Goal: Task Accomplishment & Management: Manage account settings

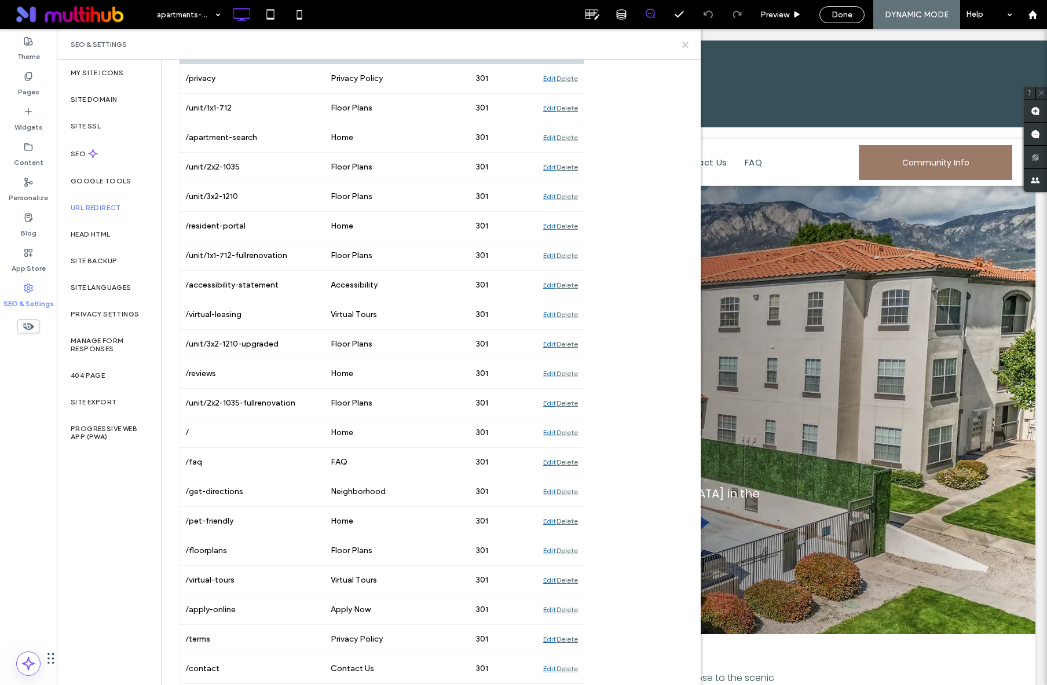
click at [684, 46] on use at bounding box center [685, 44] width 5 height 5
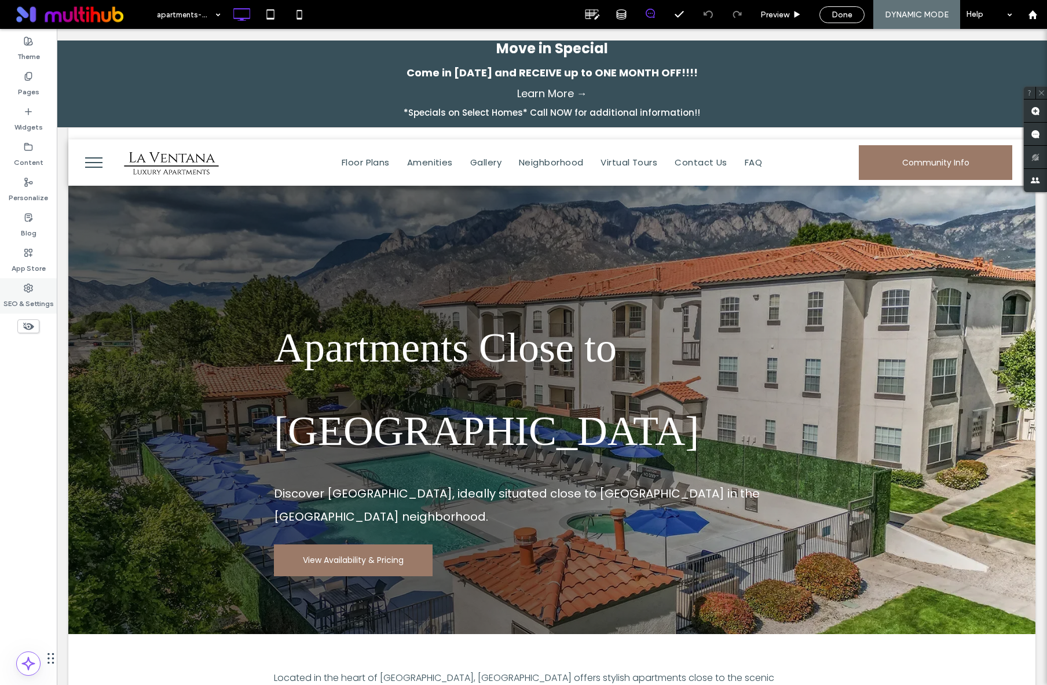
click at [36, 297] on label "SEO & Settings" at bounding box center [28, 301] width 50 height 16
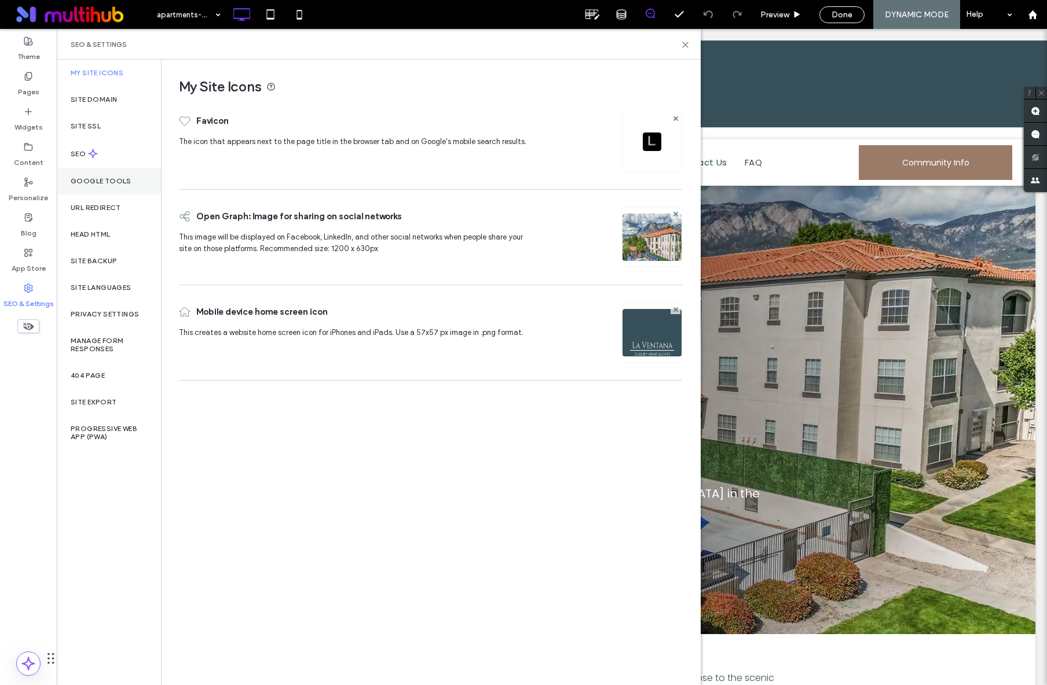
click at [103, 180] on label "Google Tools" at bounding box center [101, 181] width 61 height 8
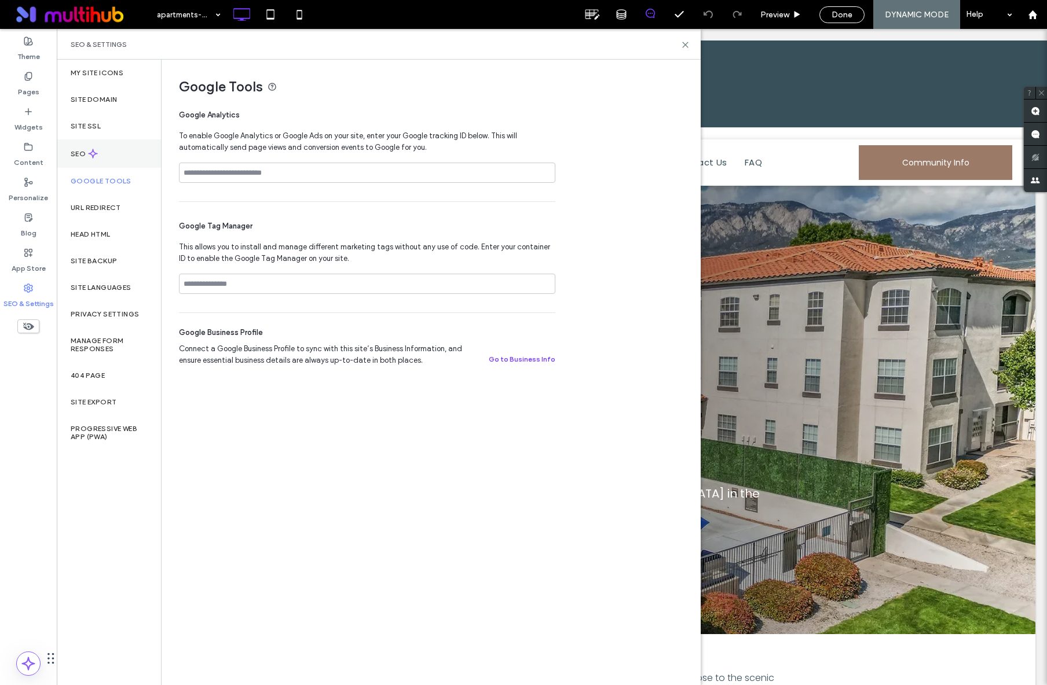
click at [83, 156] on label "SEO" at bounding box center [79, 154] width 17 height 8
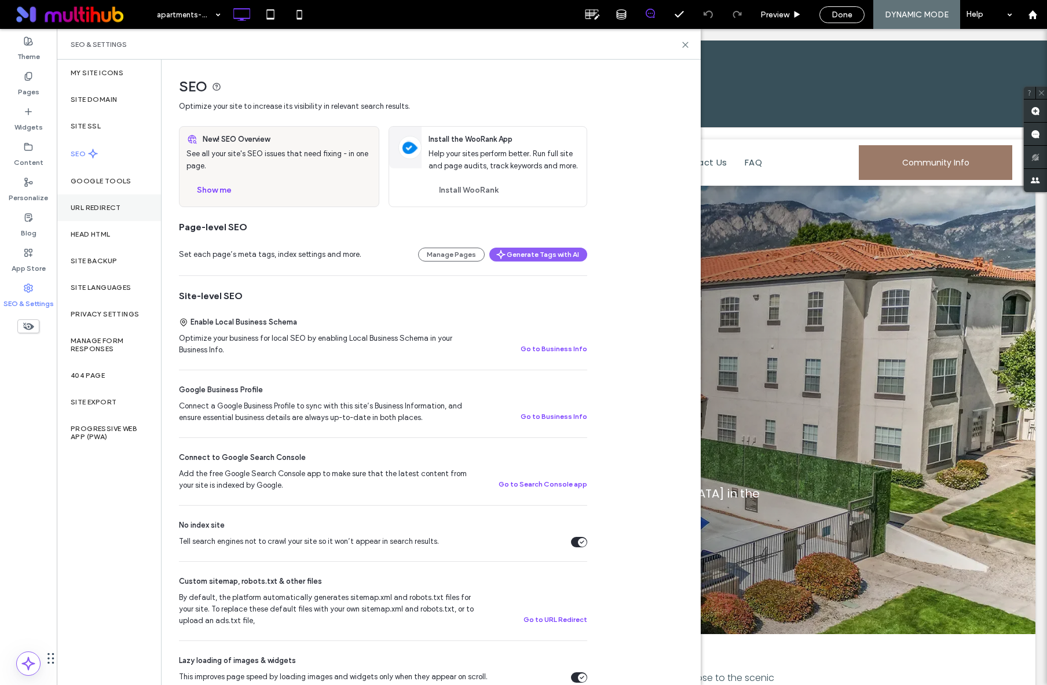
click at [100, 207] on label "URL Redirect" at bounding box center [96, 208] width 50 height 8
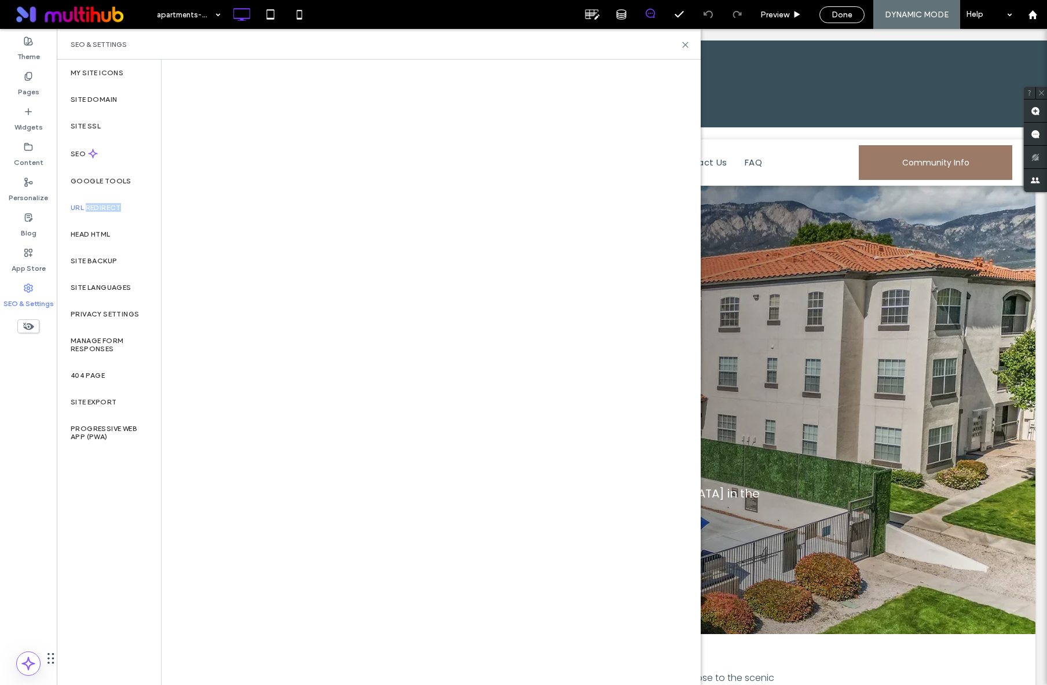
click at [100, 207] on label "URL Redirect" at bounding box center [96, 208] width 50 height 8
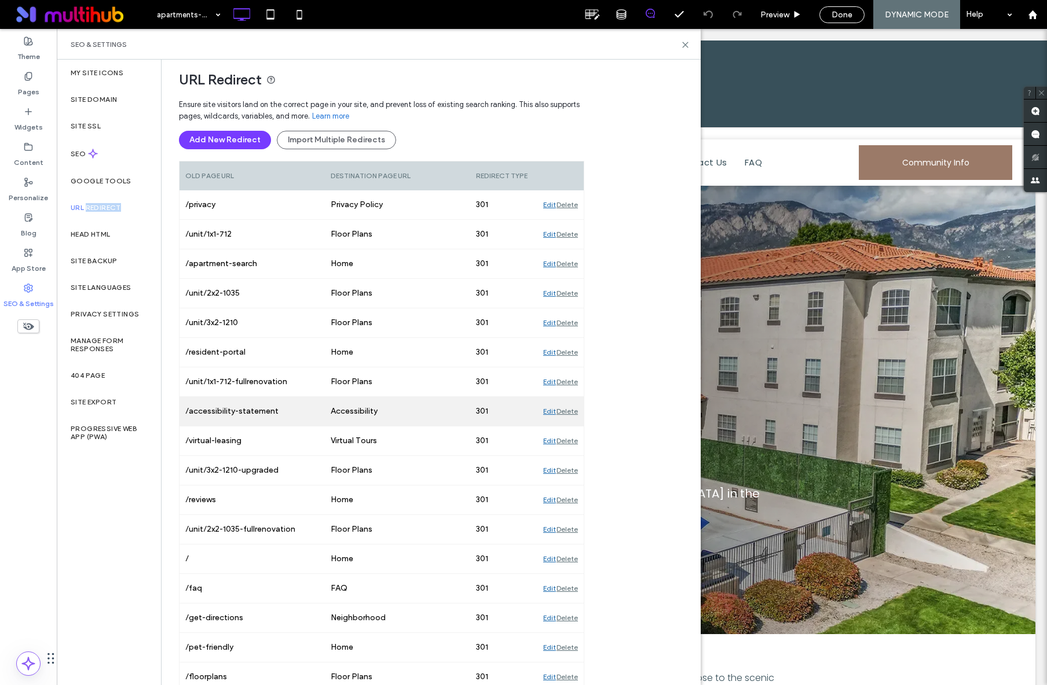
scroll to position [9, 0]
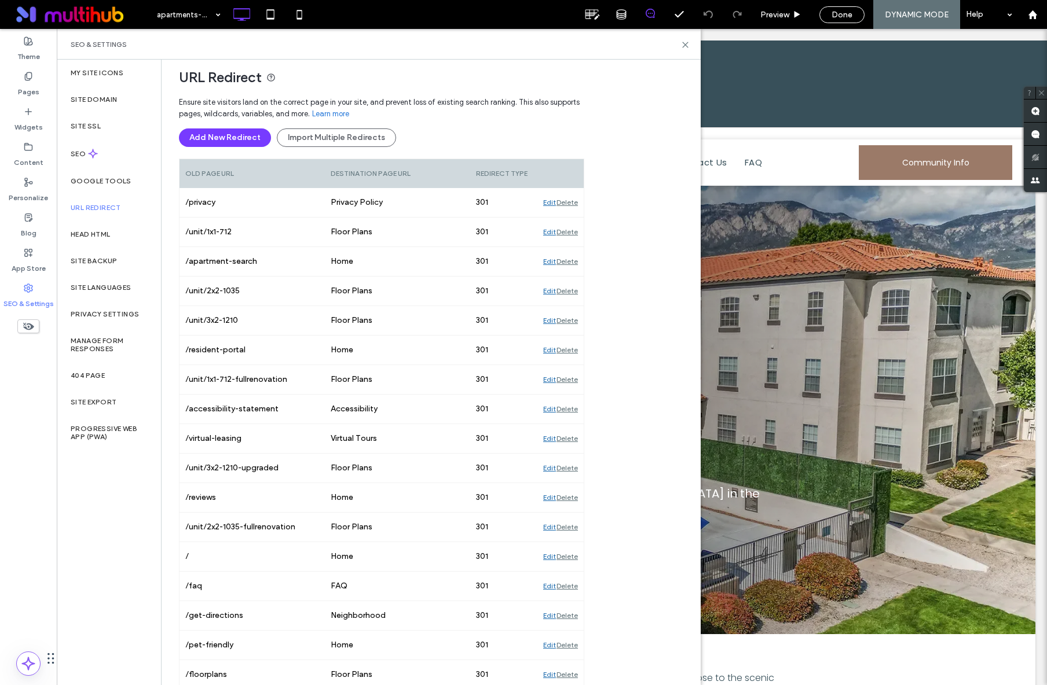
click at [25, 295] on label "SEO & Settings" at bounding box center [28, 301] width 50 height 16
click at [31, 170] on div "Content" at bounding box center [28, 154] width 57 height 35
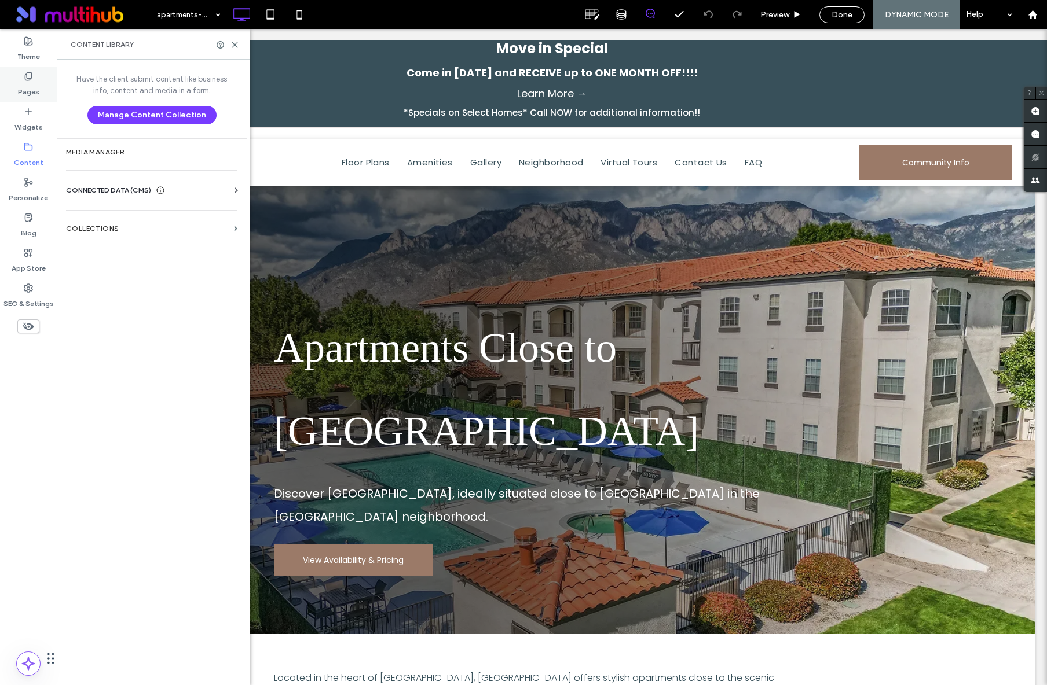
click at [31, 84] on label "Pages" at bounding box center [28, 89] width 21 height 16
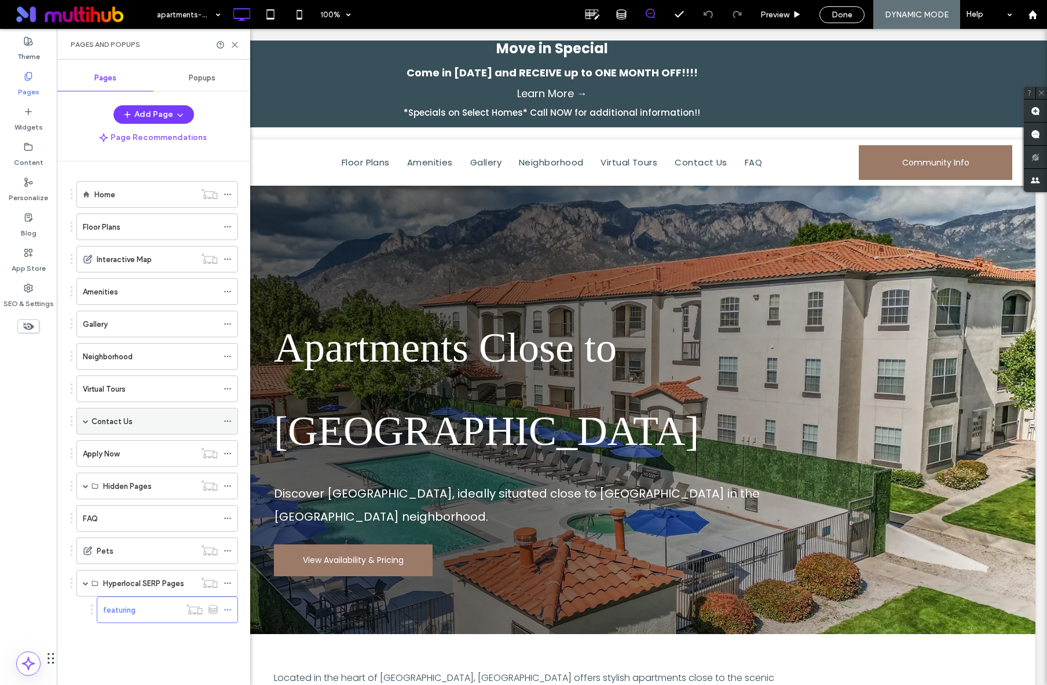
click at [148, 424] on div "Contact Us" at bounding box center [154, 422] width 126 height 12
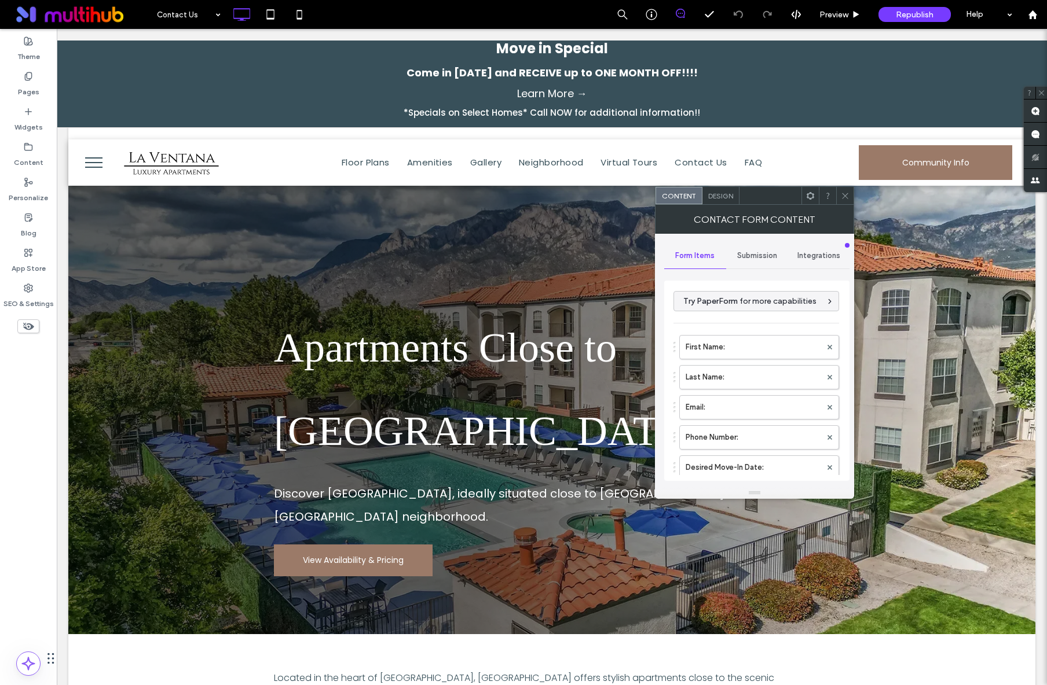
click at [759, 255] on span "Submission" at bounding box center [757, 255] width 40 height 9
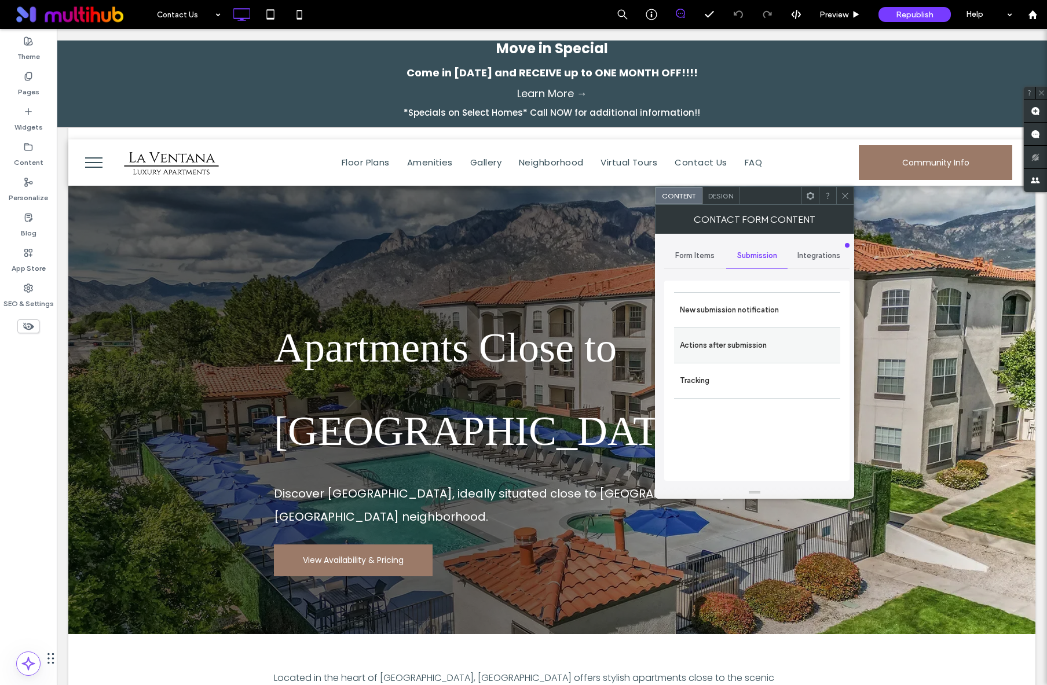
click at [740, 347] on label "Actions after submission" at bounding box center [757, 345] width 155 height 23
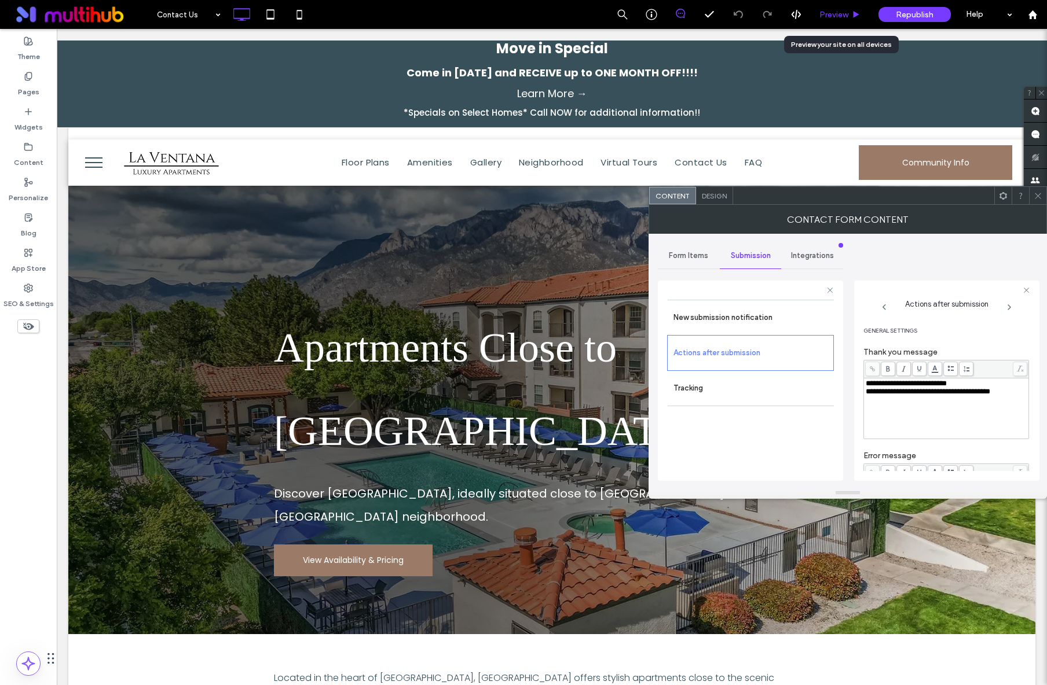
click at [846, 15] on span "Preview" at bounding box center [833, 15] width 29 height 10
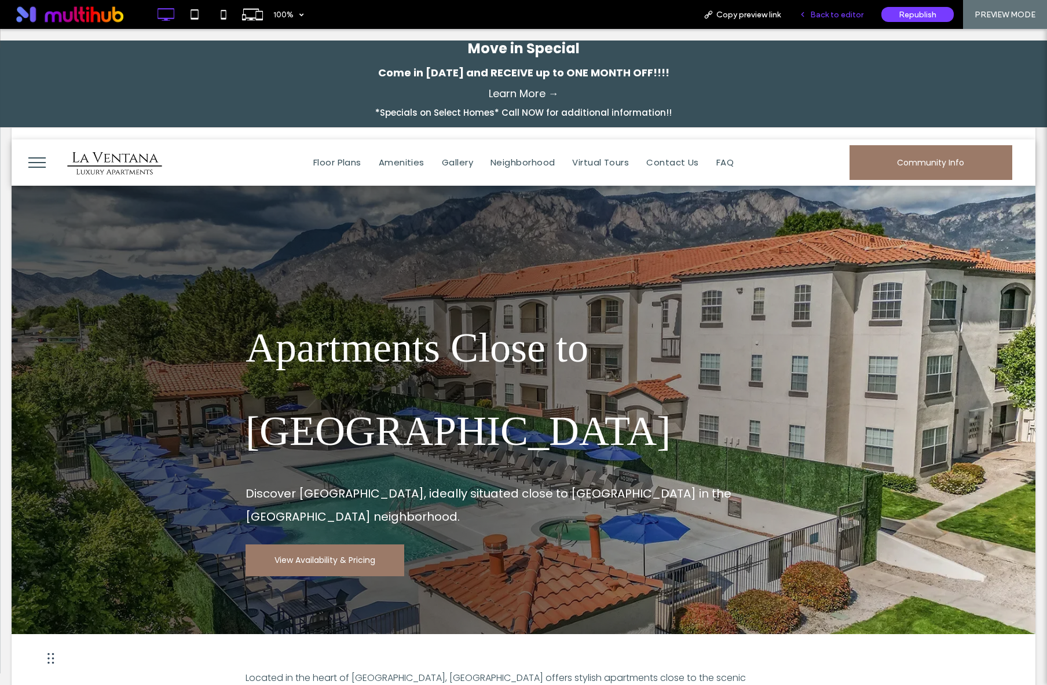
click at [819, 16] on span "Back to editor" at bounding box center [836, 15] width 53 height 10
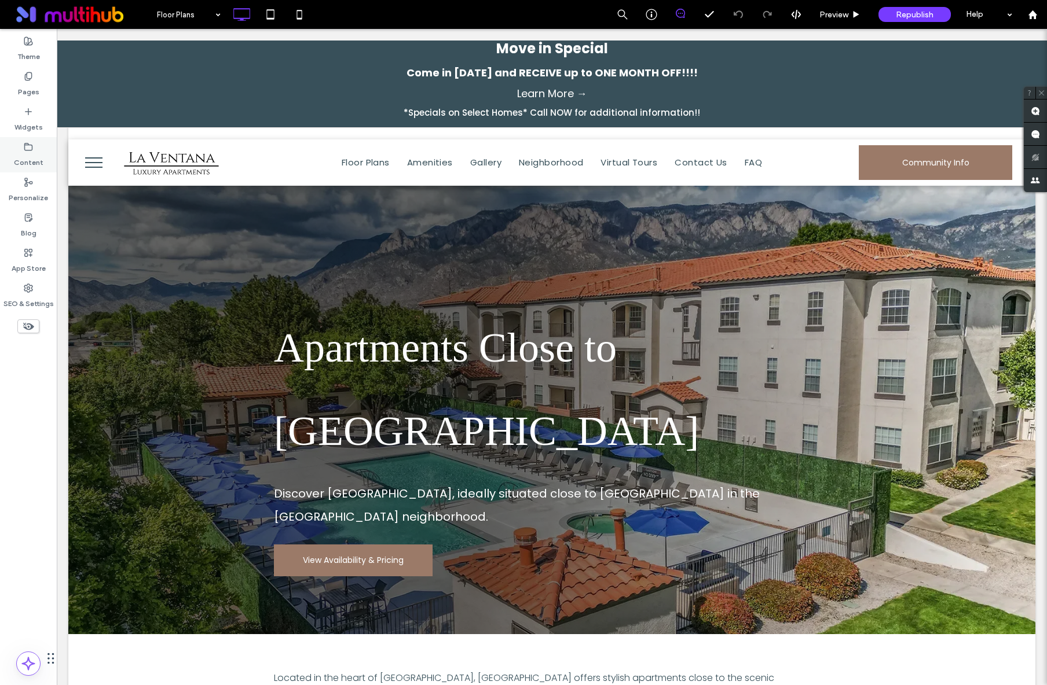
click at [35, 154] on label "Content" at bounding box center [29, 160] width 30 height 16
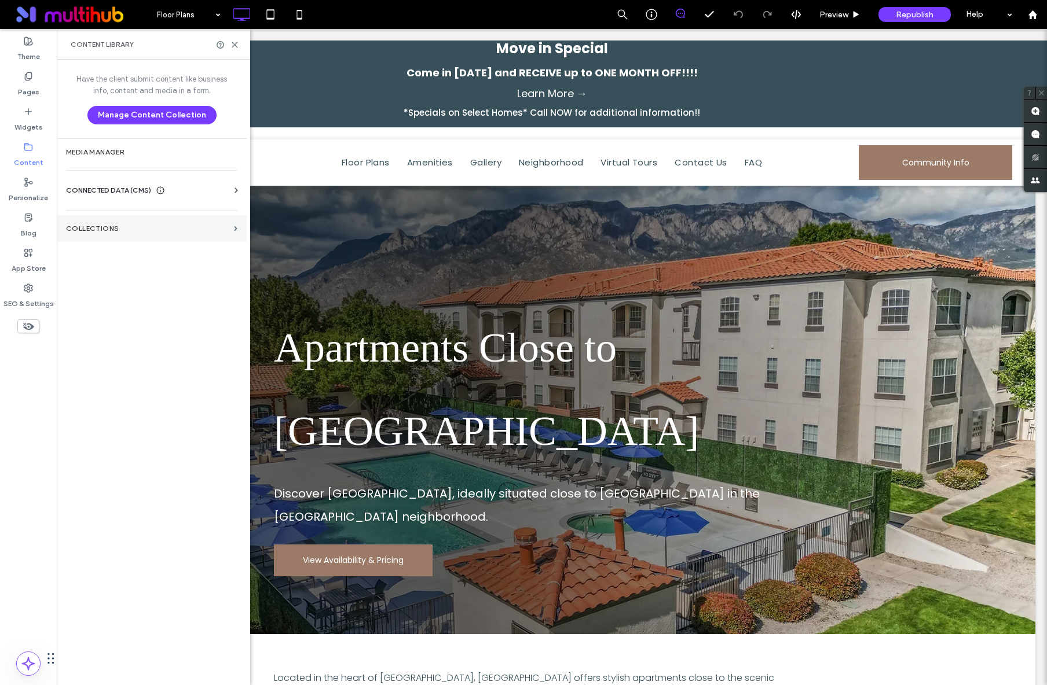
click at [134, 228] on label "Collections" at bounding box center [147, 229] width 163 height 8
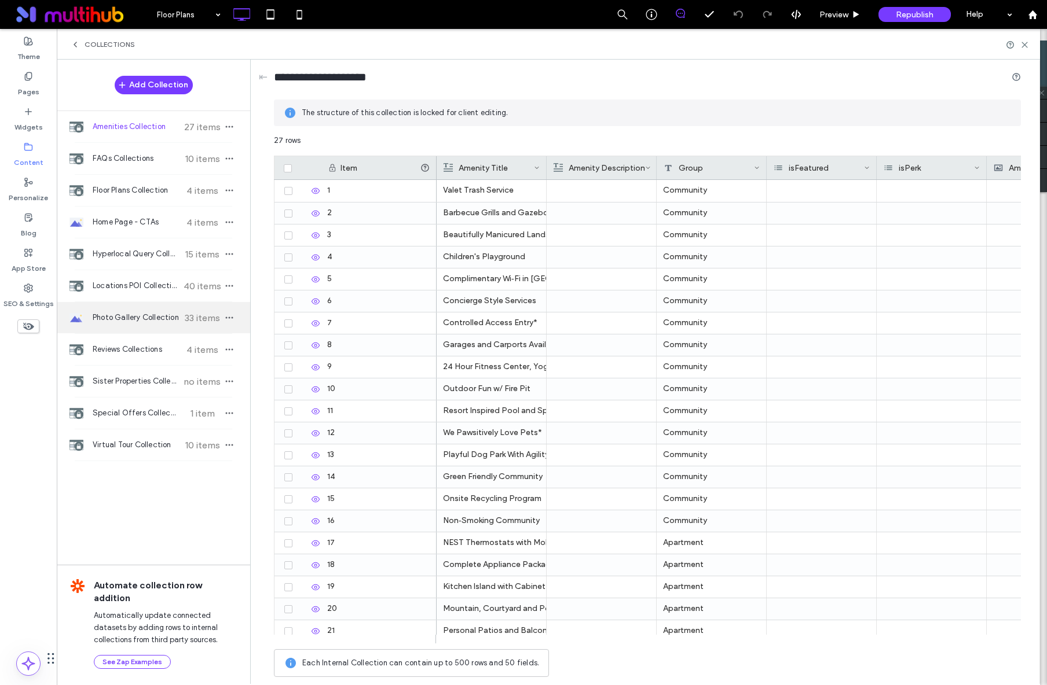
click at [160, 303] on div "Photo Gallery Collection 33 items" at bounding box center [153, 317] width 193 height 31
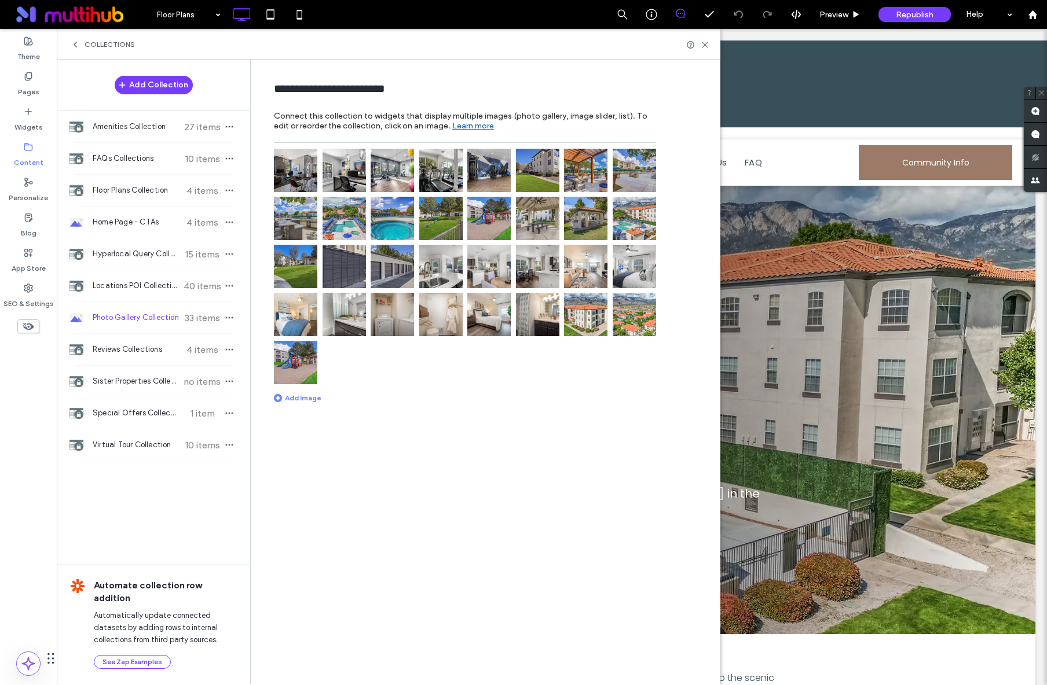
click at [299, 184] on img at bounding box center [295, 170] width 43 height 43
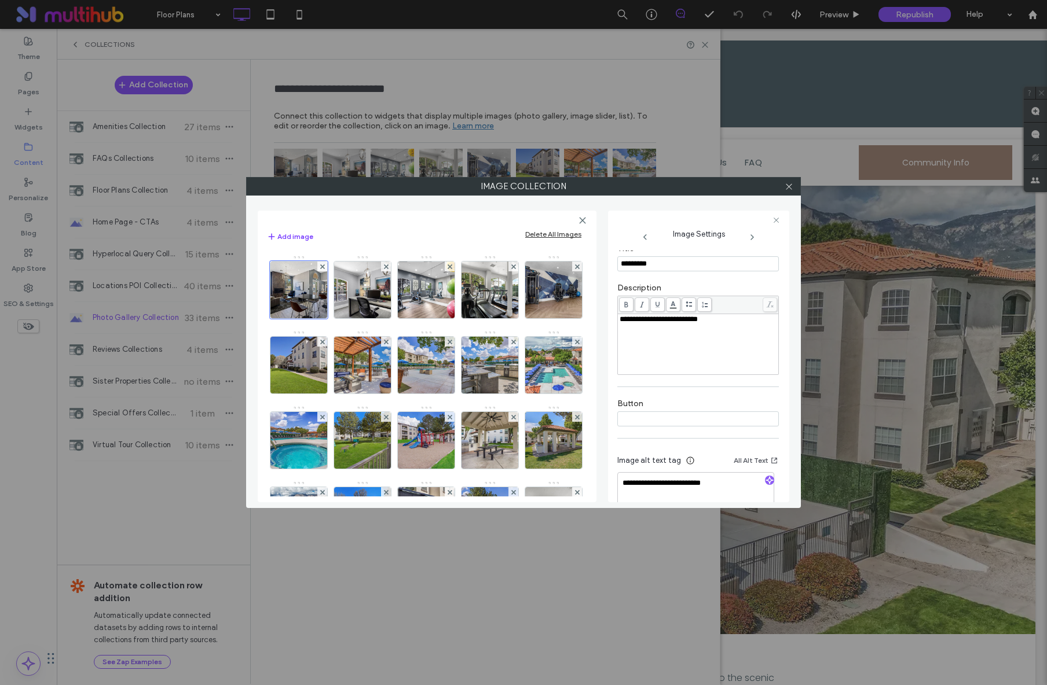
scroll to position [237, 0]
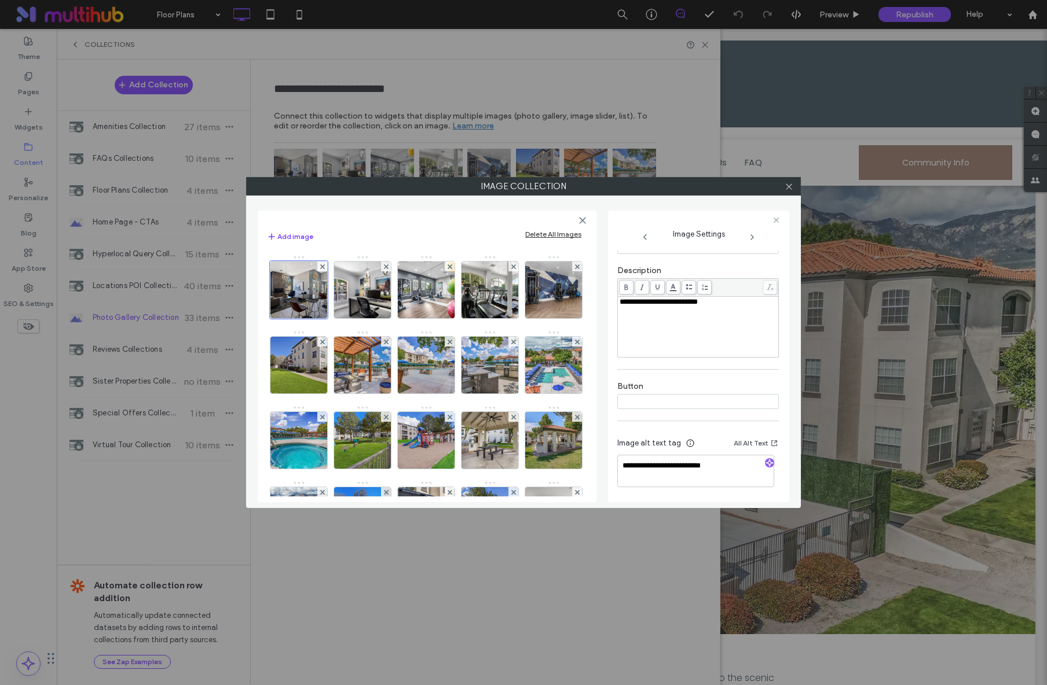
click at [752, 237] on use at bounding box center [752, 237] width 2 height 5
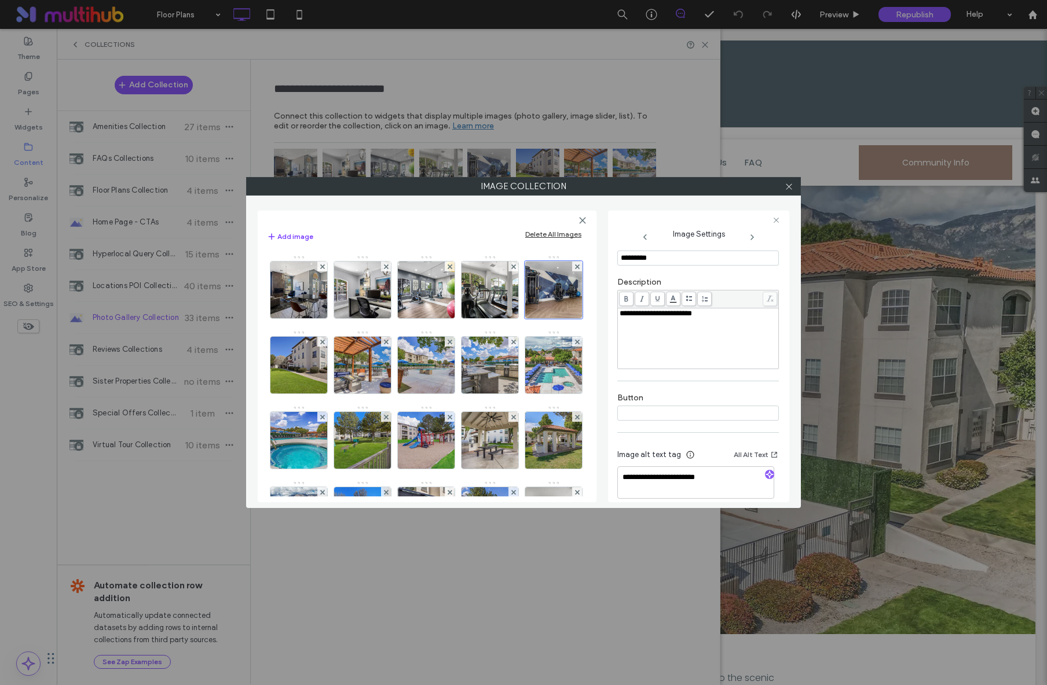
click at [752, 237] on use at bounding box center [752, 237] width 2 height 5
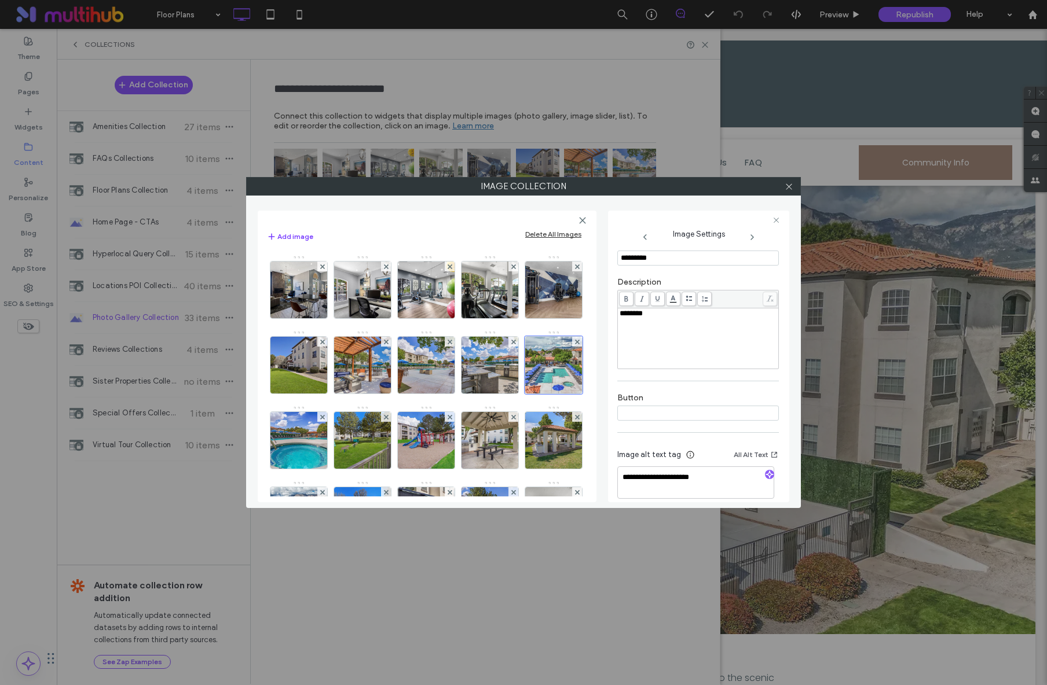
click at [752, 237] on use at bounding box center [752, 237] width 2 height 5
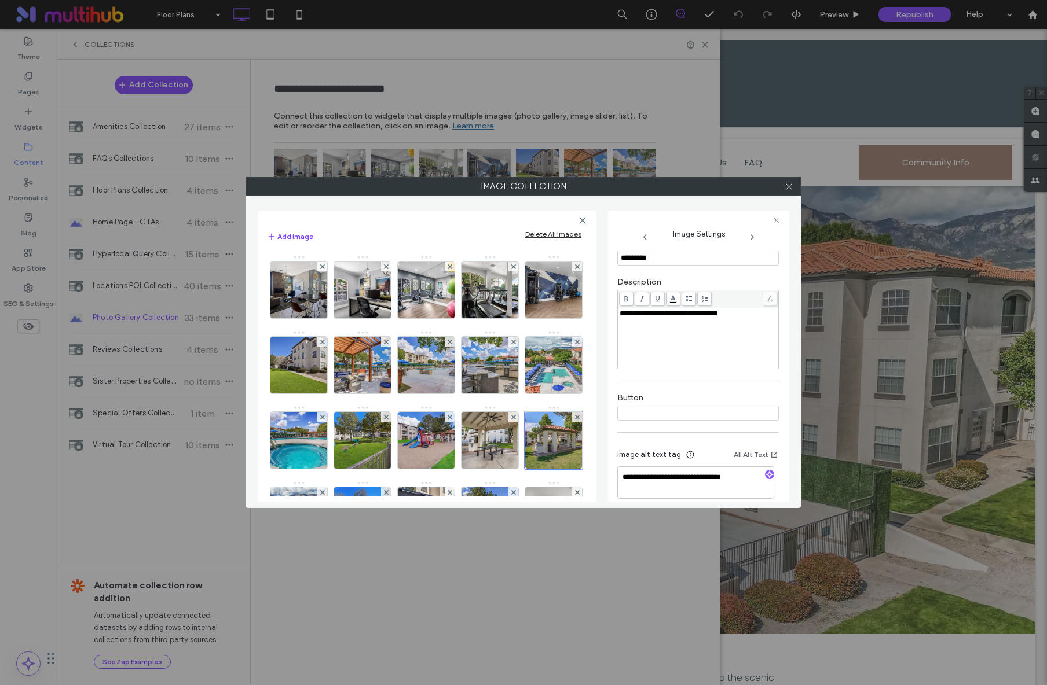
click at [752, 237] on use at bounding box center [752, 237] width 2 height 5
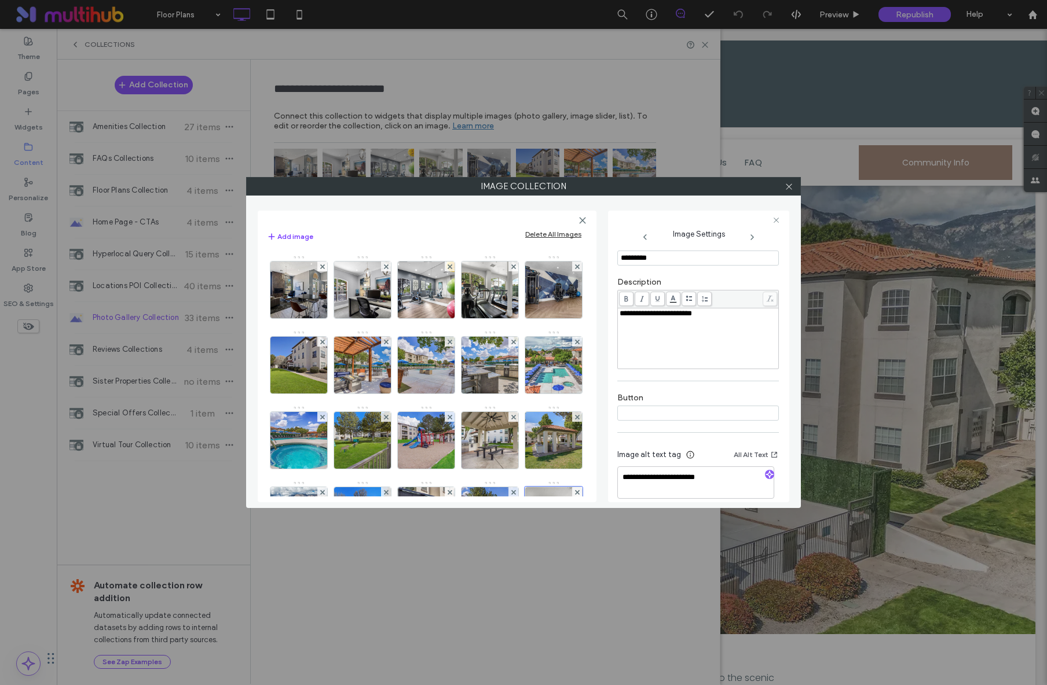
click at [752, 237] on use at bounding box center [752, 237] width 2 height 5
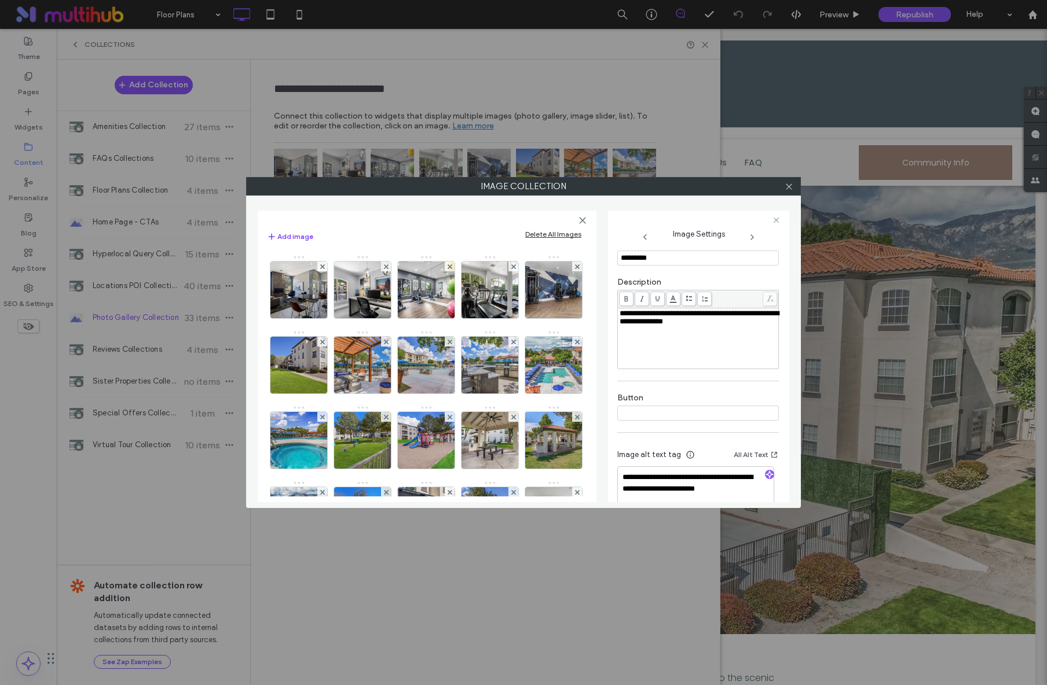
click at [752, 237] on use at bounding box center [752, 237] width 2 height 5
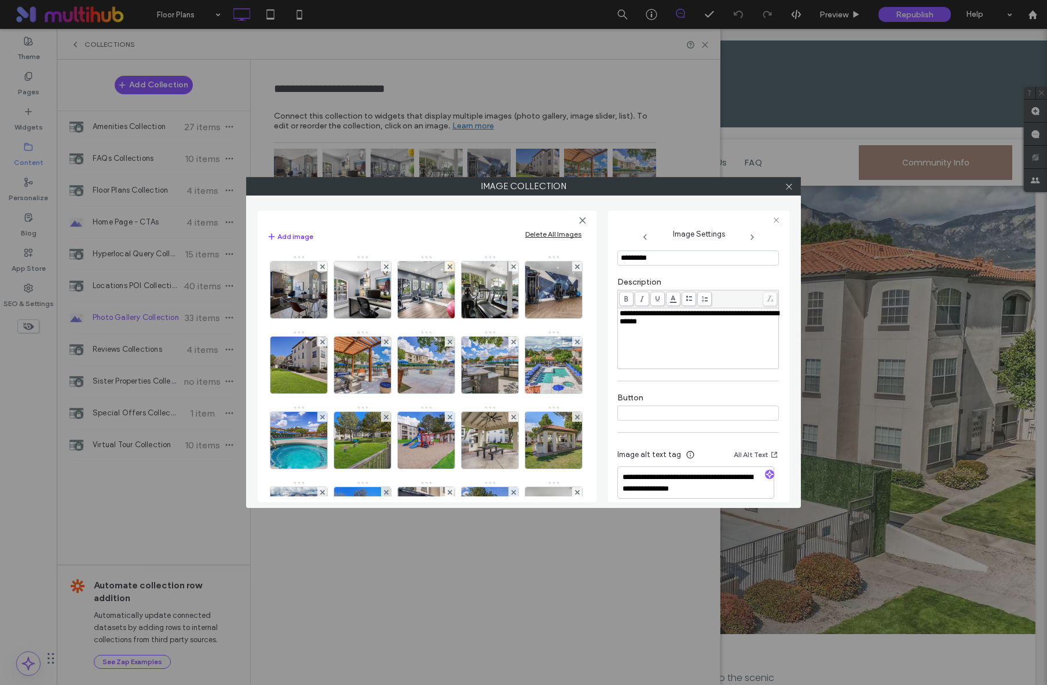
click at [752, 237] on use at bounding box center [752, 237] width 2 height 5
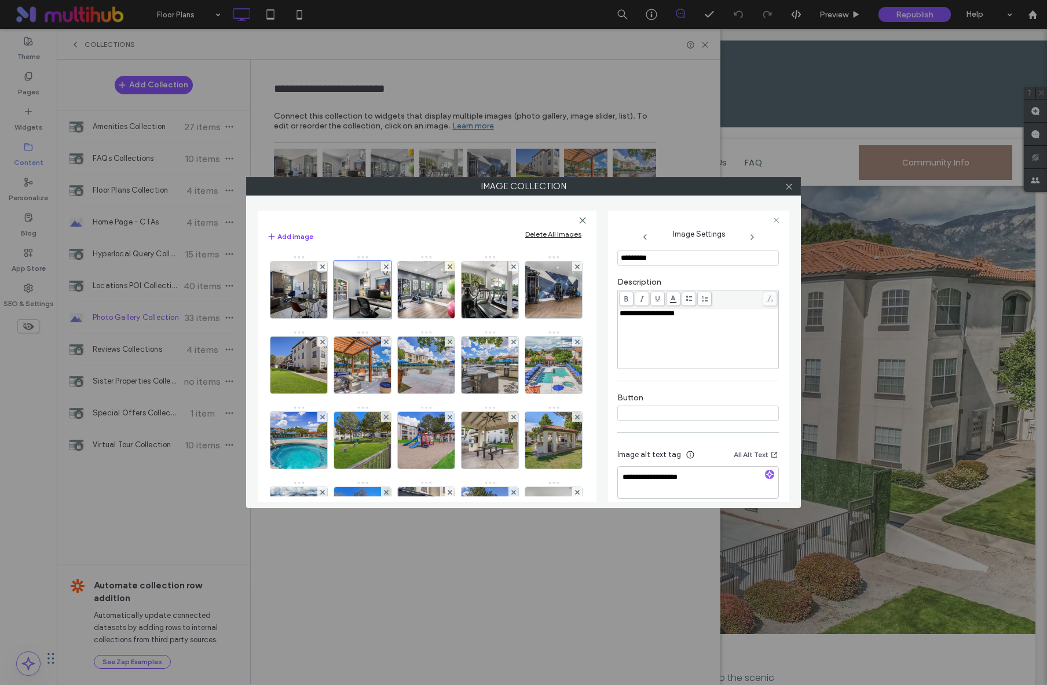
click at [752, 237] on use at bounding box center [752, 237] width 2 height 5
click at [790, 191] on span at bounding box center [788, 186] width 9 height 17
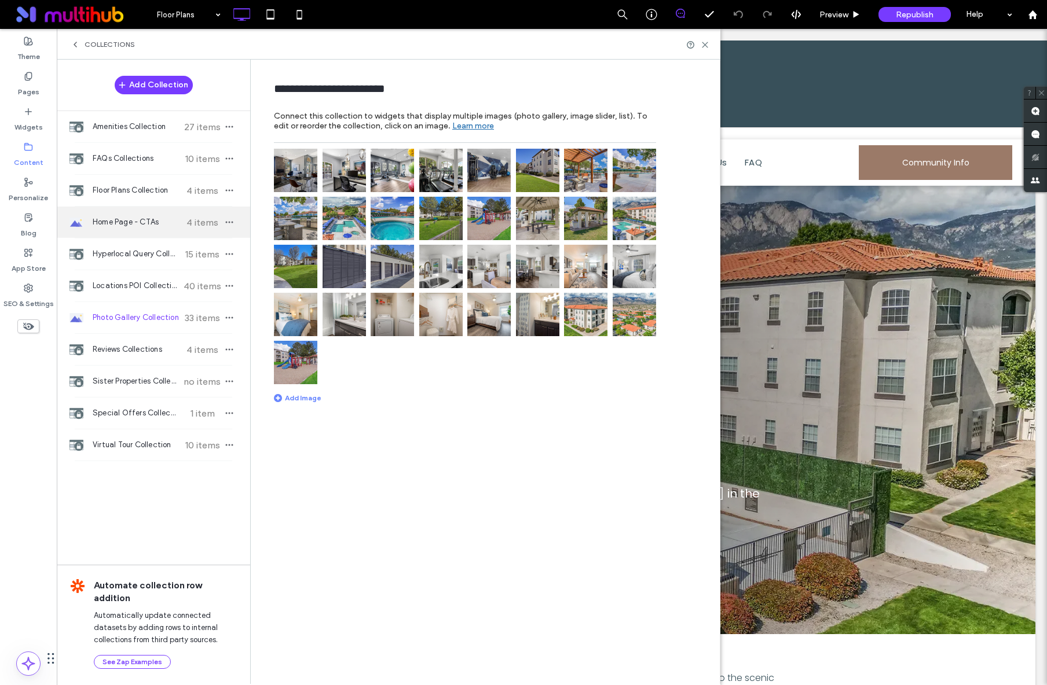
click at [116, 218] on span "Home Page - CTAs" at bounding box center [136, 223] width 86 height 12
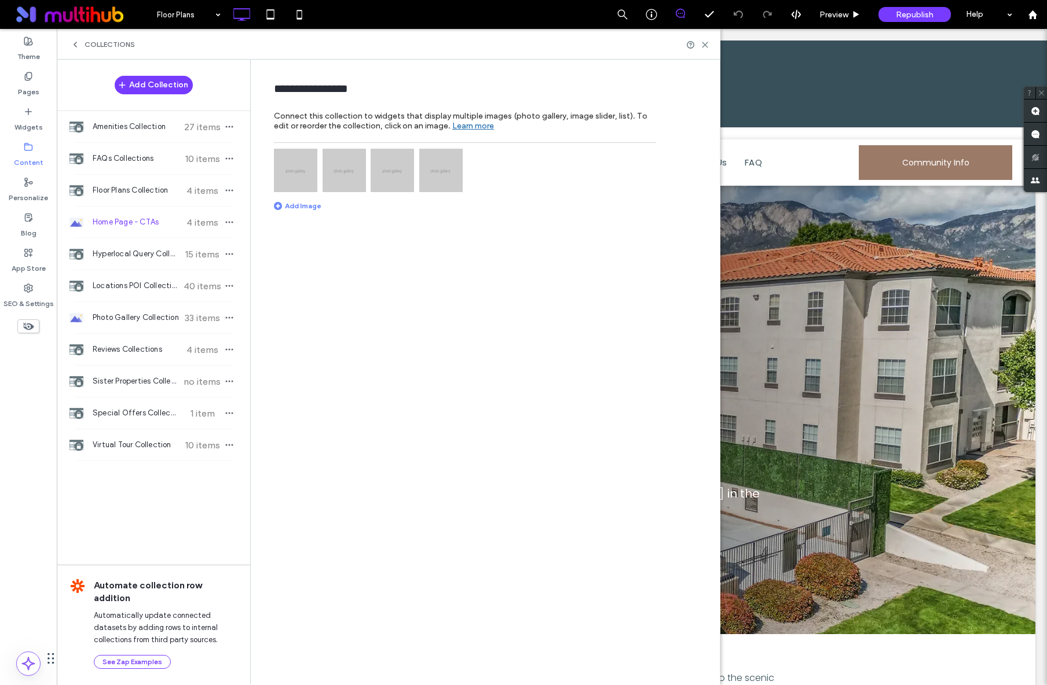
click at [296, 168] on img at bounding box center [295, 170] width 43 height 43
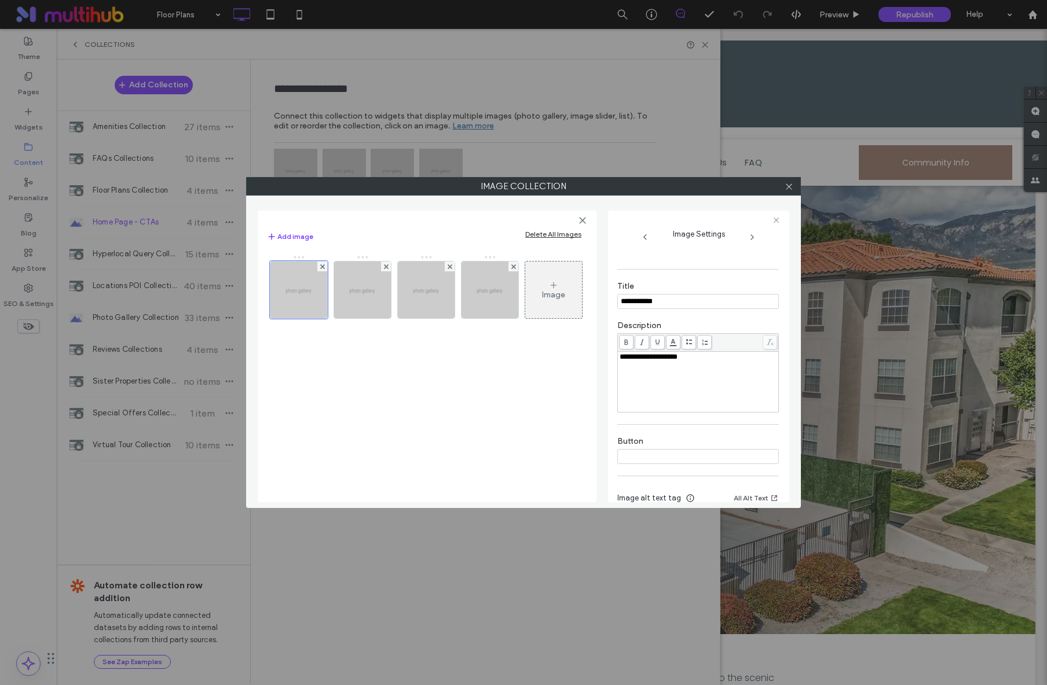
scroll to position [229, 0]
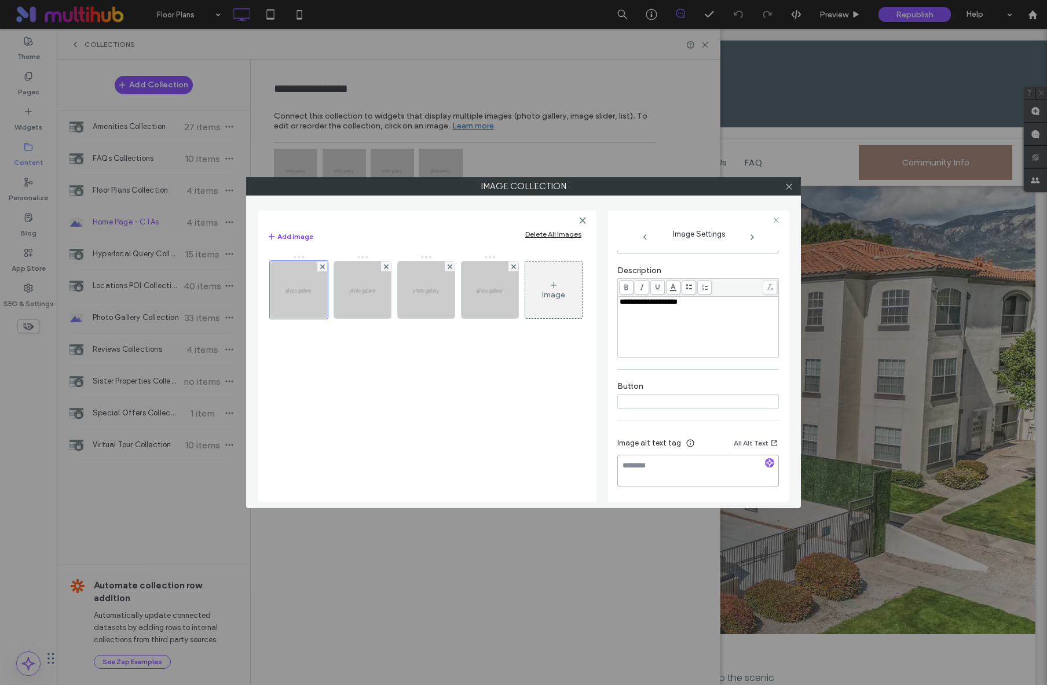
click at [695, 474] on textarea at bounding box center [698, 471] width 162 height 32
click at [653, 467] on textarea "**********" at bounding box center [695, 471] width 157 height 32
type textarea "**********"
click at [387, 311] on img at bounding box center [362, 290] width 71 height 57
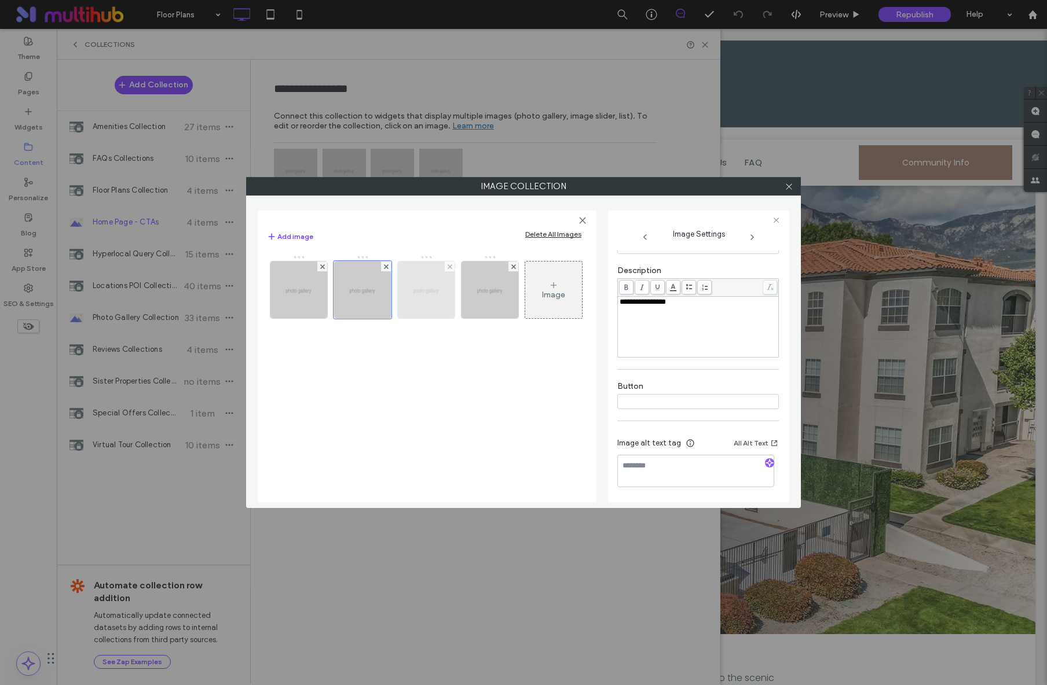
scroll to position [216, 0]
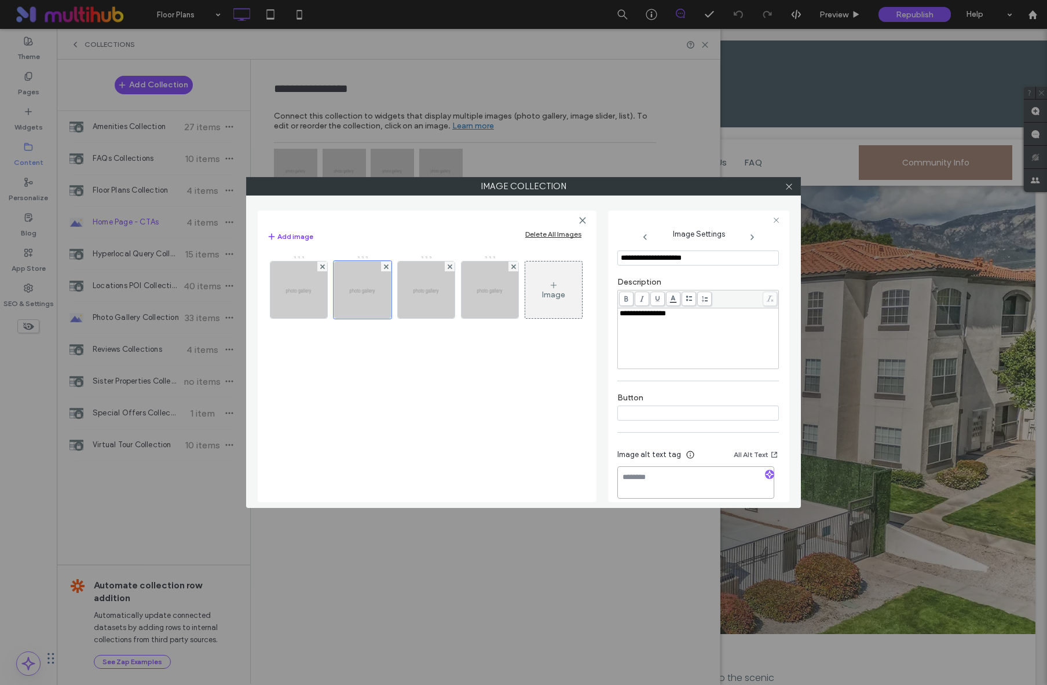
click at [624, 470] on textarea at bounding box center [695, 483] width 157 height 32
paste textarea "**********"
type textarea "**********"
click at [434, 311] on img at bounding box center [426, 290] width 71 height 57
click at [640, 486] on textarea at bounding box center [695, 483] width 157 height 32
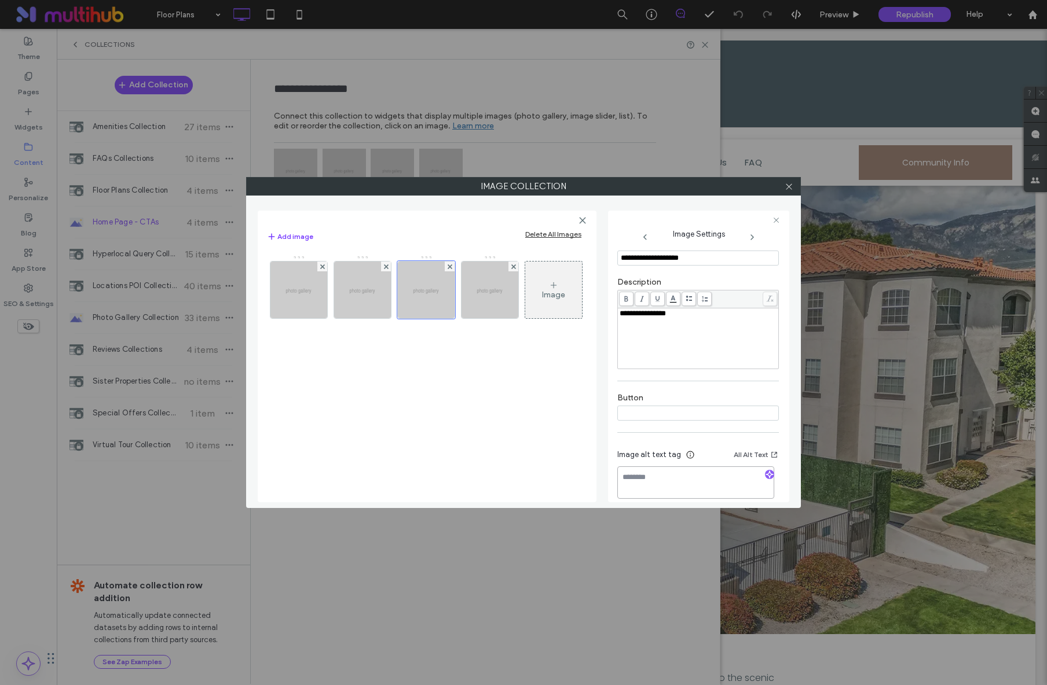
paste textarea "**********"
type textarea "**********"
click at [473, 302] on img at bounding box center [489, 290] width 71 height 57
click at [655, 491] on textarea at bounding box center [695, 483] width 157 height 32
paste textarea "**********"
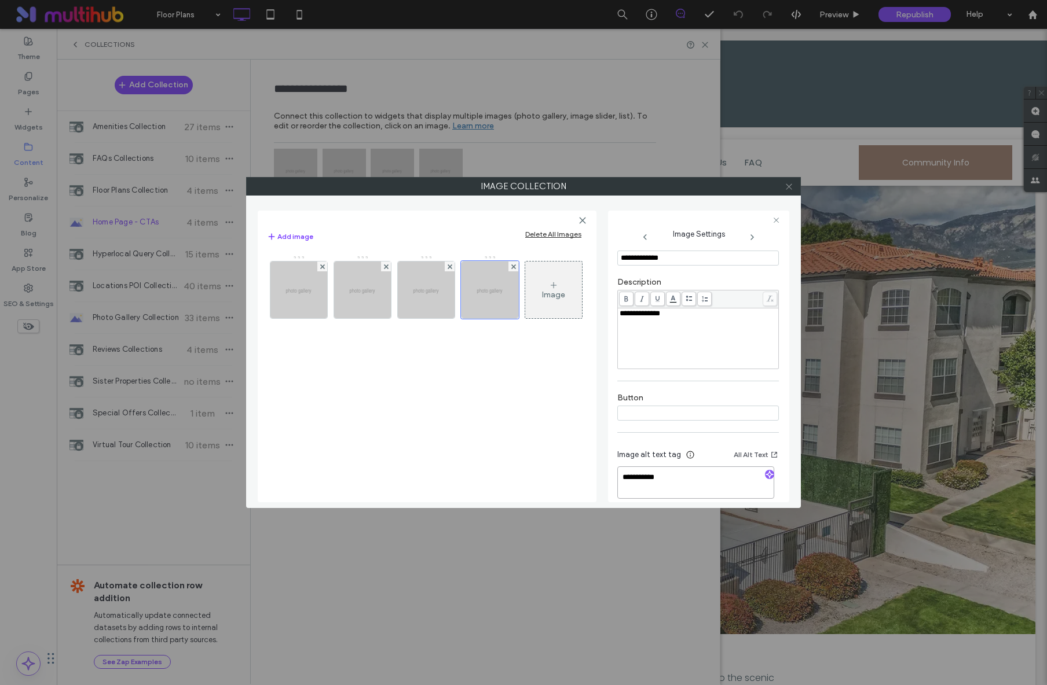
type textarea "**********"
click at [792, 187] on icon at bounding box center [788, 186] width 9 height 9
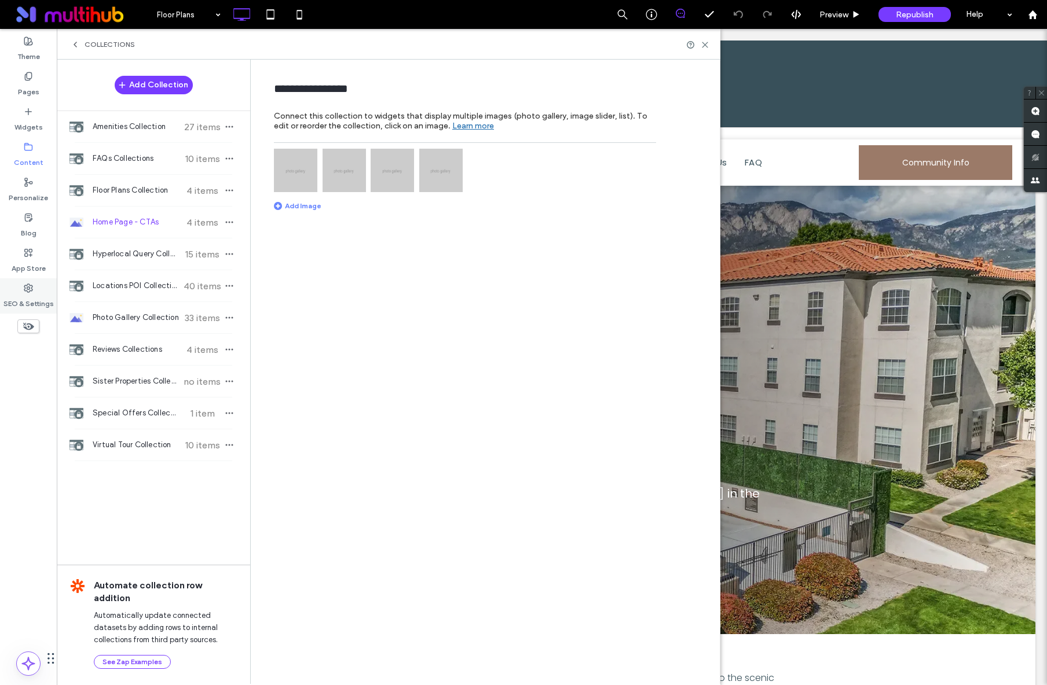
click at [32, 289] on use at bounding box center [28, 288] width 8 height 8
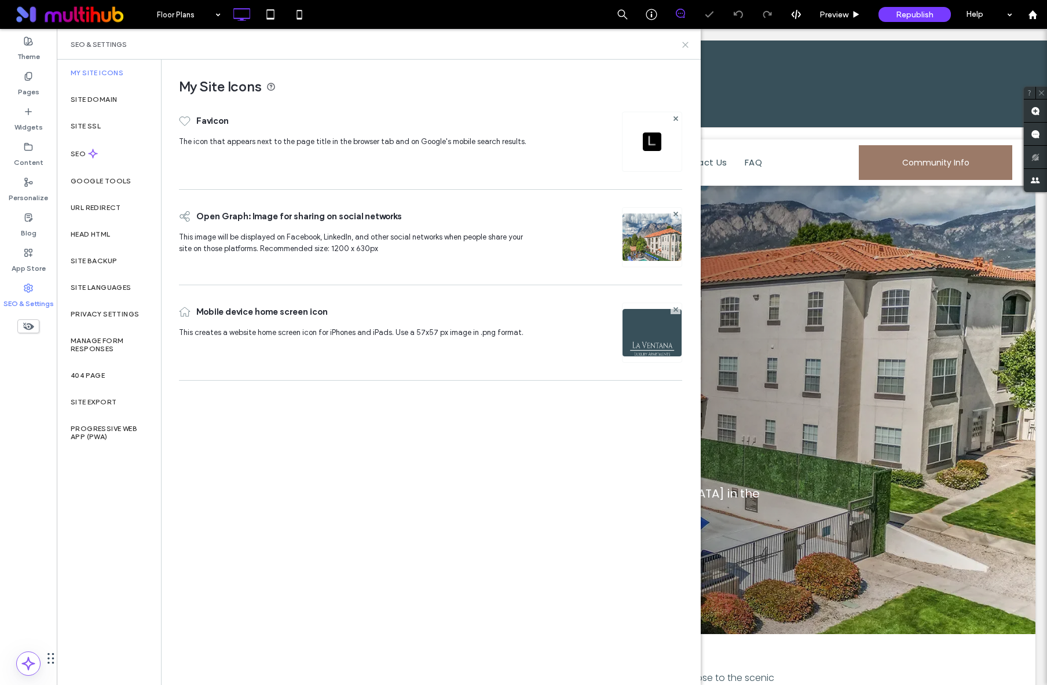
click at [681, 45] on icon at bounding box center [685, 45] width 9 height 9
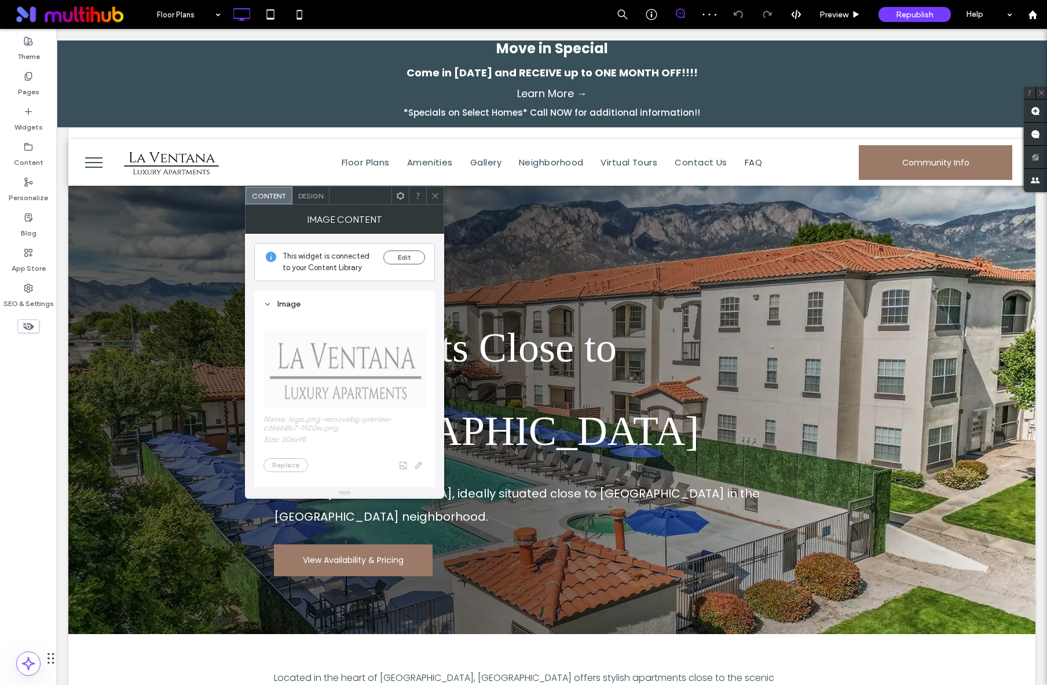
scroll to position [284, 0]
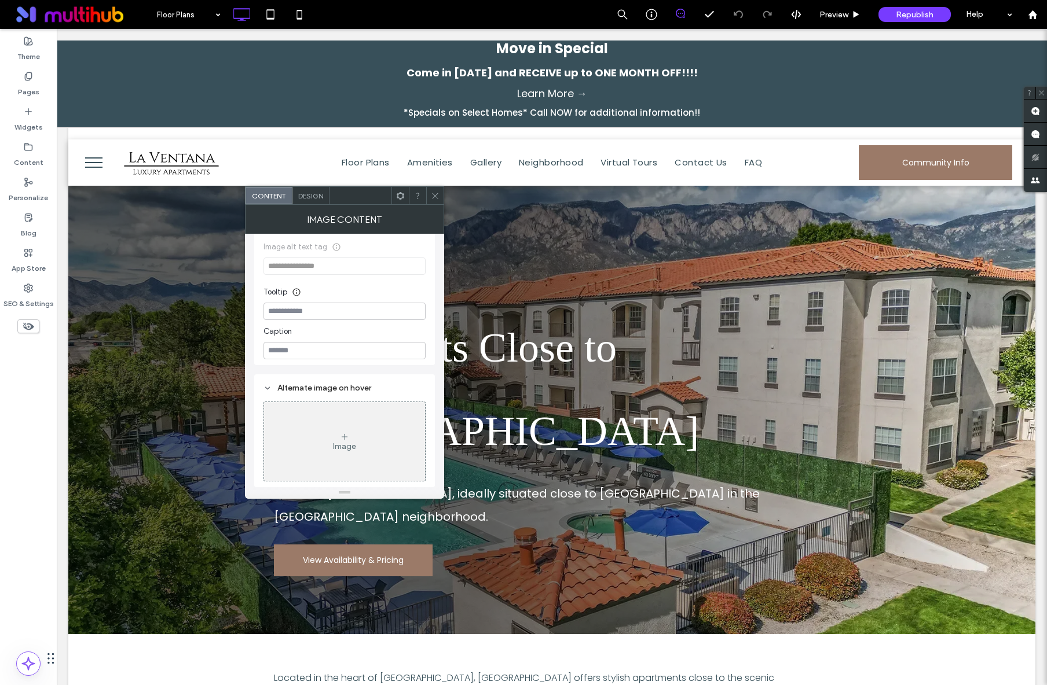
click at [438, 203] on span at bounding box center [435, 195] width 9 height 17
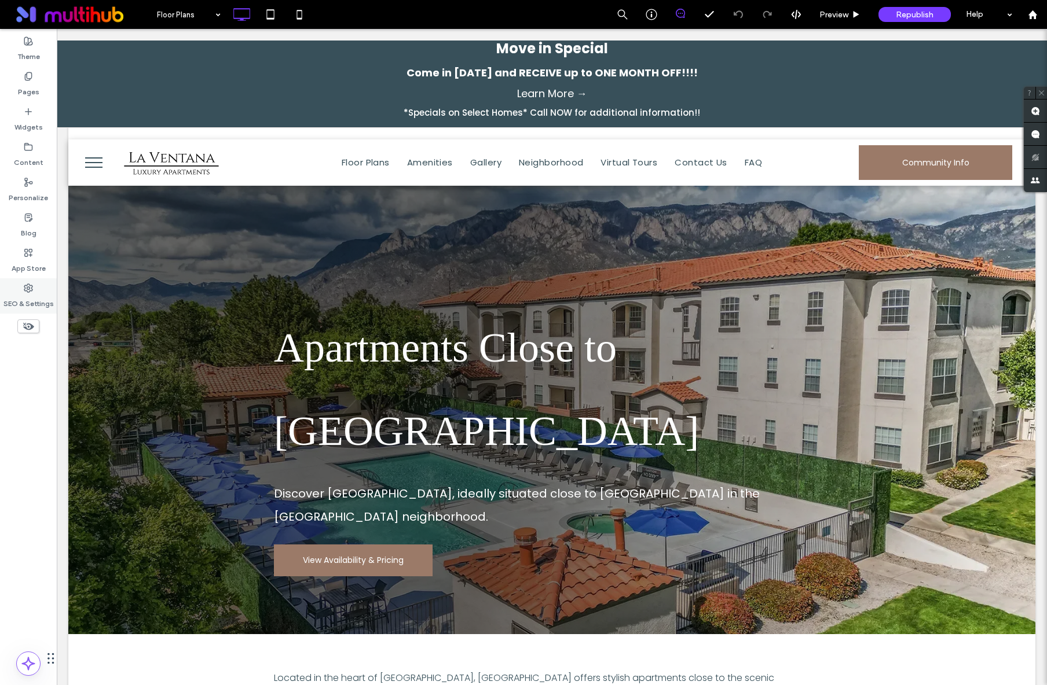
click at [19, 287] on div "SEO & Settings" at bounding box center [28, 295] width 57 height 35
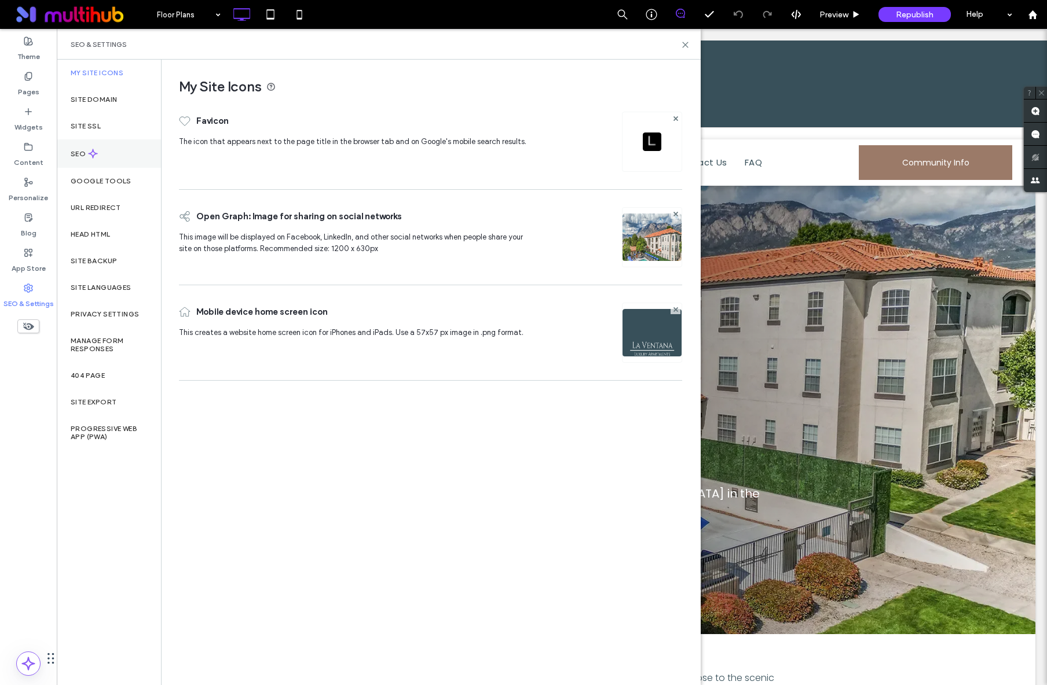
click at [118, 165] on div "SEO" at bounding box center [109, 154] width 104 height 28
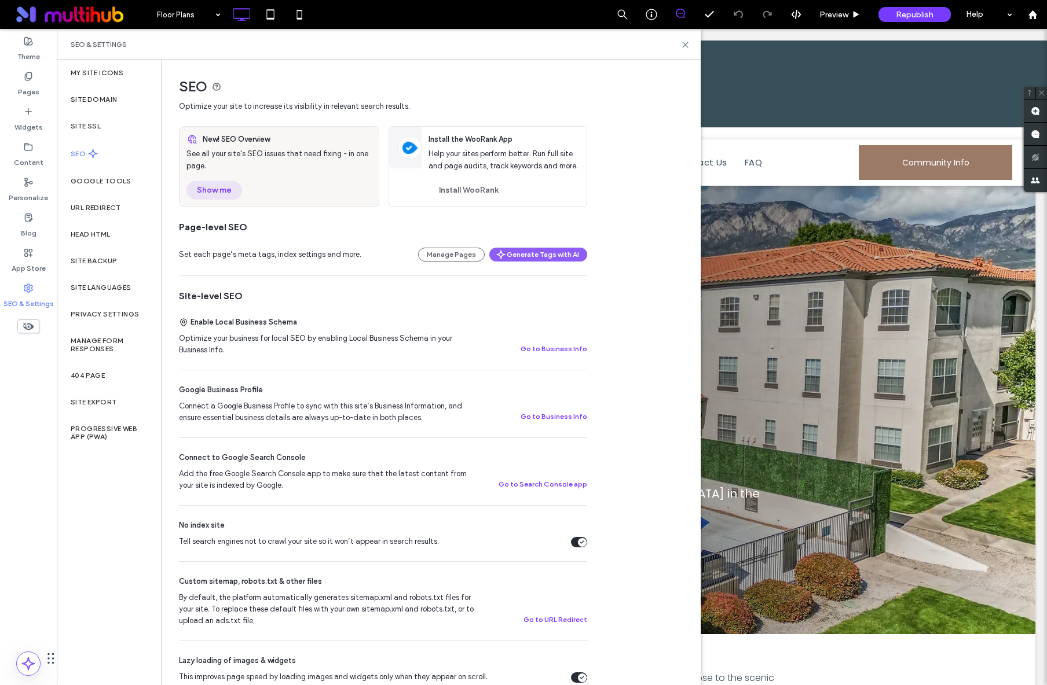
click at [221, 192] on button "Show me" at bounding box center [214, 190] width 56 height 19
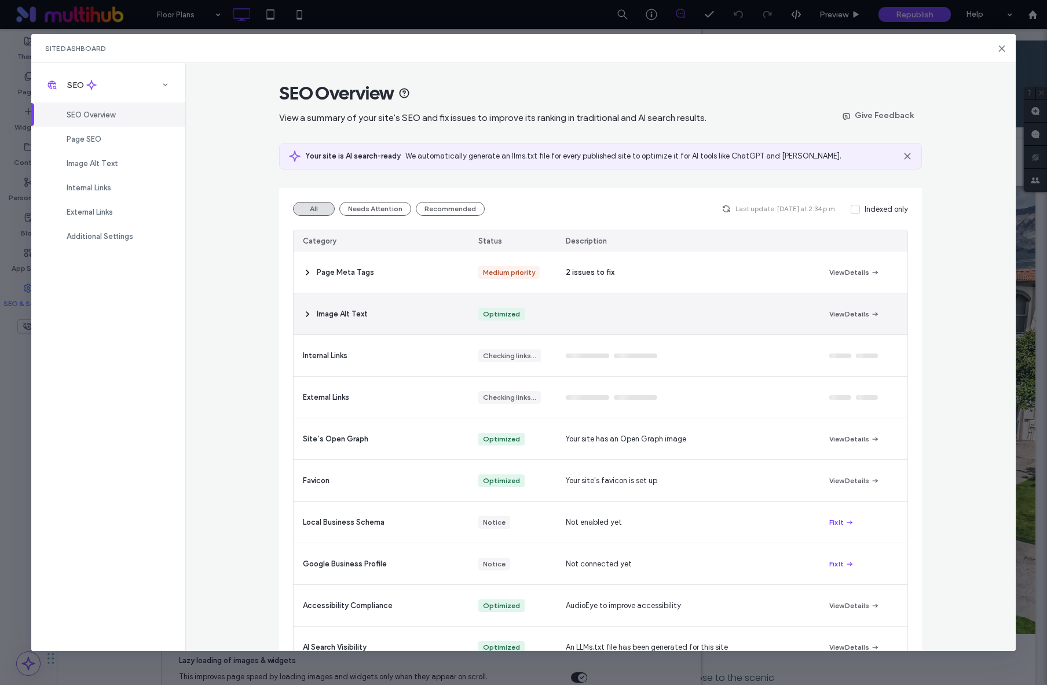
click at [652, 316] on div at bounding box center [687, 314] width 263 height 41
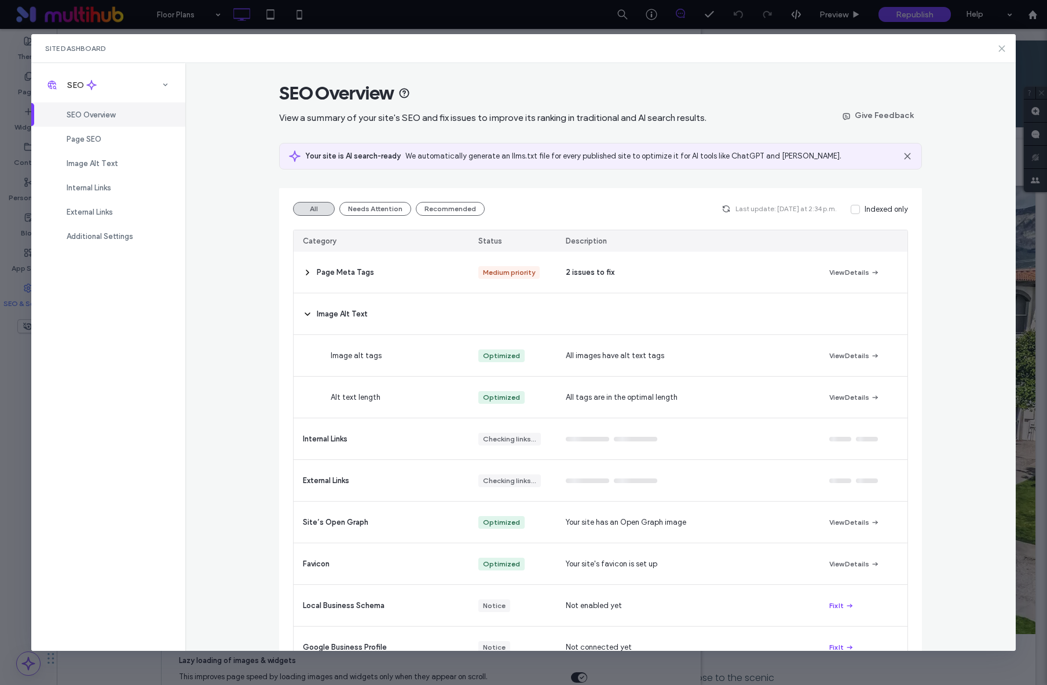
click at [1002, 47] on icon at bounding box center [1001, 48] width 9 height 9
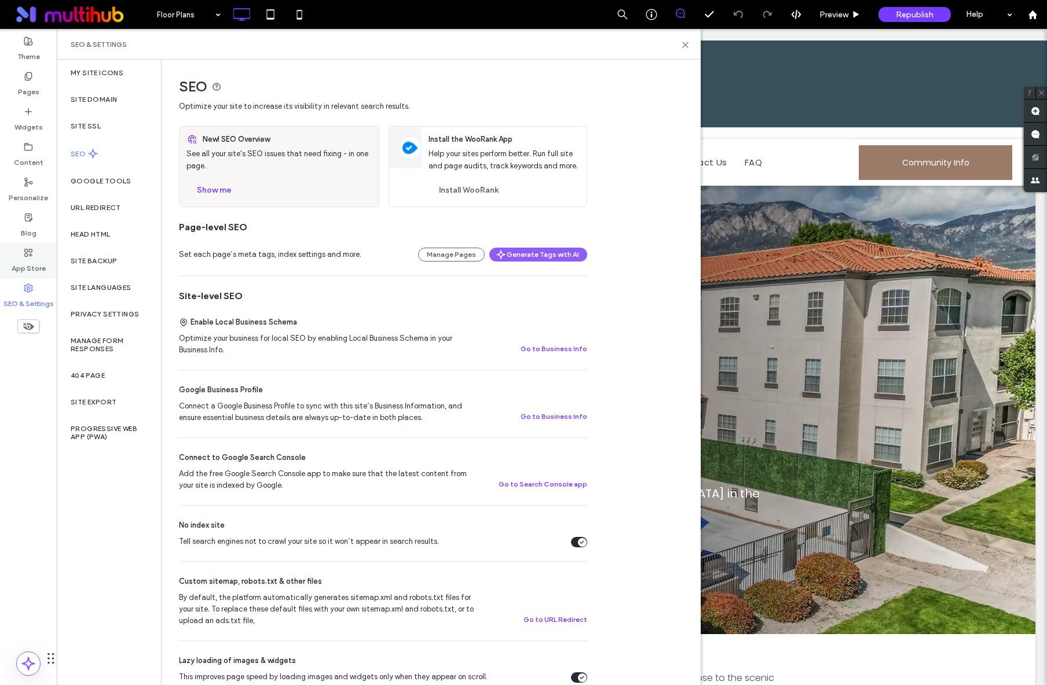
click at [34, 261] on label "App Store" at bounding box center [29, 266] width 34 height 16
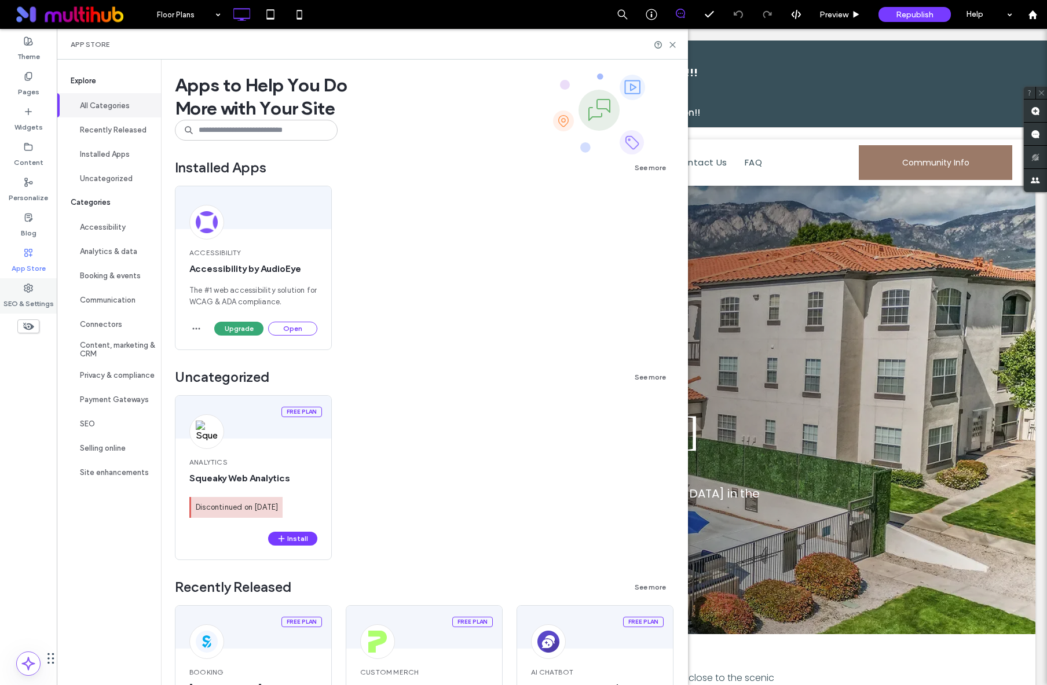
click at [38, 292] on div "SEO & Settings" at bounding box center [28, 295] width 57 height 35
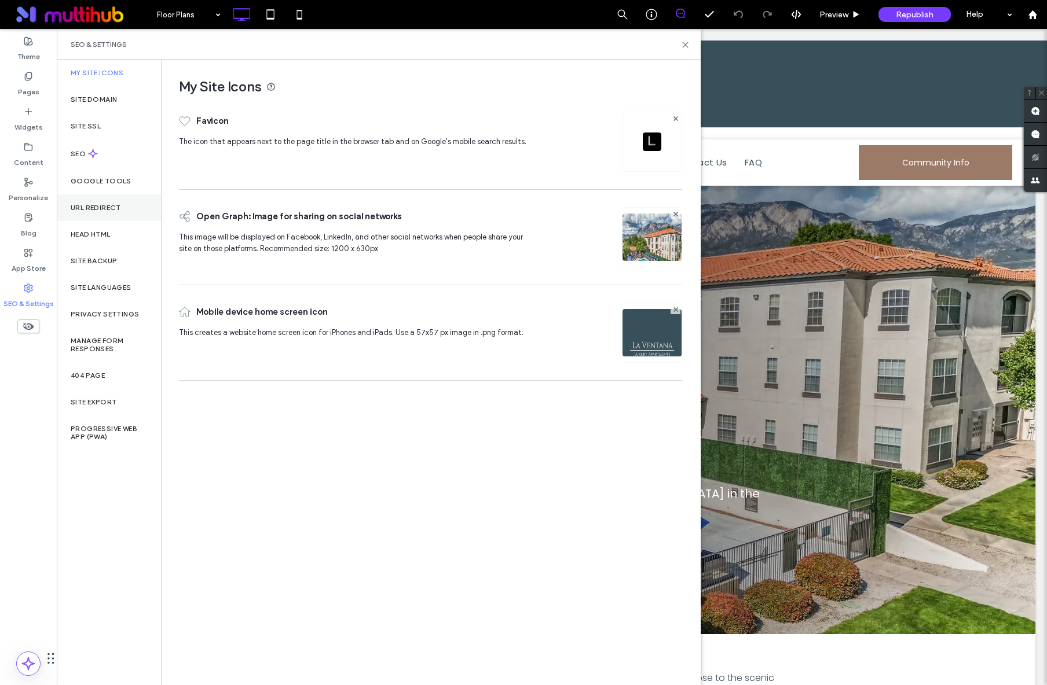
click at [97, 201] on div "URL Redirect" at bounding box center [109, 208] width 104 height 27
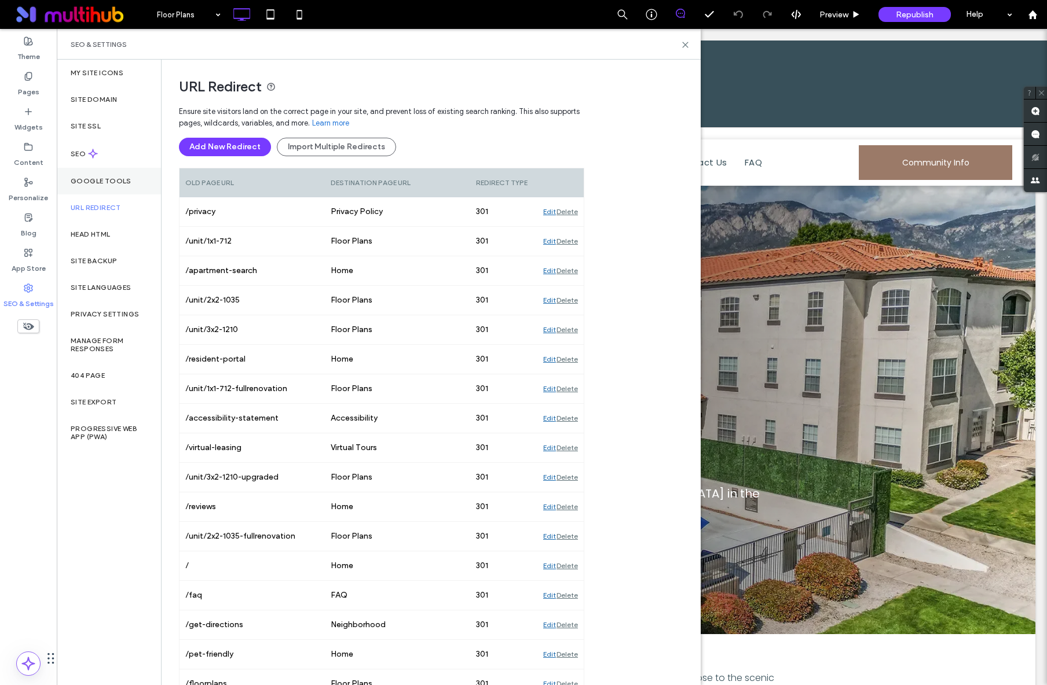
click at [100, 186] on div "Google Tools" at bounding box center [109, 181] width 104 height 27
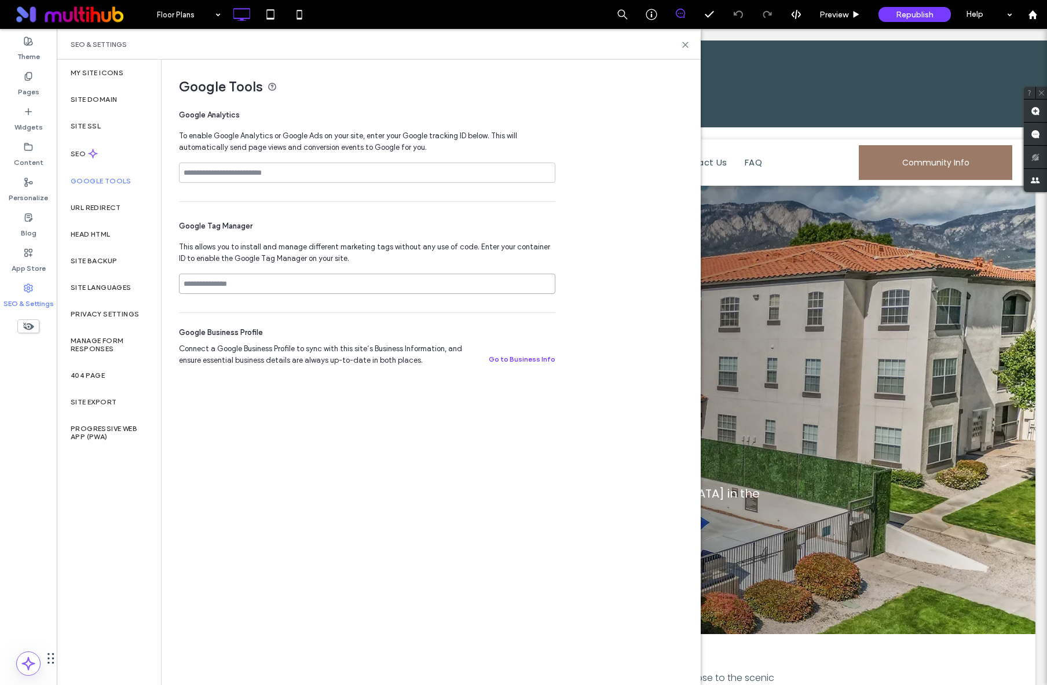
click at [299, 291] on input at bounding box center [367, 284] width 376 height 20
paste input "**********"
click at [191, 285] on input "**********" at bounding box center [367, 284] width 376 height 20
click at [293, 284] on input "**********" at bounding box center [367, 284] width 376 height 20
type input "**********"
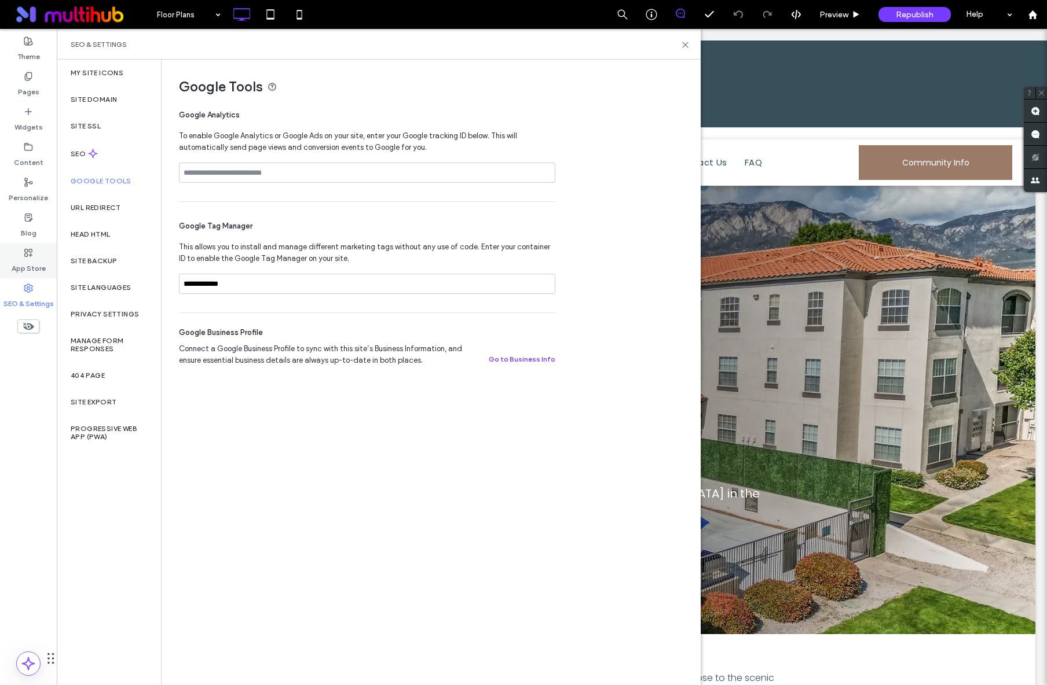
click at [21, 264] on label "App Store" at bounding box center [29, 266] width 34 height 16
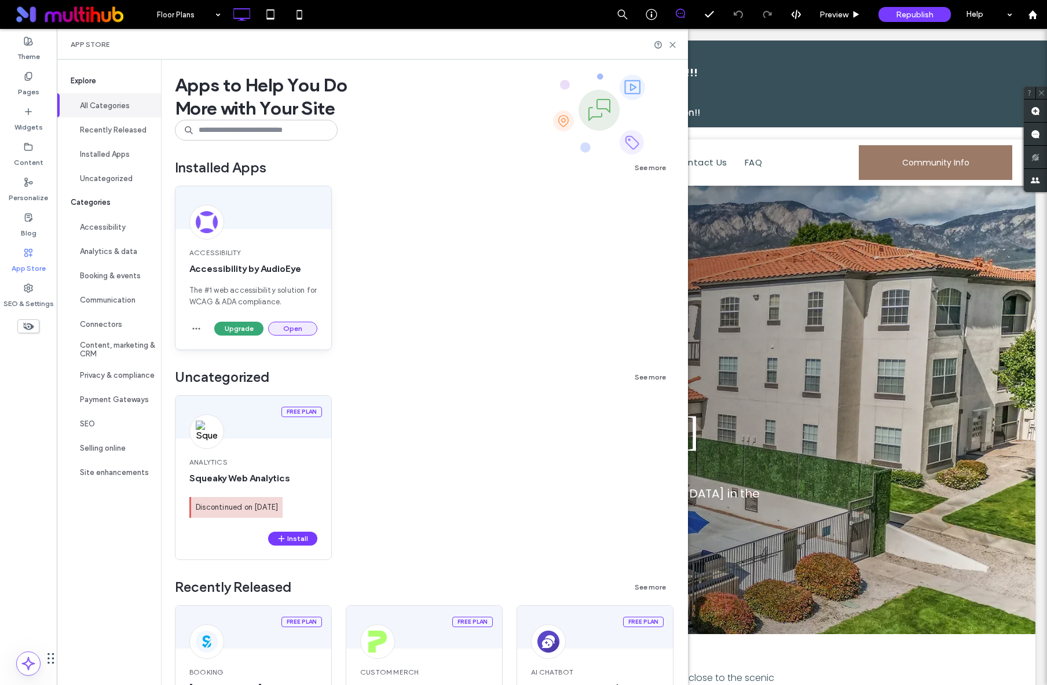
click at [294, 331] on button "Open" at bounding box center [292, 329] width 49 height 14
click at [677, 45] on icon at bounding box center [672, 45] width 9 height 9
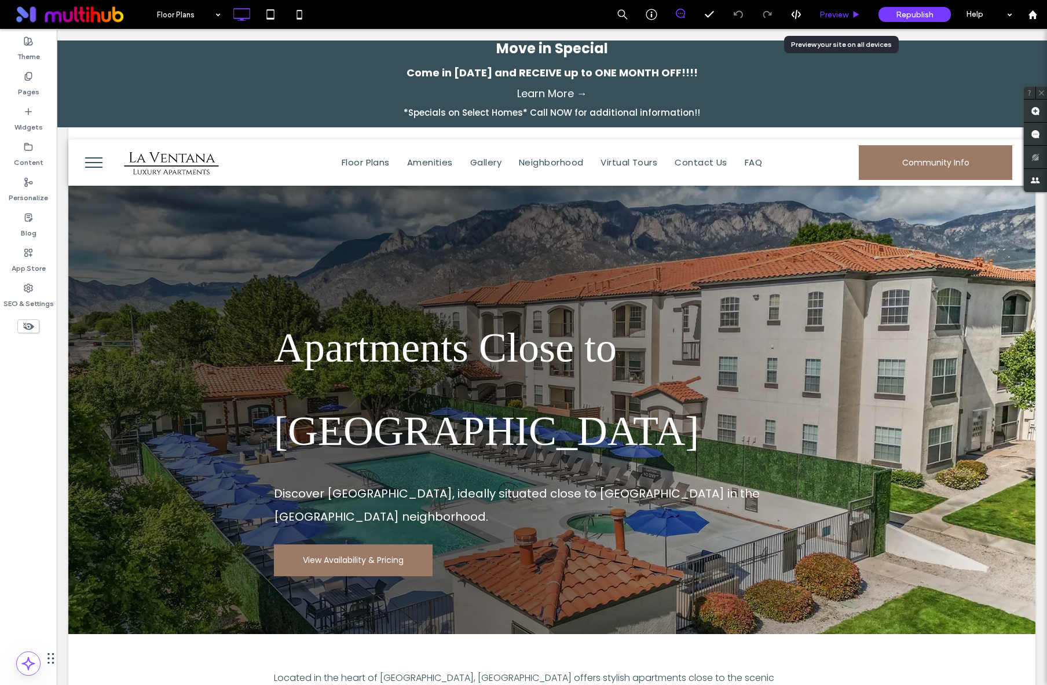
click at [829, 14] on span "Preview" at bounding box center [833, 15] width 29 height 10
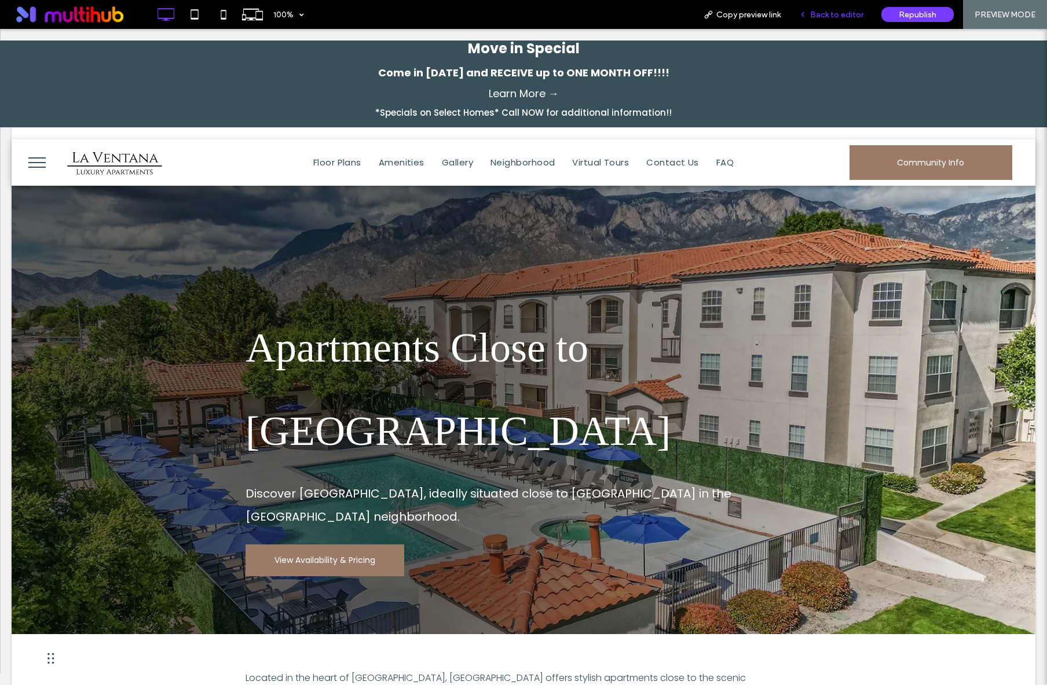
click at [822, 21] on div "Back to editor" at bounding box center [831, 14] width 83 height 29
drag, startPoint x: 257, startPoint y: 17, endPoint x: 349, endPoint y: 23, distance: 92.2
click at [349, 23] on div "100% Copy preview link Back to editor Republish PREVIEW MODE" at bounding box center [599, 14] width 896 height 29
click at [823, 11] on span "Back to editor" at bounding box center [836, 15] width 53 height 10
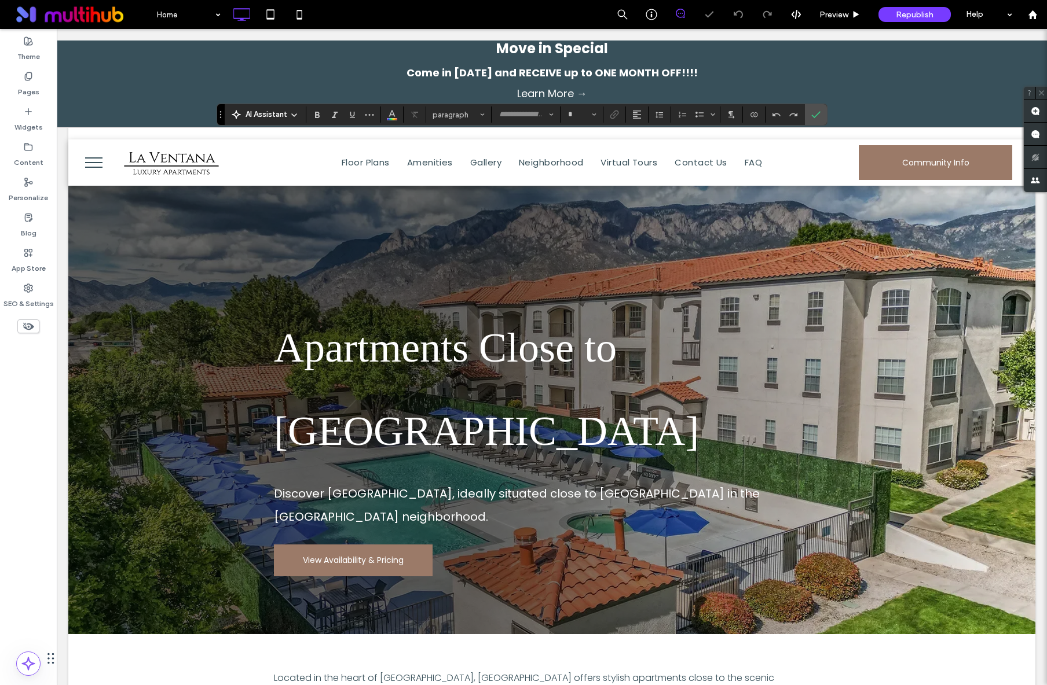
type input "**********"
type input "**"
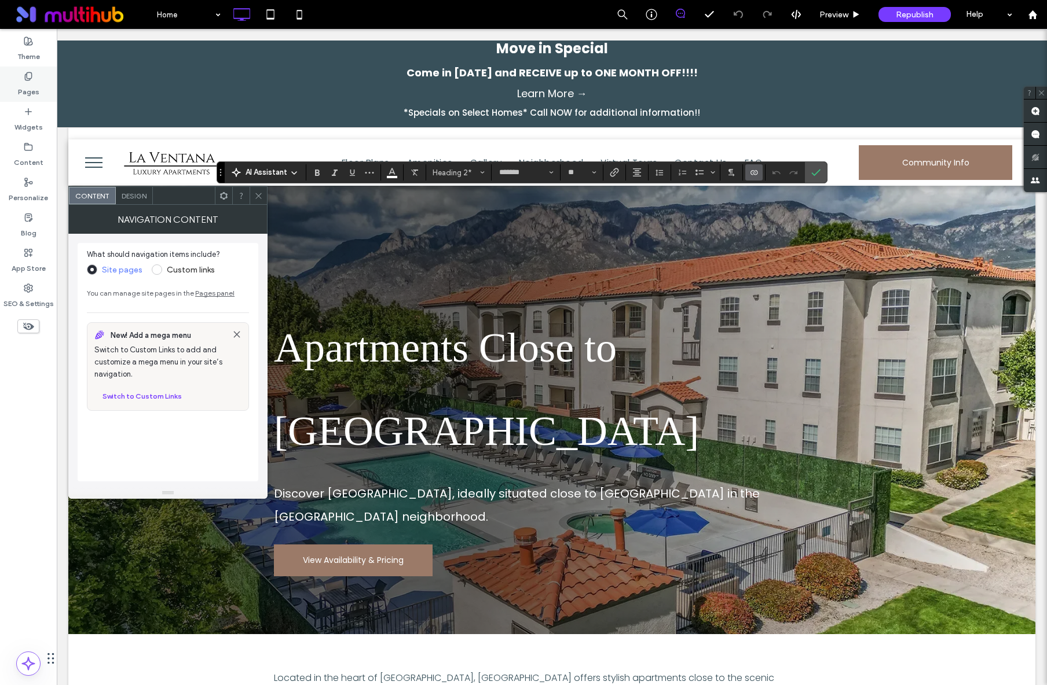
click at [37, 82] on label "Pages" at bounding box center [28, 89] width 21 height 16
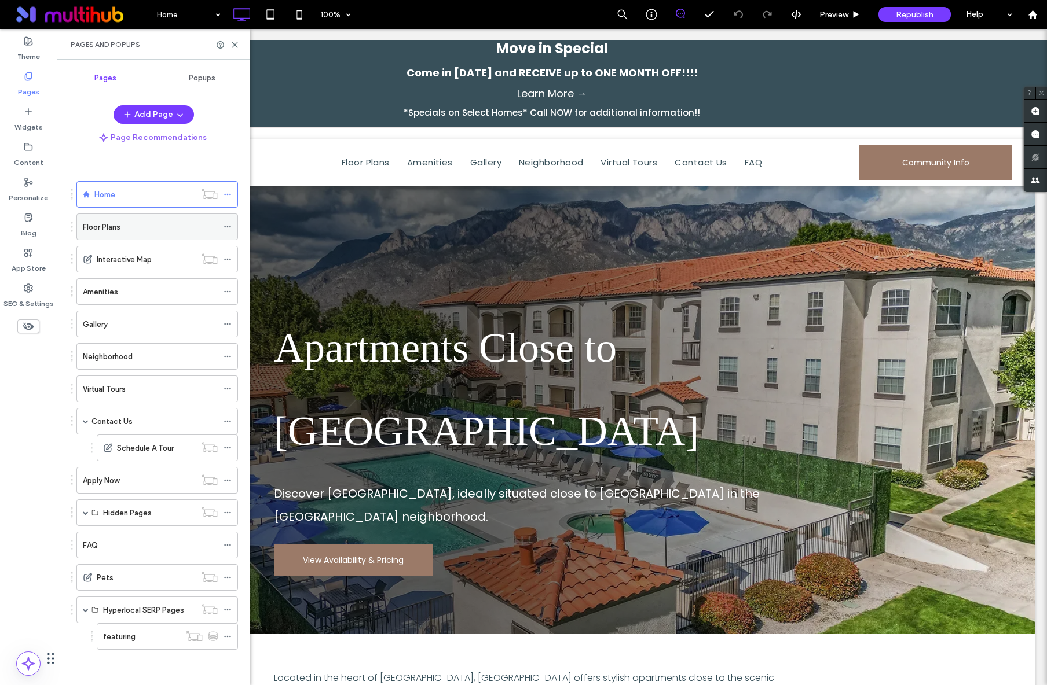
click at [115, 219] on div "Floor Plans" at bounding box center [150, 226] width 135 height 25
click at [232, 42] on icon at bounding box center [234, 45] width 9 height 9
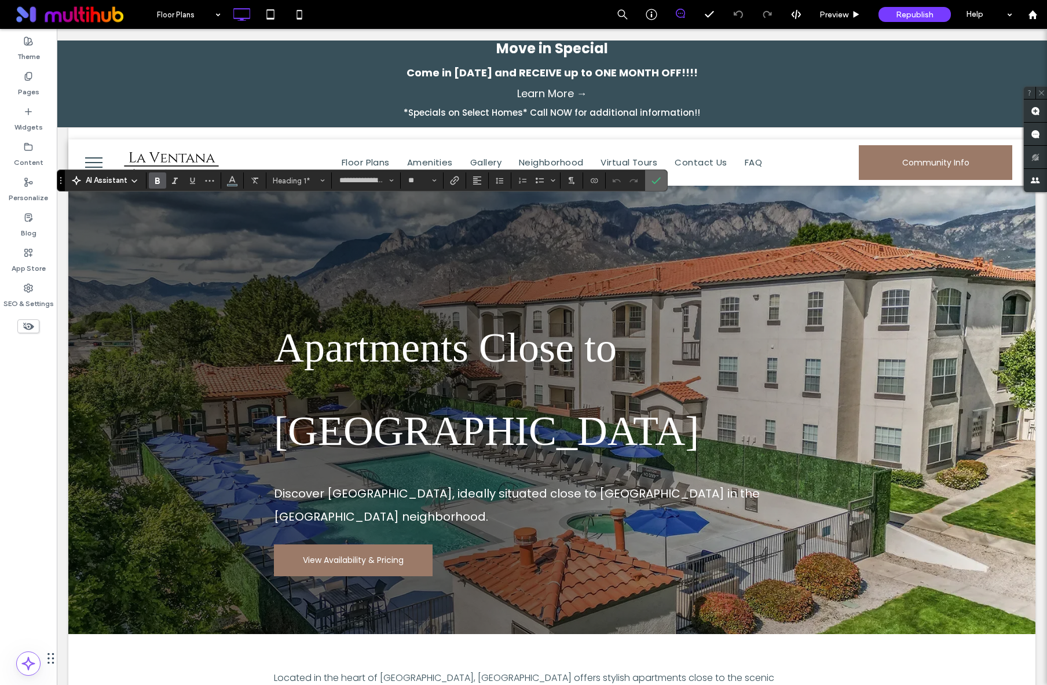
click at [656, 181] on icon "Confirm" at bounding box center [655, 180] width 9 height 9
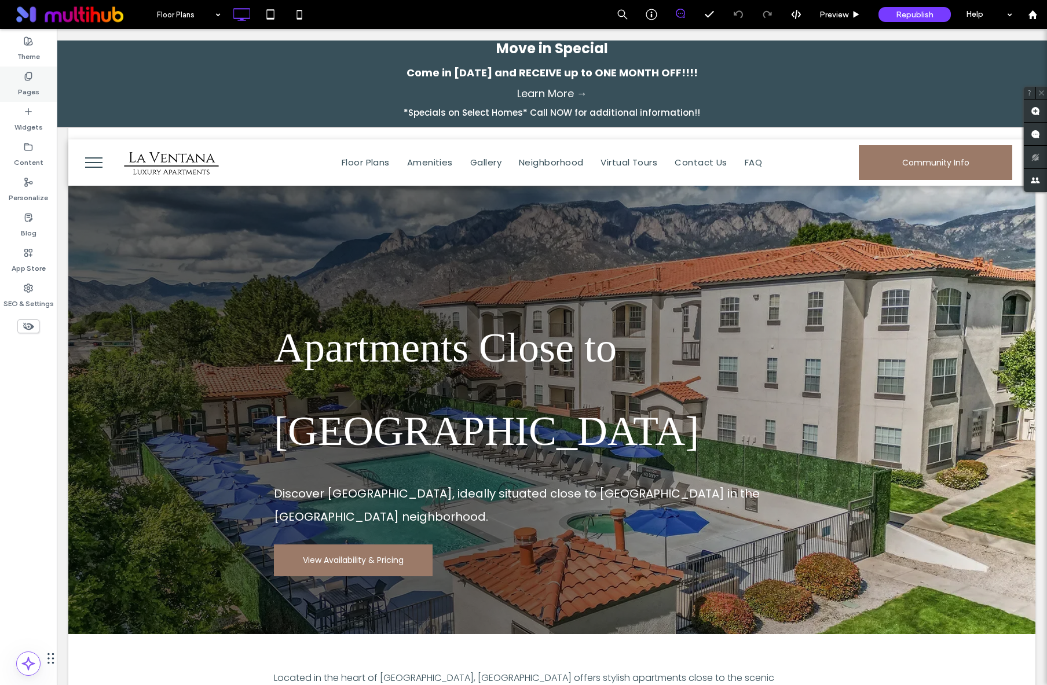
click at [20, 86] on label "Pages" at bounding box center [28, 89] width 21 height 16
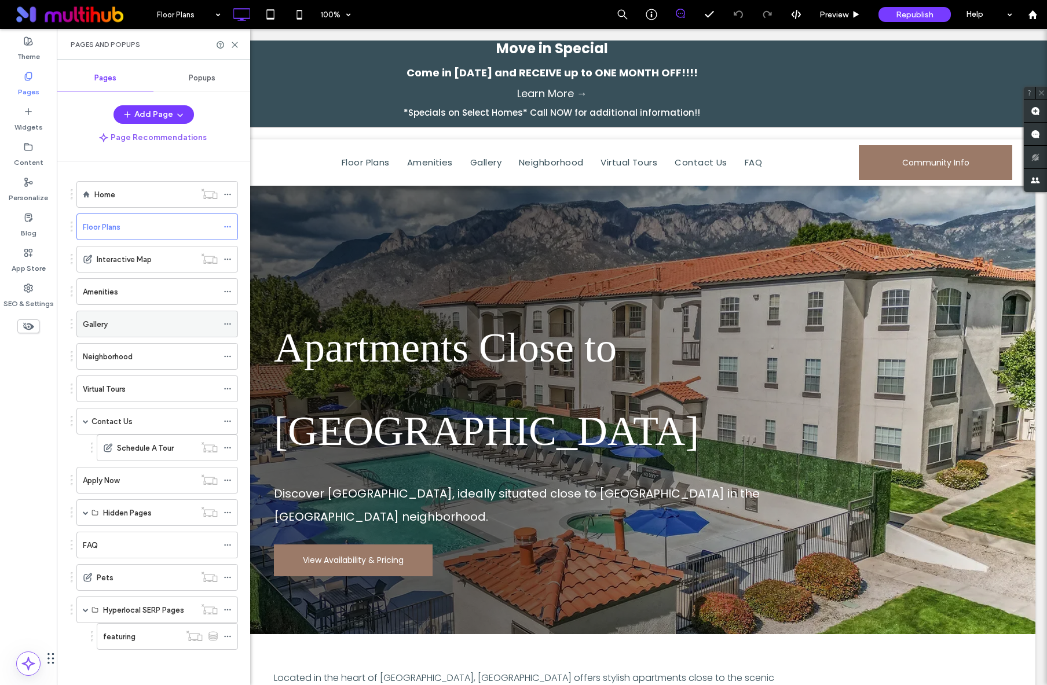
click at [136, 324] on div "Gallery" at bounding box center [150, 324] width 135 height 12
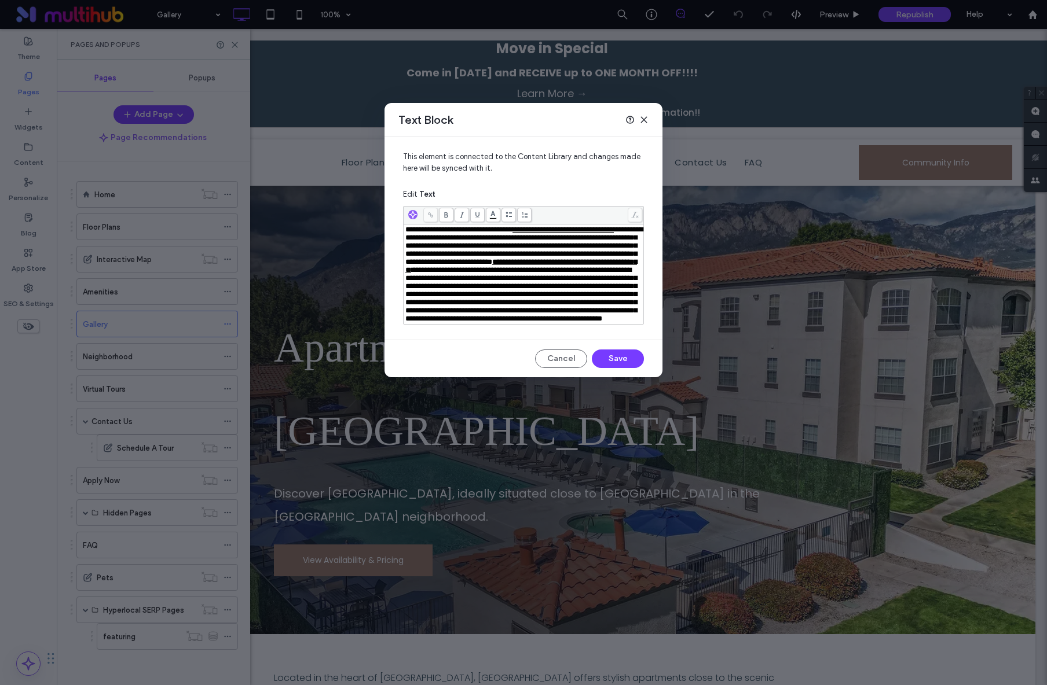
click at [556, 274] on span "**********" at bounding box center [521, 266] width 232 height 16
click at [644, 122] on icon at bounding box center [643, 119] width 9 height 9
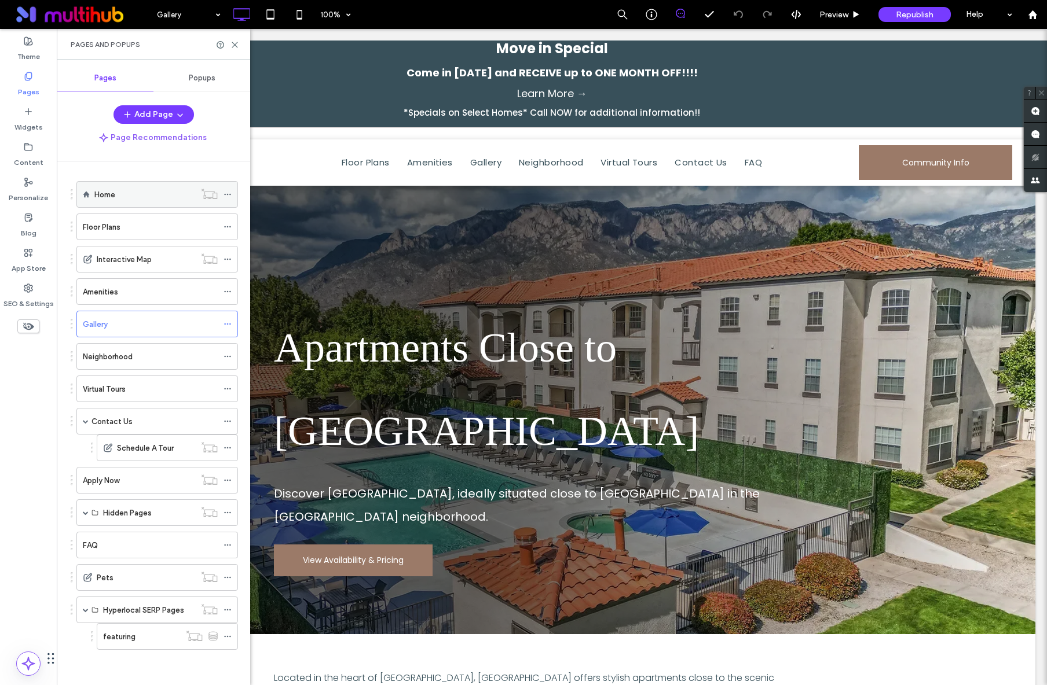
click at [100, 192] on label "Home" at bounding box center [104, 195] width 21 height 20
click at [235, 44] on use at bounding box center [234, 44] width 5 height 5
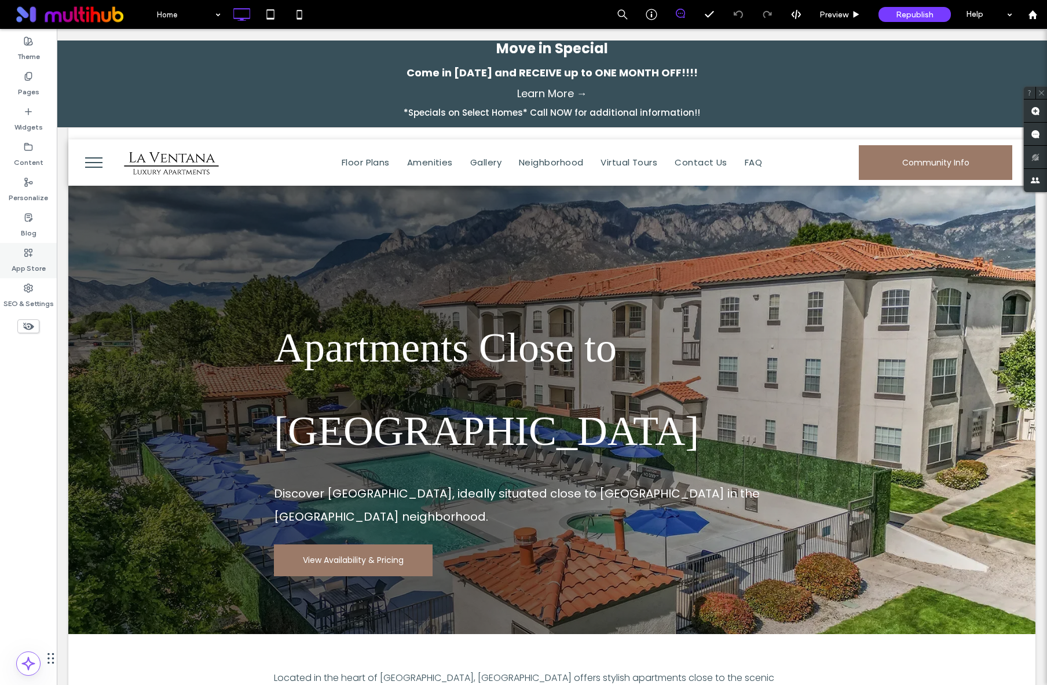
click at [32, 262] on label "App Store" at bounding box center [29, 266] width 34 height 16
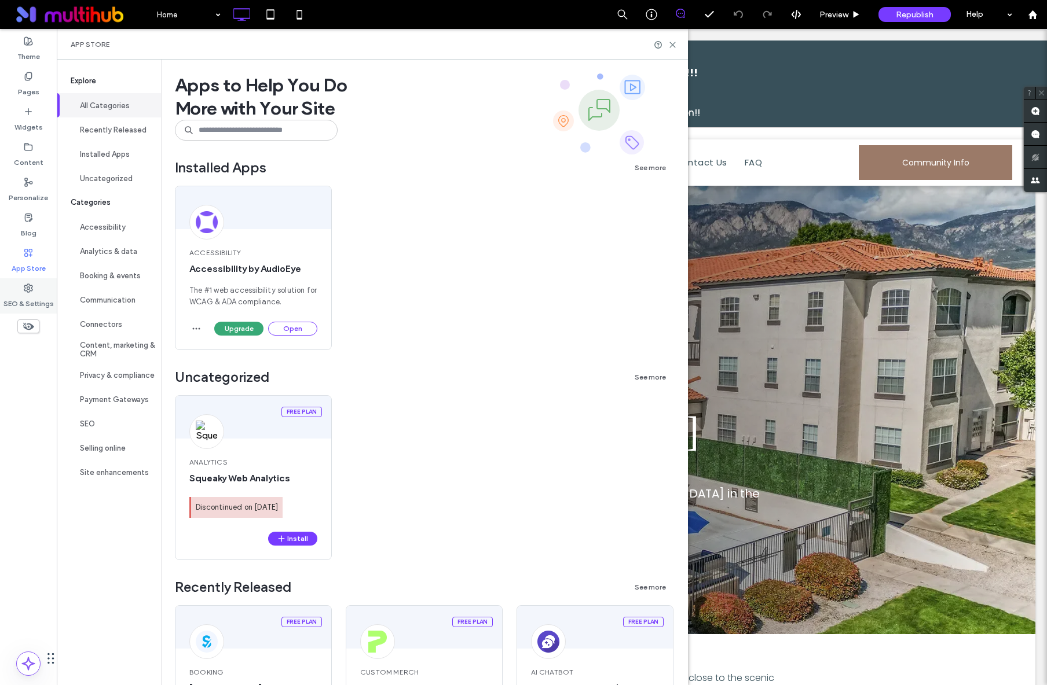
click at [28, 291] on icon at bounding box center [28, 288] width 9 height 9
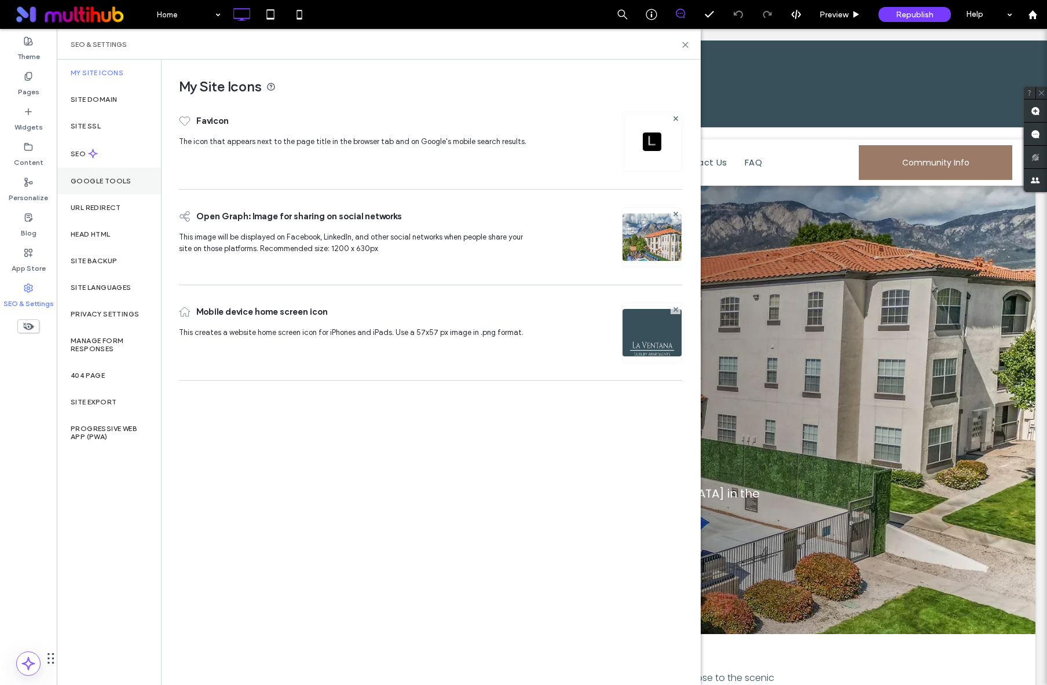
click at [122, 178] on label "Google Tools" at bounding box center [101, 181] width 61 height 8
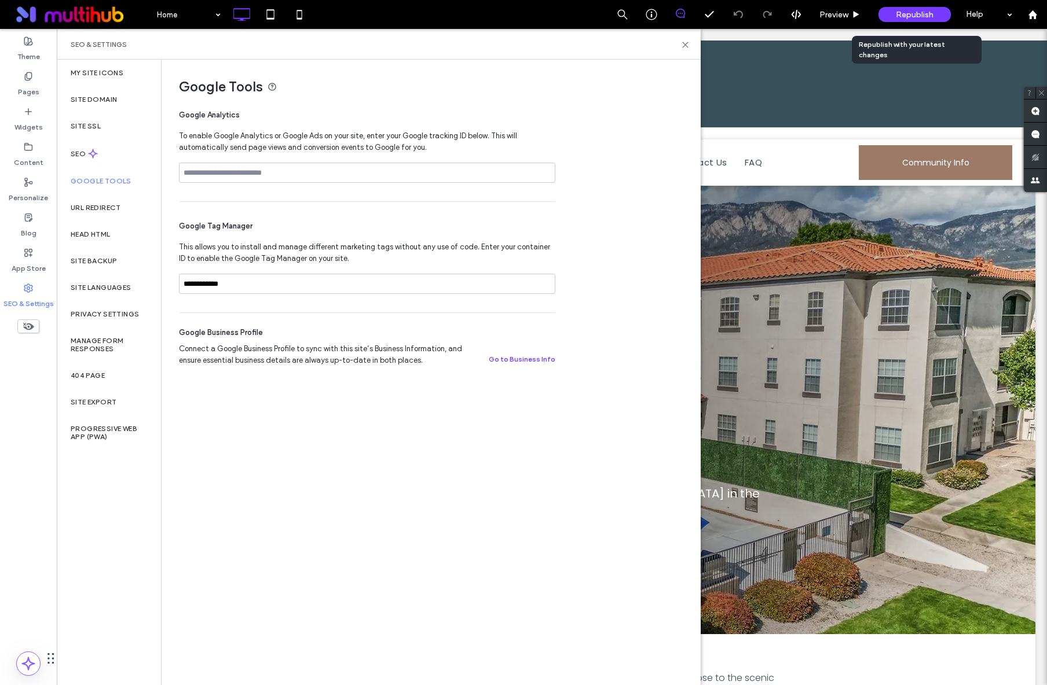
click at [908, 19] on span "Republish" at bounding box center [915, 15] width 38 height 10
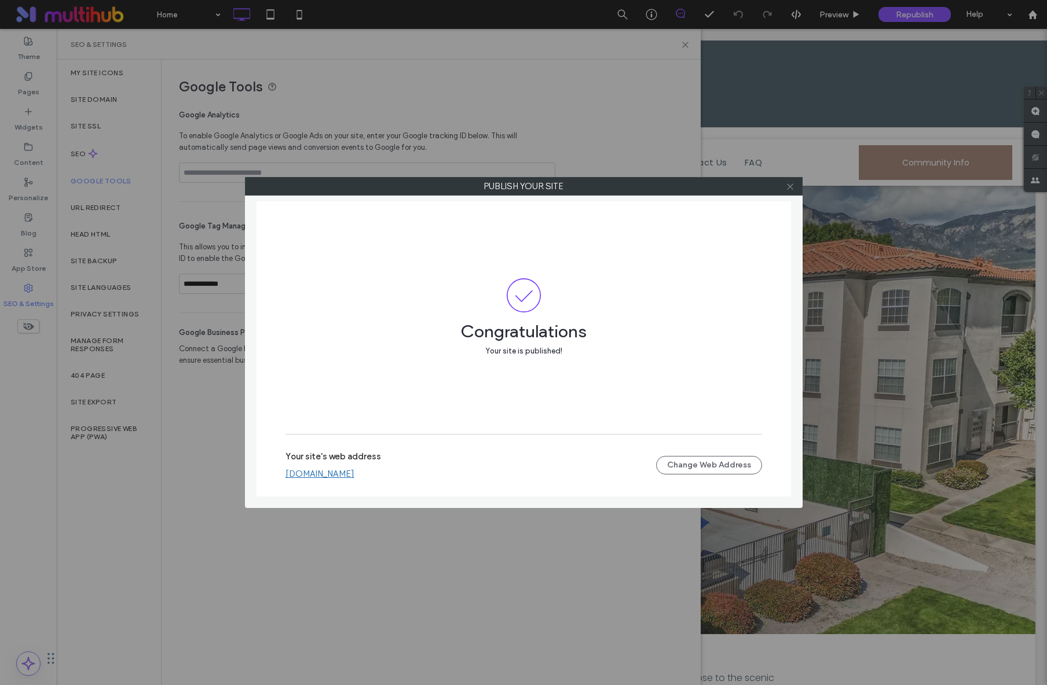
click at [787, 189] on use at bounding box center [790, 187] width 6 height 6
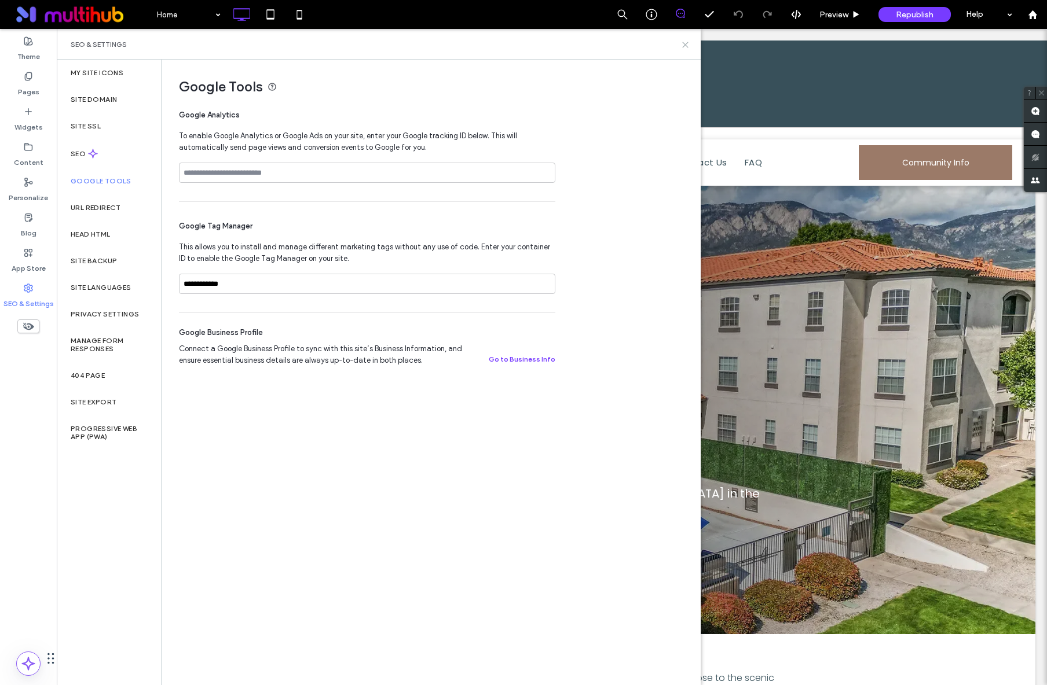
click at [683, 46] on use at bounding box center [685, 44] width 5 height 5
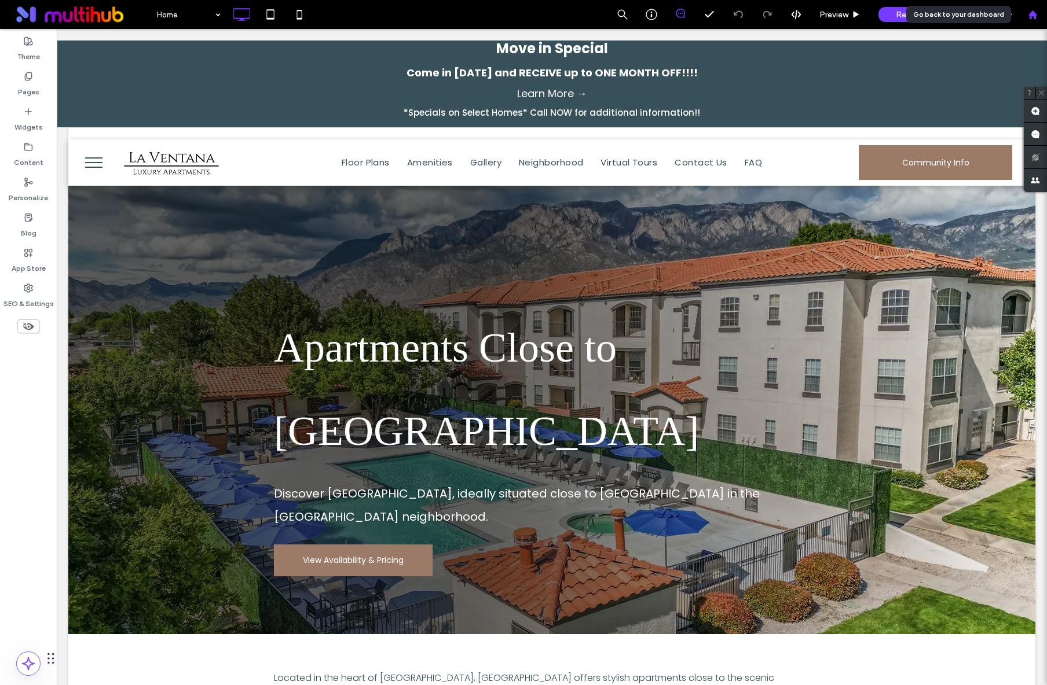
click at [1029, 19] on icon at bounding box center [1033, 15] width 10 height 10
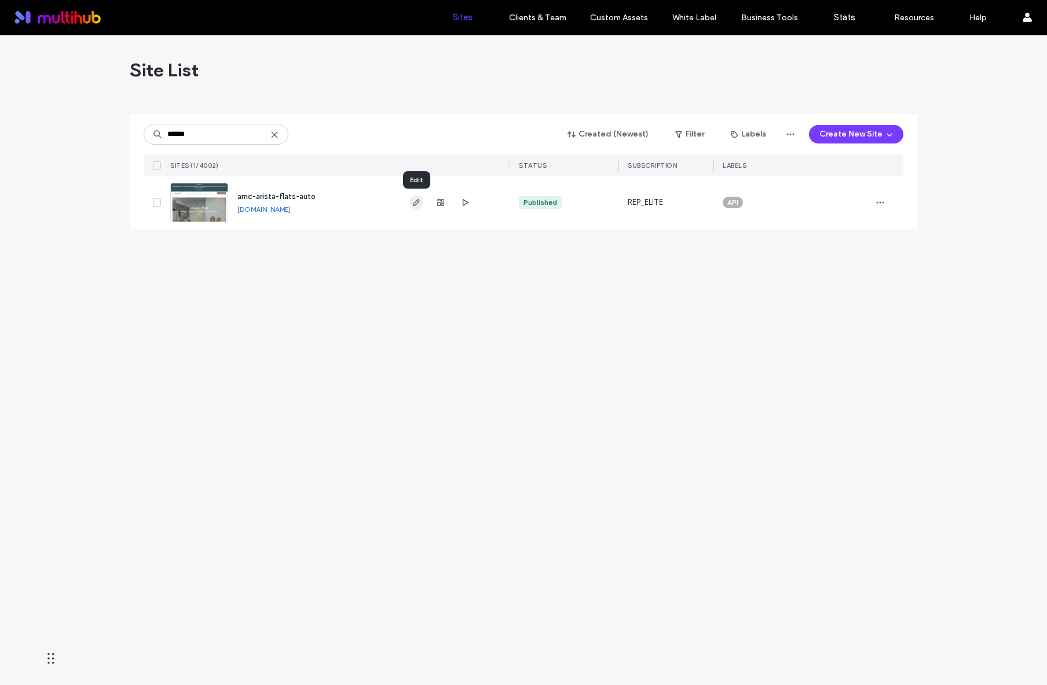
type input "******"
click at [417, 206] on icon "button" at bounding box center [416, 202] width 9 height 9
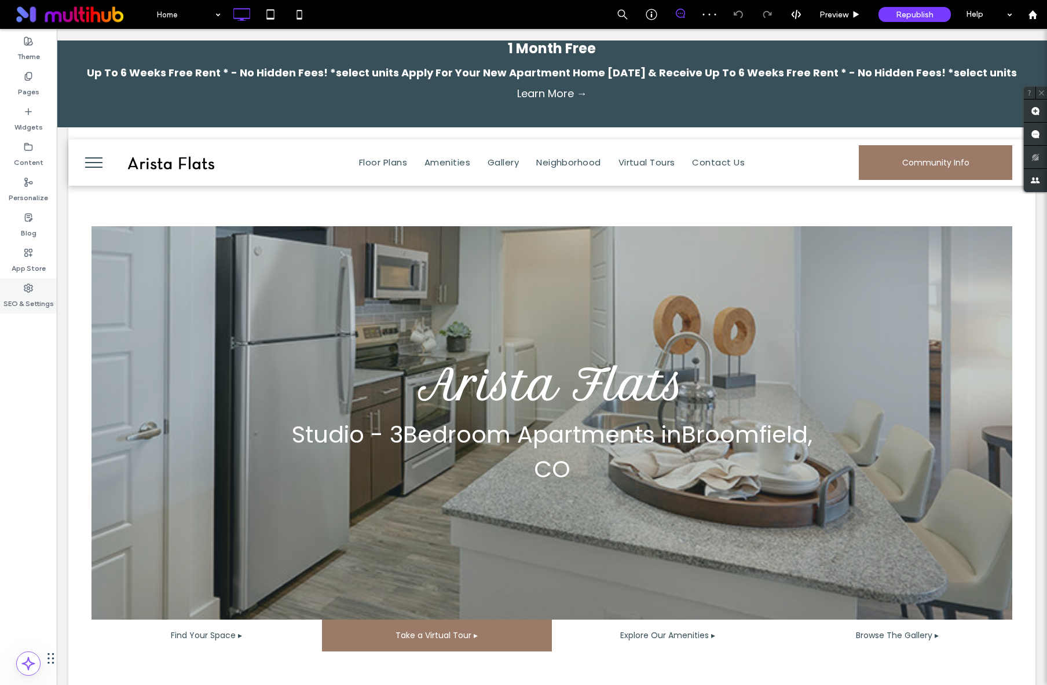
click at [21, 295] on label "SEO & Settings" at bounding box center [28, 301] width 50 height 16
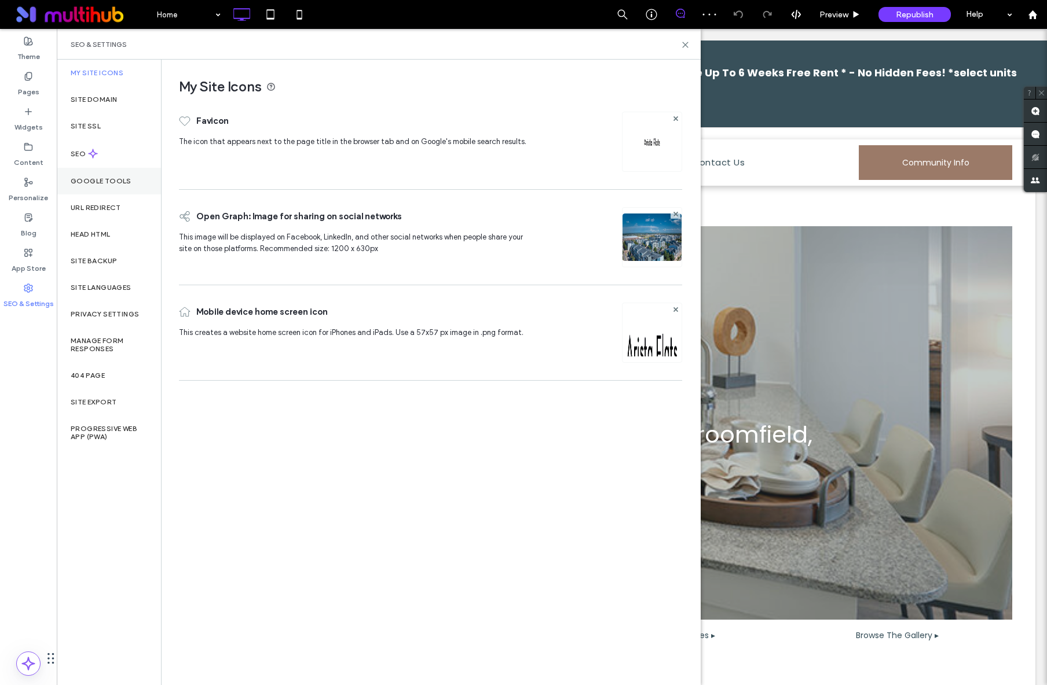
click at [95, 184] on label "Google Tools" at bounding box center [101, 181] width 61 height 8
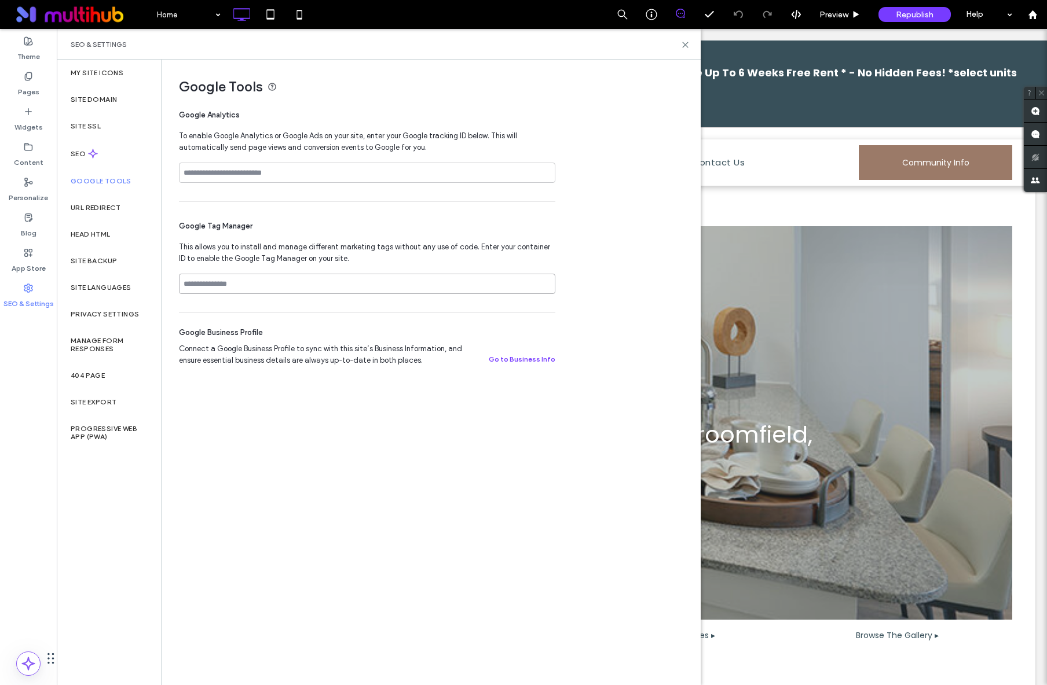
click at [222, 285] on input at bounding box center [367, 284] width 376 height 20
paste input "**********"
type input "**********"
click at [208, 285] on input "**********" at bounding box center [367, 284] width 376 height 20
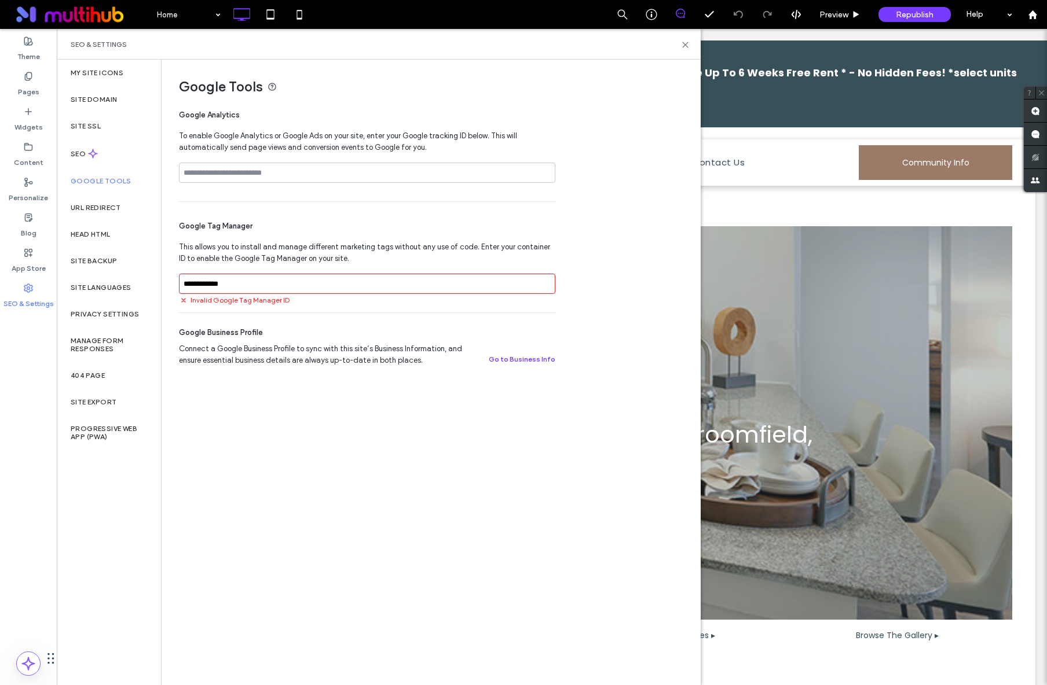
click at [208, 285] on input "**********" at bounding box center [367, 284] width 376 height 20
click at [304, 287] on input at bounding box center [367, 284] width 376 height 20
paste input "**********"
click at [185, 284] on input "**********" at bounding box center [367, 284] width 376 height 20
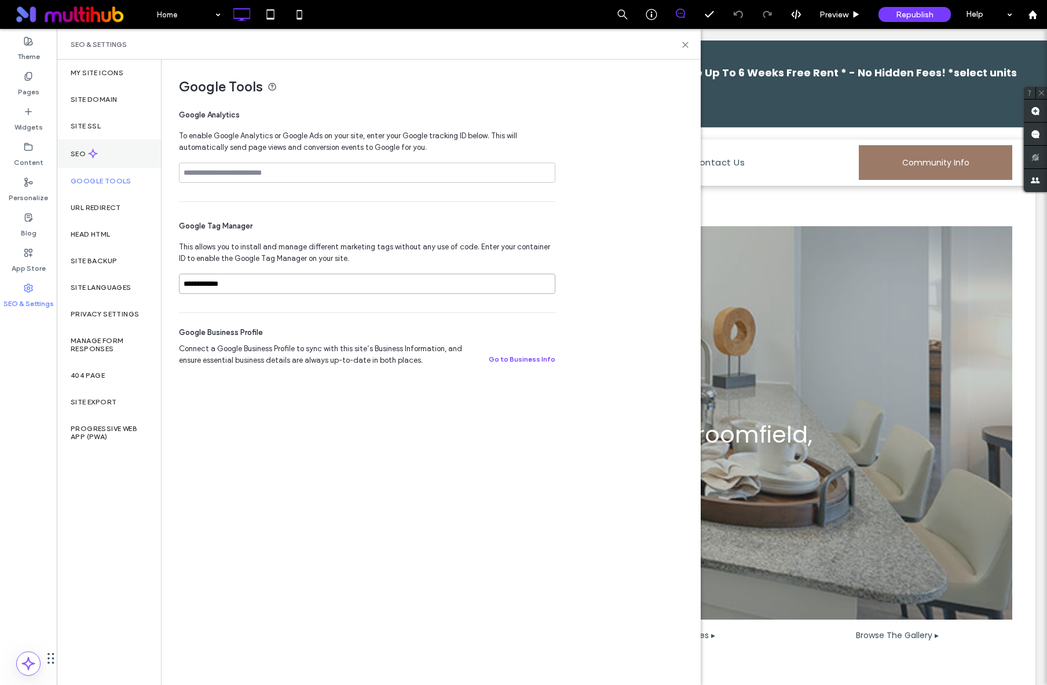
type input "**********"
click at [98, 161] on div "SEO" at bounding box center [109, 154] width 104 height 28
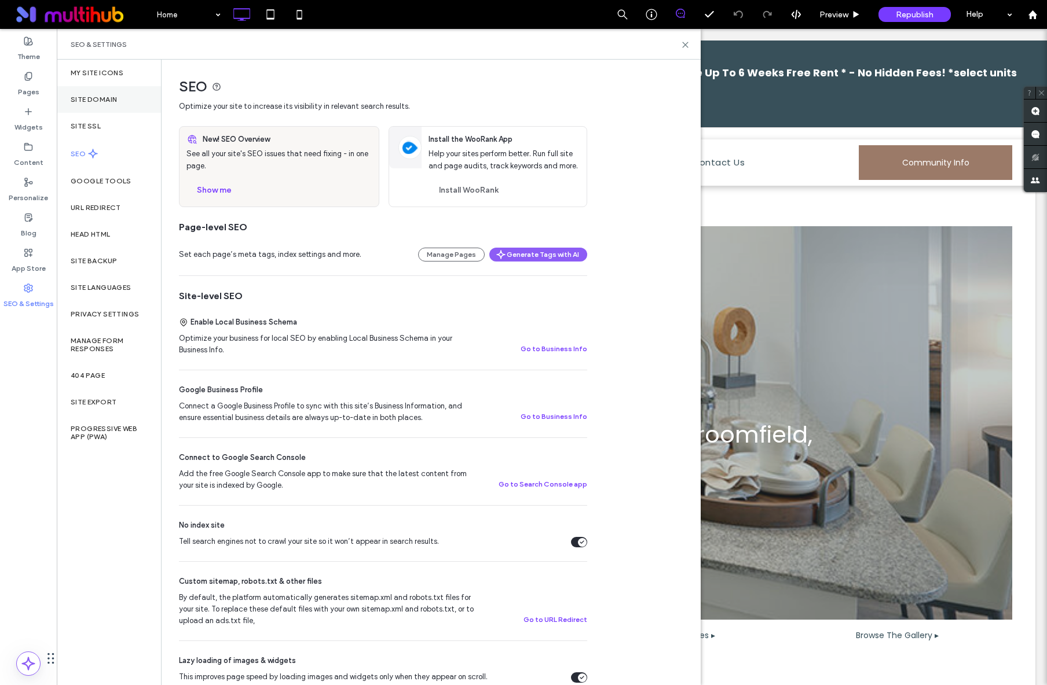
click at [91, 98] on label "Site Domain" at bounding box center [94, 100] width 46 height 8
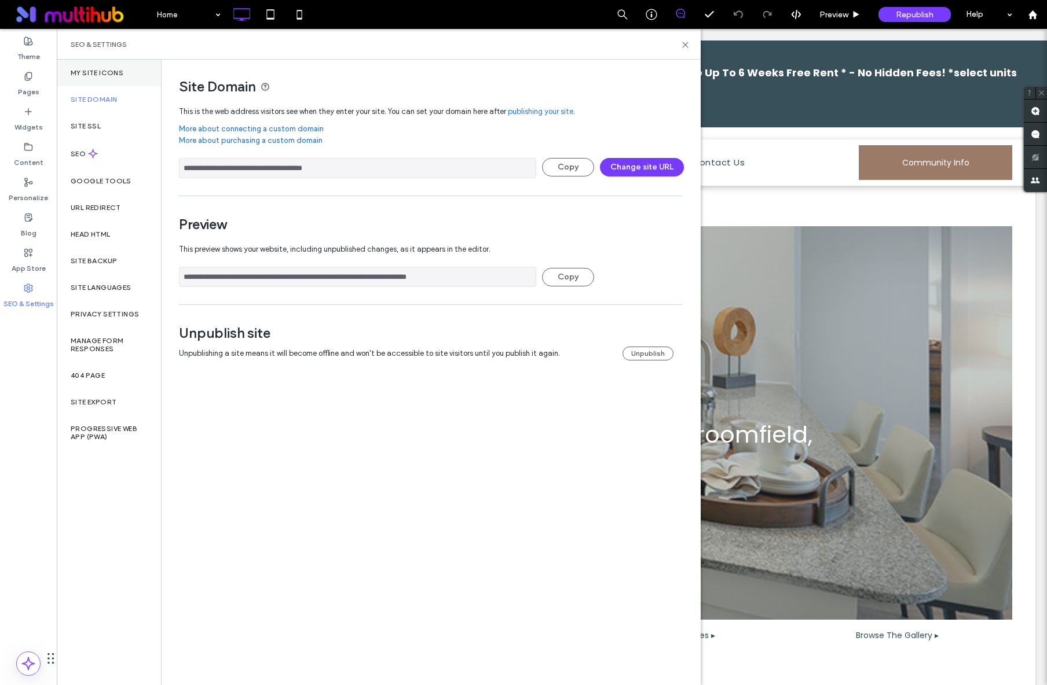
click at [101, 78] on div "My Site Icons" at bounding box center [109, 73] width 104 height 27
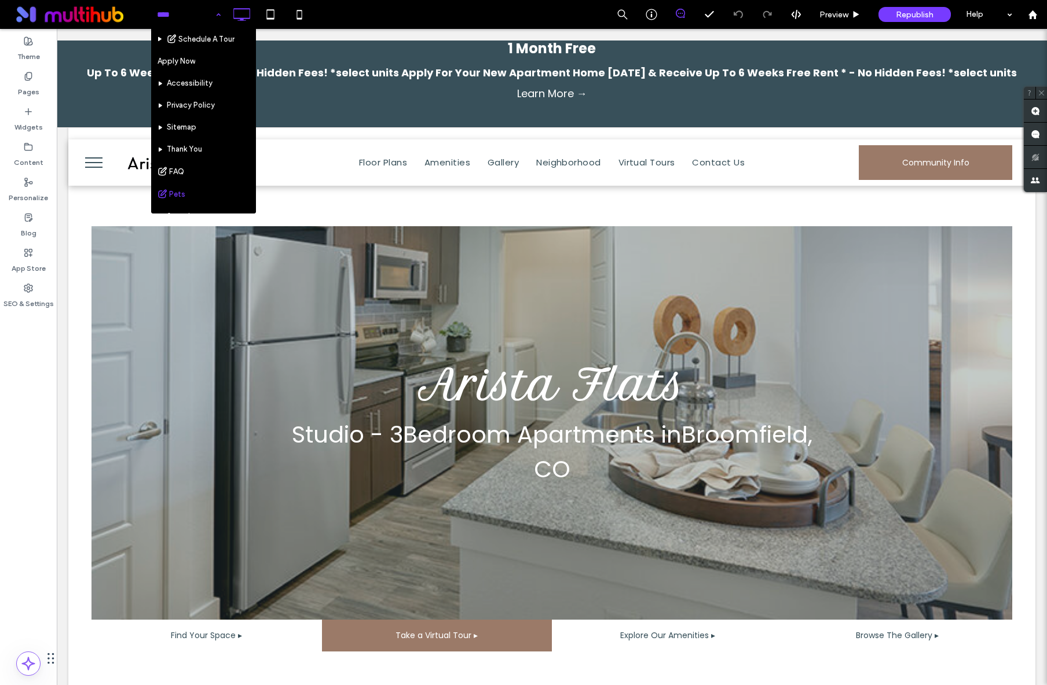
scroll to position [190, 0]
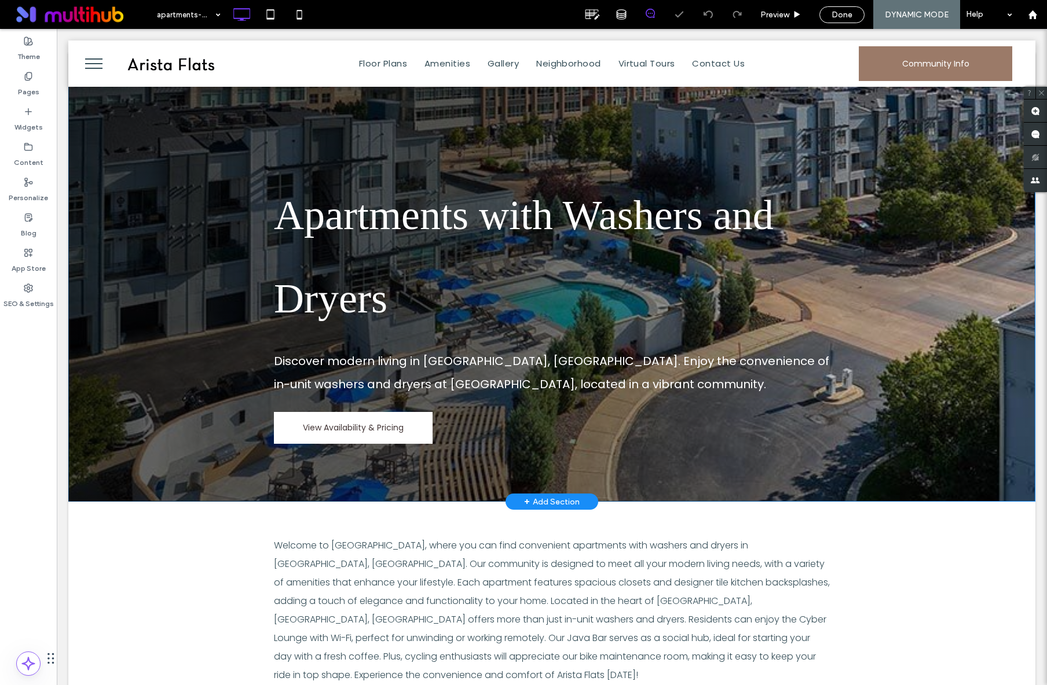
scroll to position [50, 0]
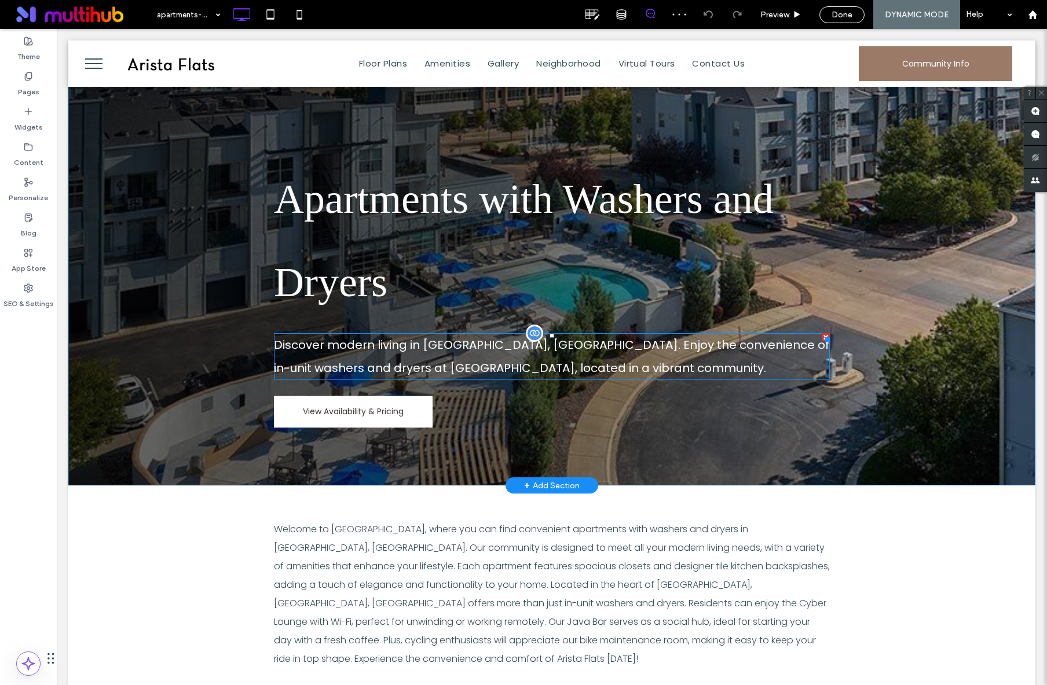
click at [541, 356] on div "Discover modern living in Broomfield, CO. Enjoy the convenience of in-unit wash…" at bounding box center [552, 356] width 556 height 46
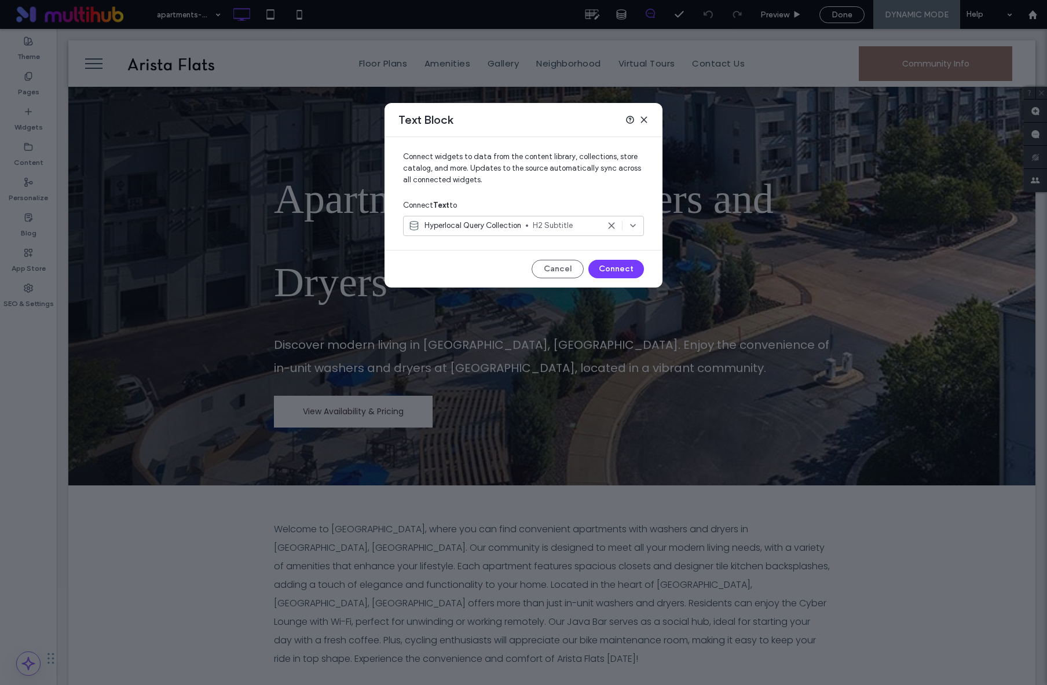
click at [640, 119] on icon at bounding box center [643, 119] width 9 height 9
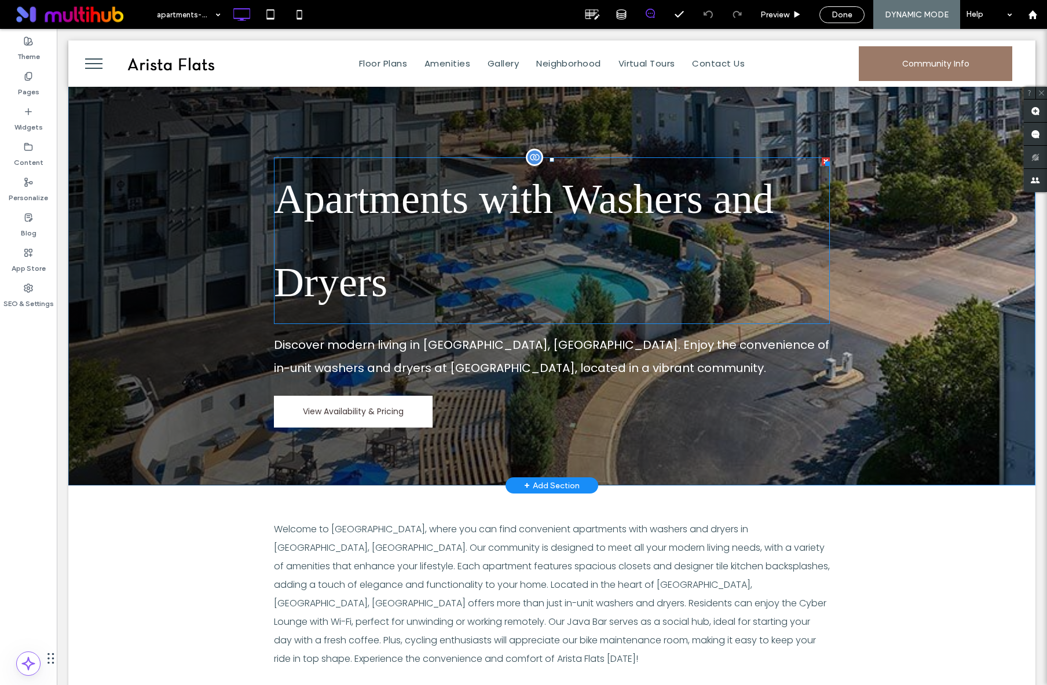
click at [608, 206] on div "Apartments with Washers and Dryers" at bounding box center [552, 240] width 556 height 167
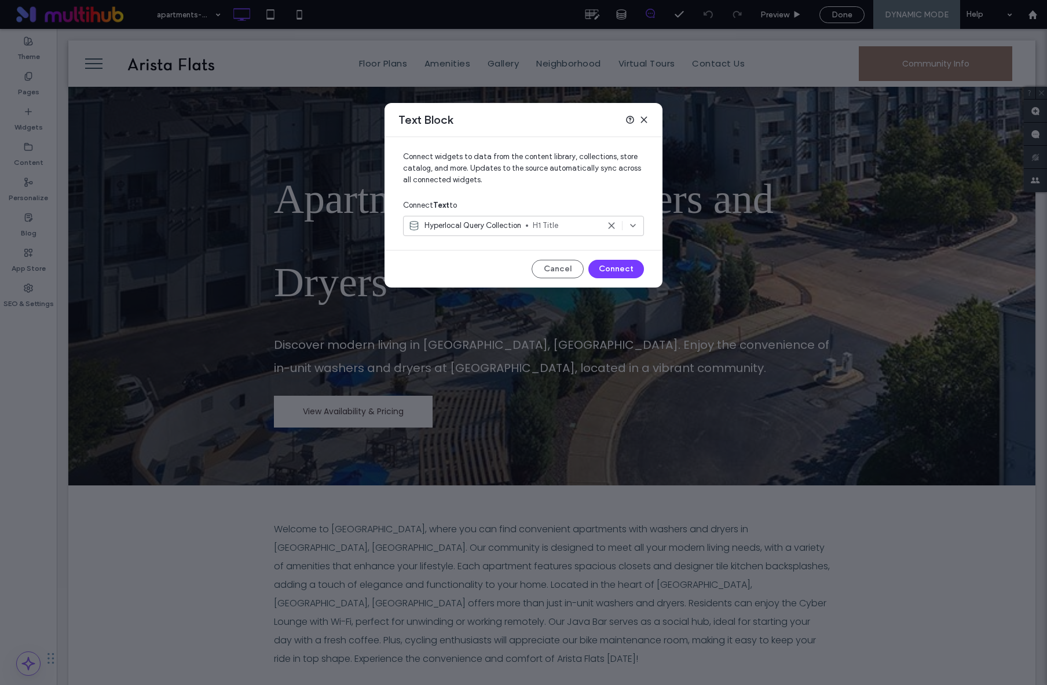
click at [575, 228] on span "H1 Title" at bounding box center [566, 226] width 66 height 12
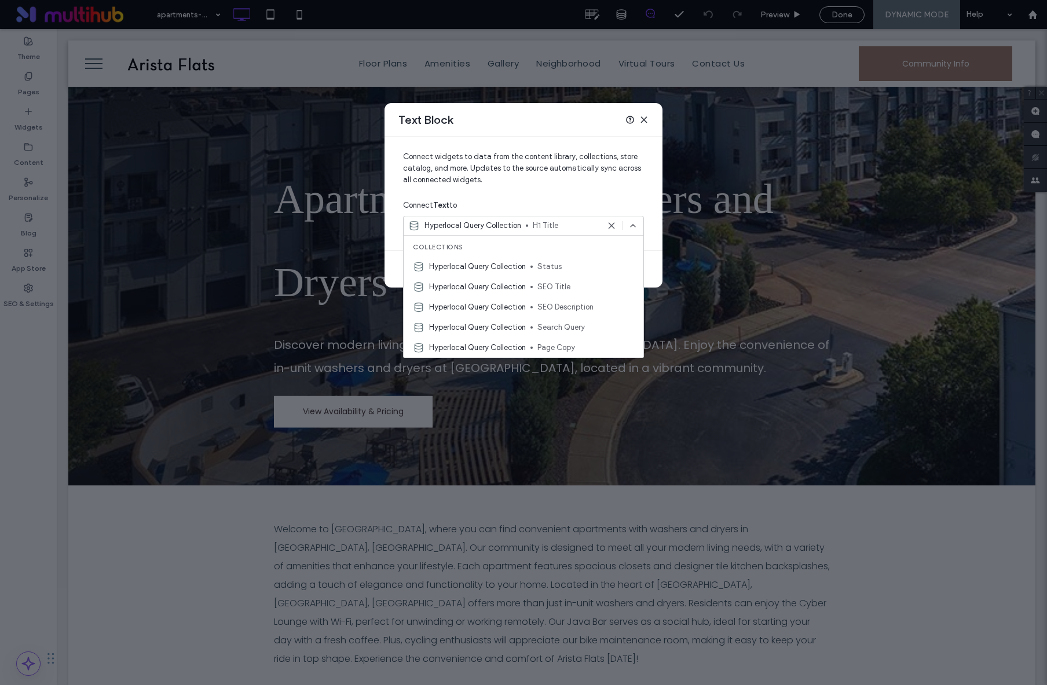
click at [644, 116] on icon at bounding box center [643, 119] width 9 height 9
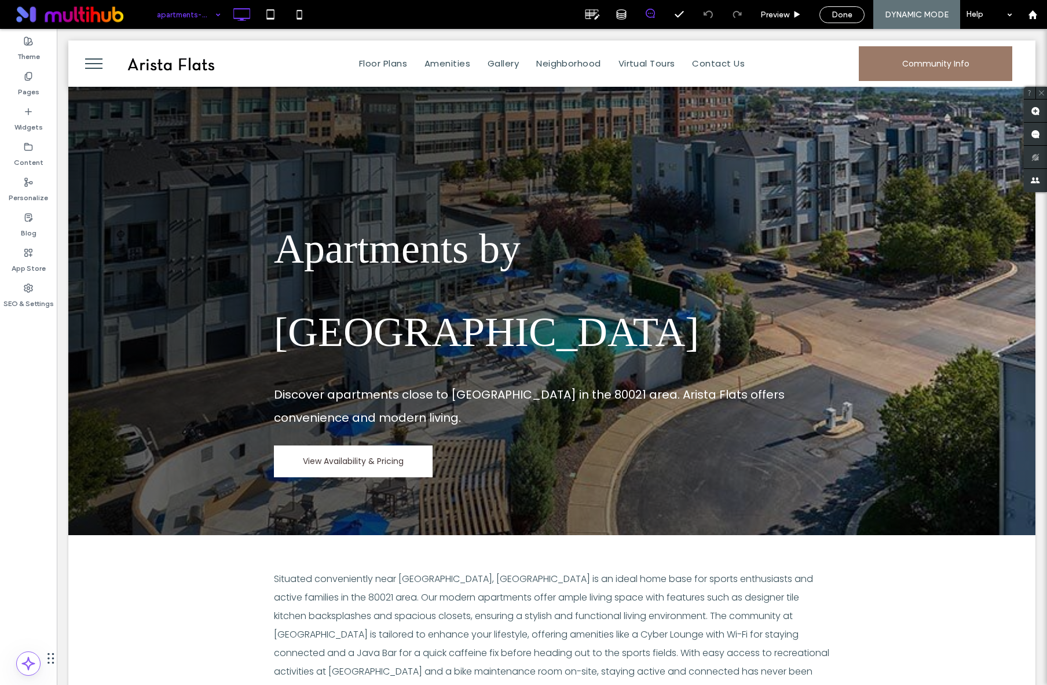
scroll to position [0, 0]
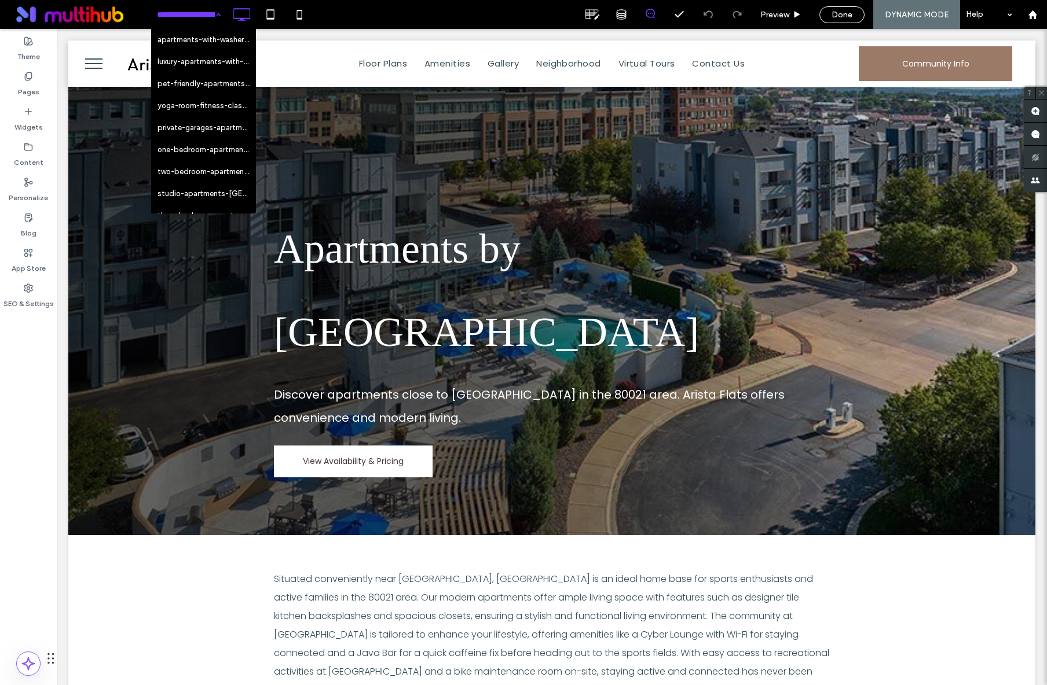
click at [162, 17] on input at bounding box center [186, 14] width 58 height 29
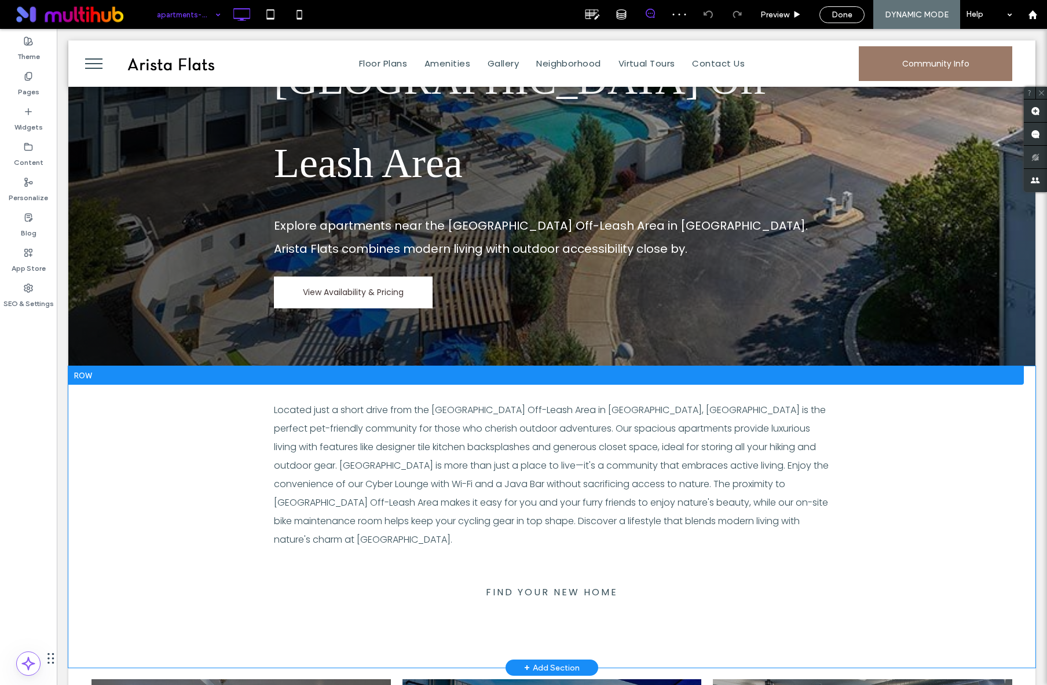
scroll to position [272, 0]
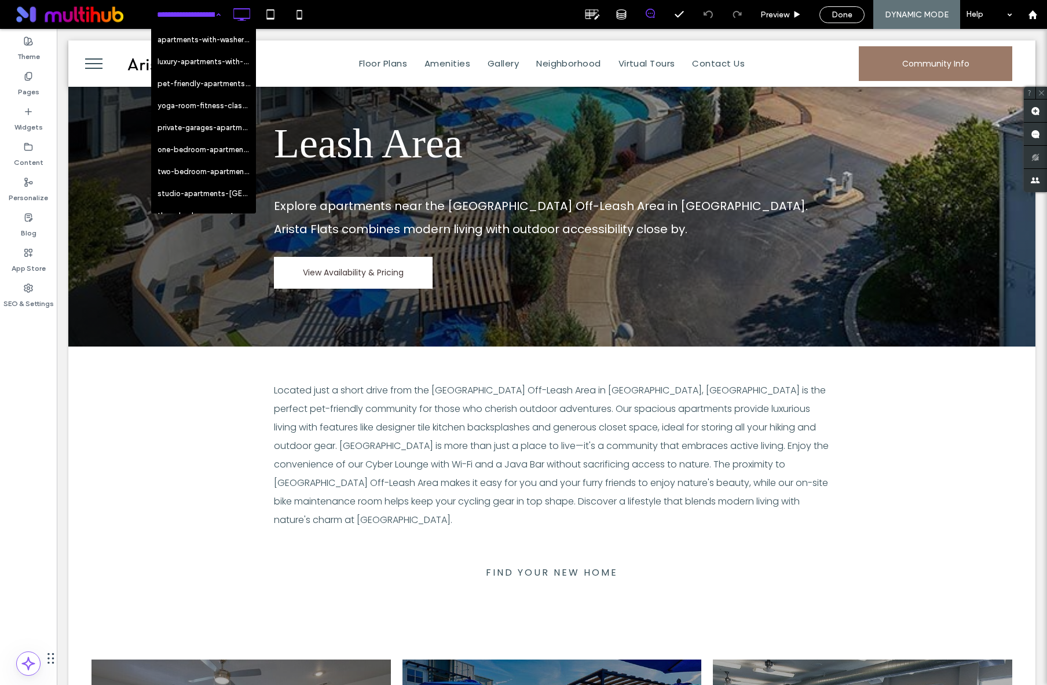
click at [192, 17] on input at bounding box center [186, 14] width 58 height 29
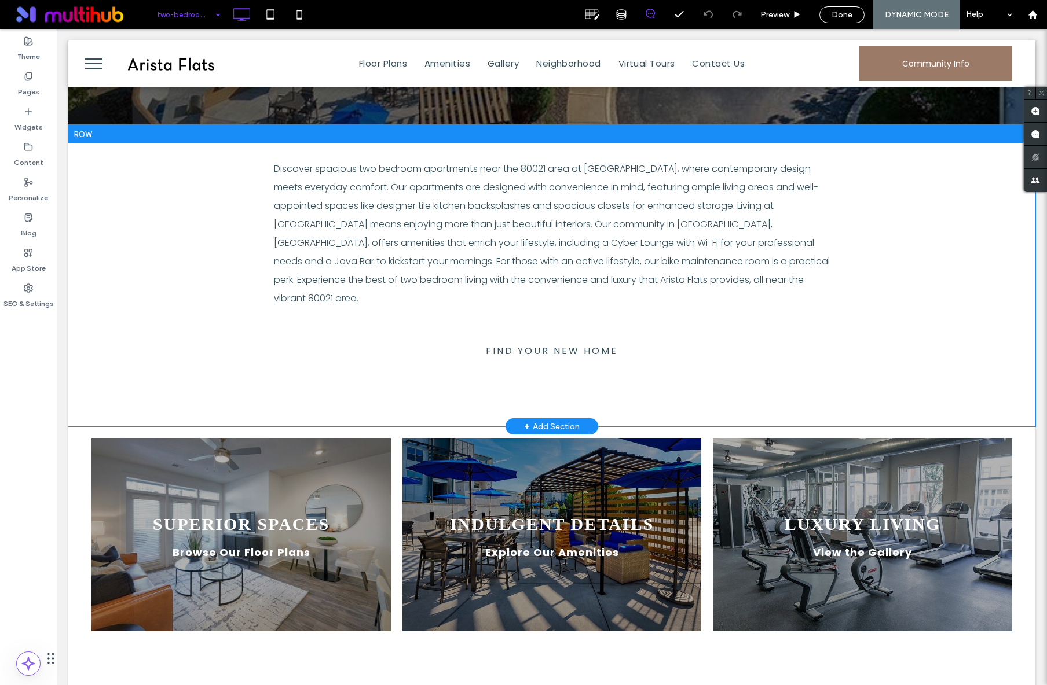
scroll to position [413, 0]
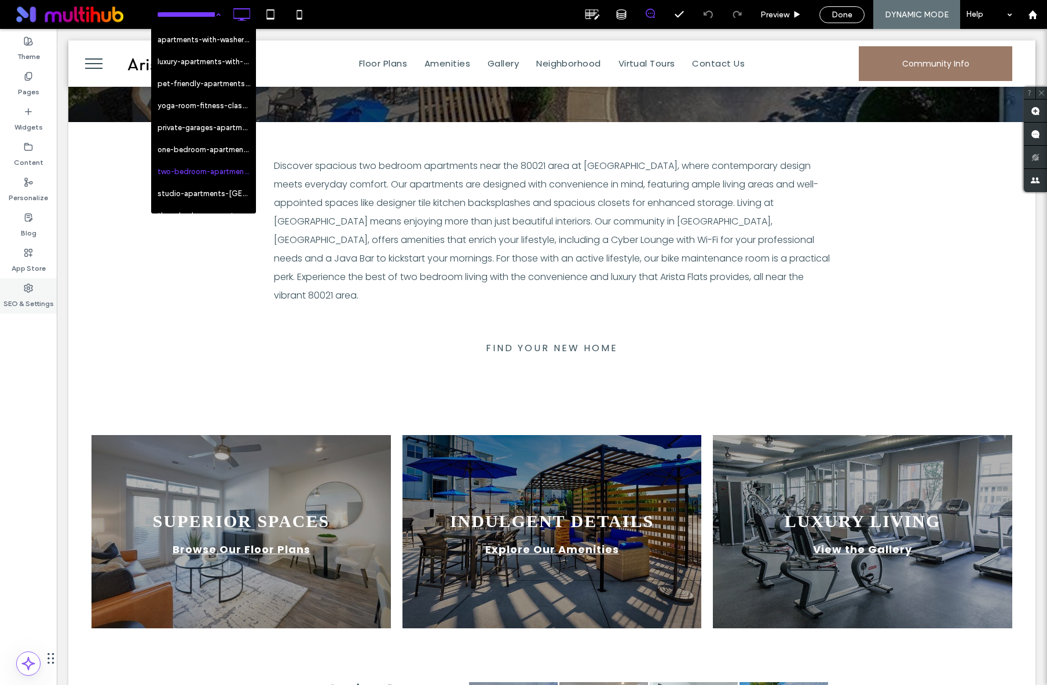
click at [24, 299] on label "SEO & Settings" at bounding box center [28, 301] width 50 height 16
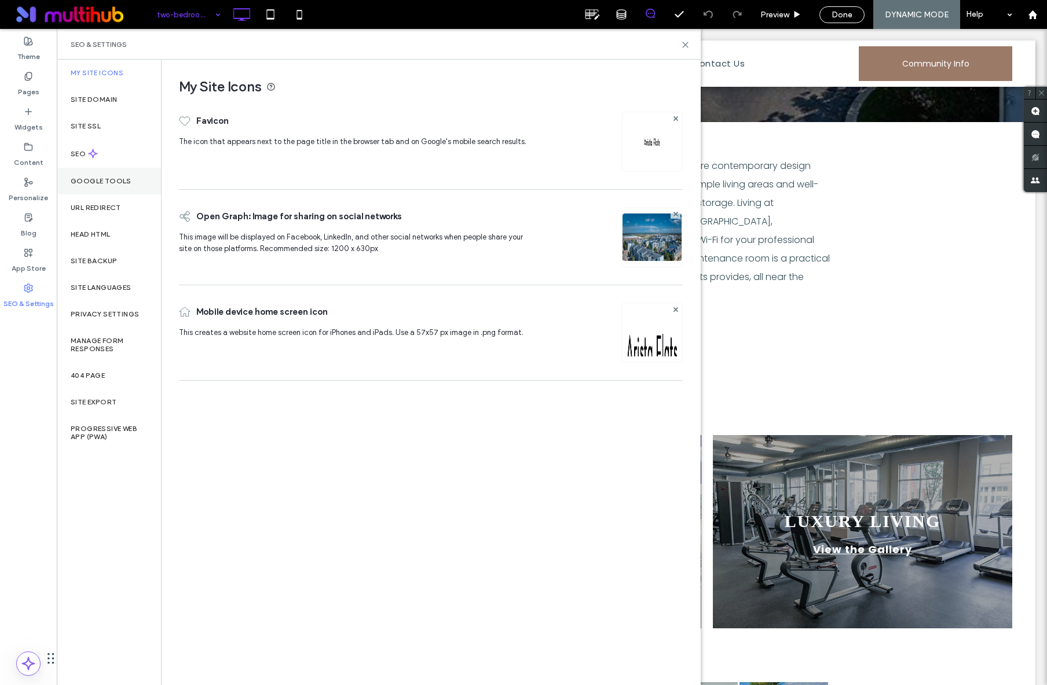
click at [114, 189] on div "Google Tools" at bounding box center [109, 181] width 104 height 27
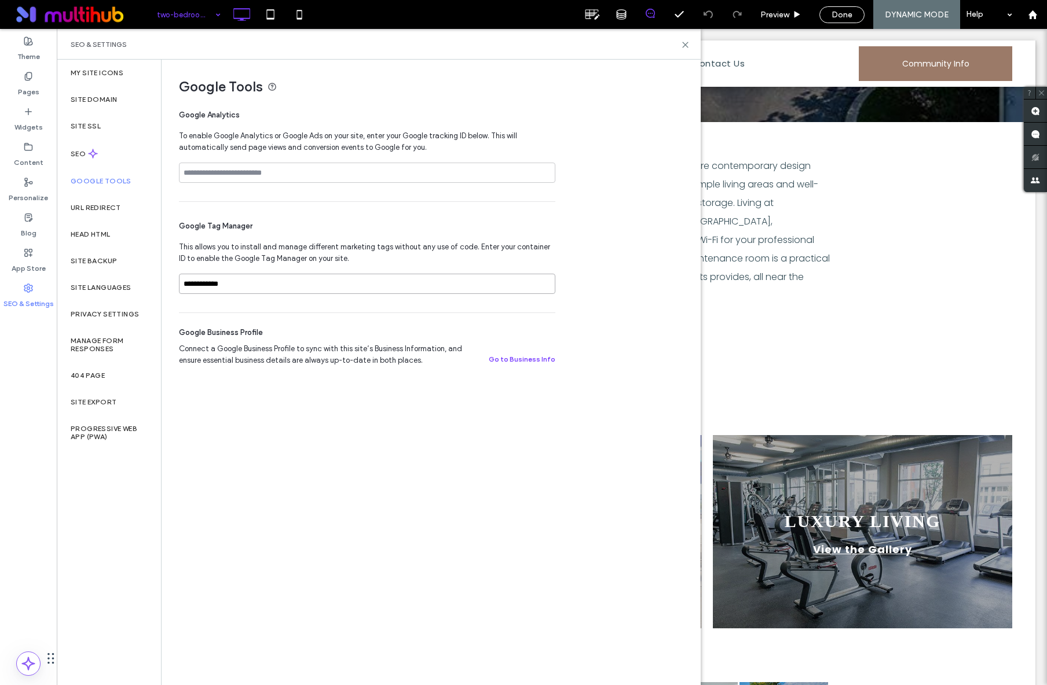
click at [234, 282] on input "**********" at bounding box center [367, 284] width 376 height 20
click at [76, 156] on label "SEO" at bounding box center [79, 154] width 17 height 8
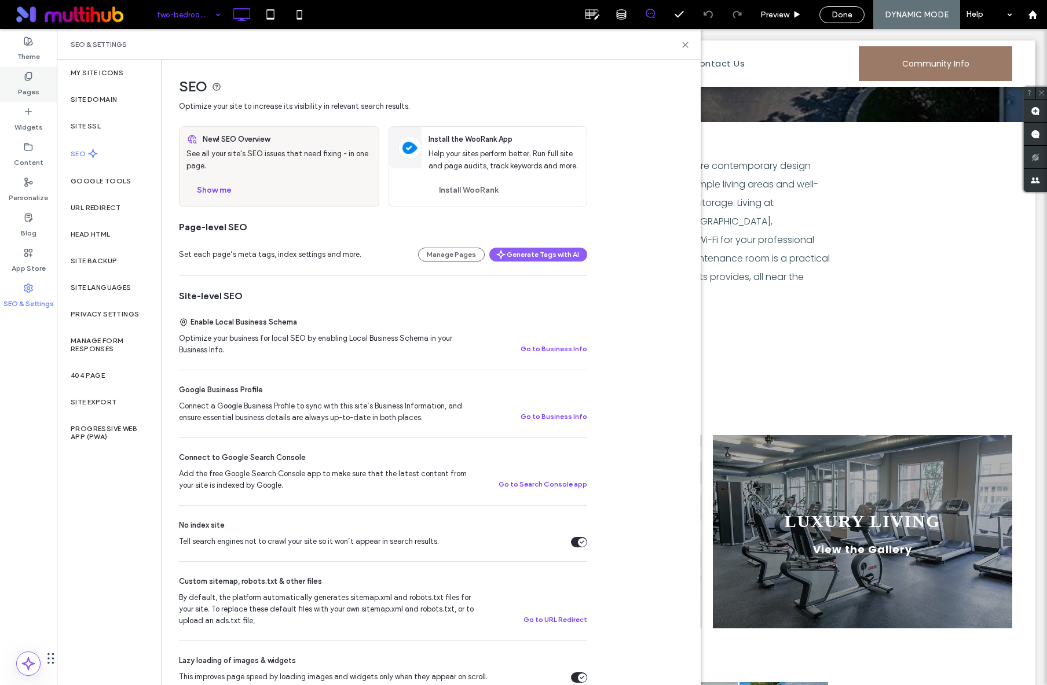
click at [30, 74] on icon at bounding box center [28, 76] width 9 height 9
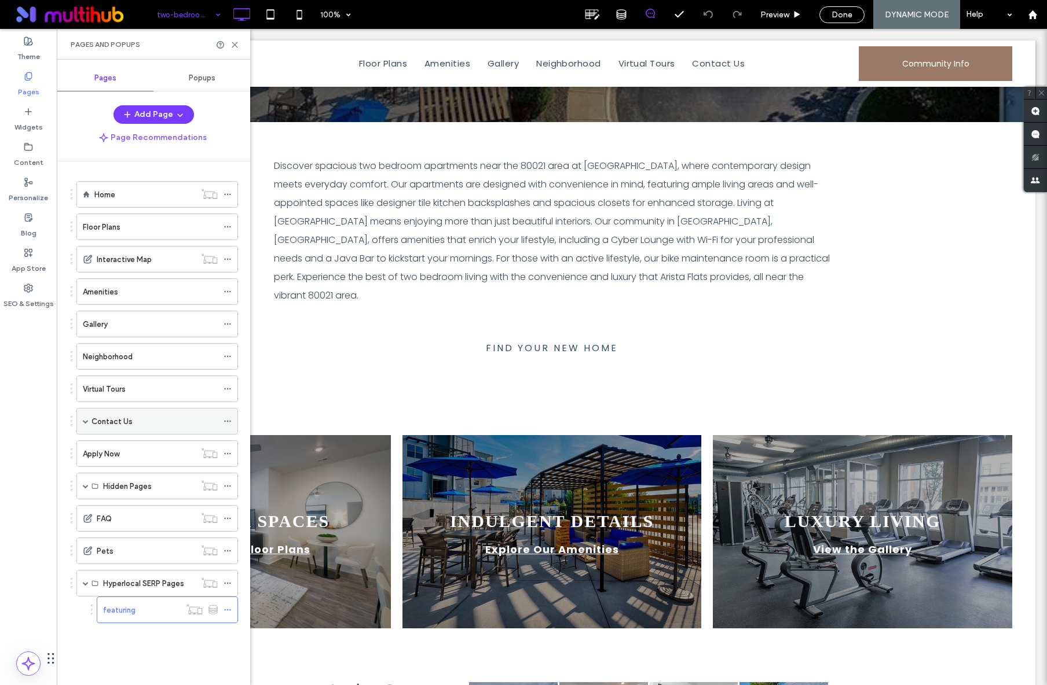
click at [163, 413] on div "Contact Us" at bounding box center [154, 421] width 126 height 25
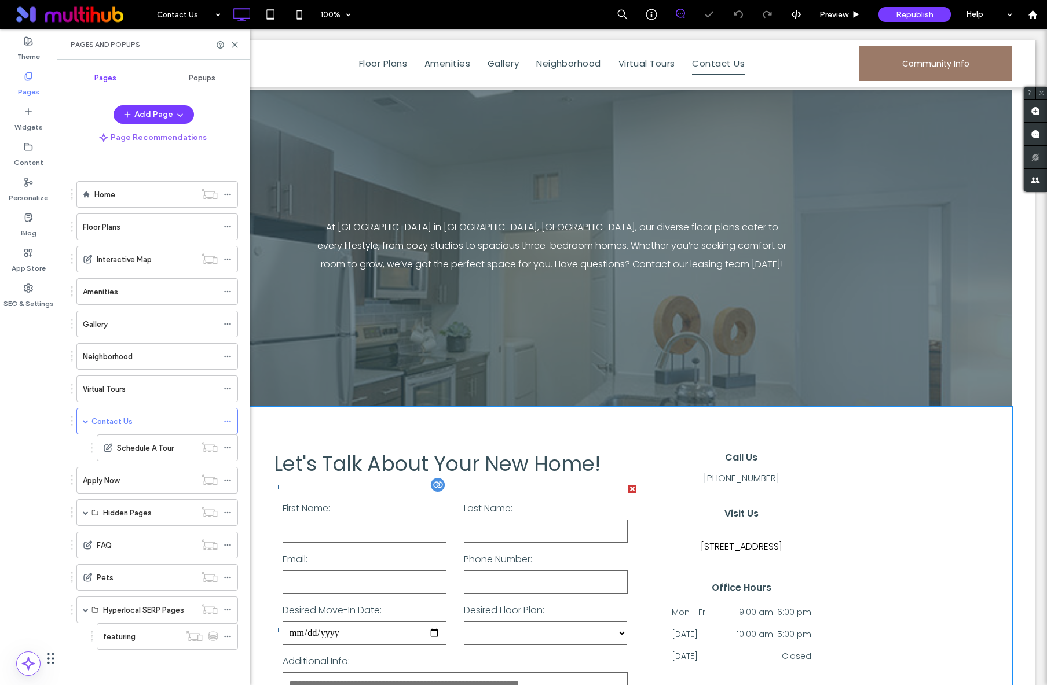
scroll to position [87, 0]
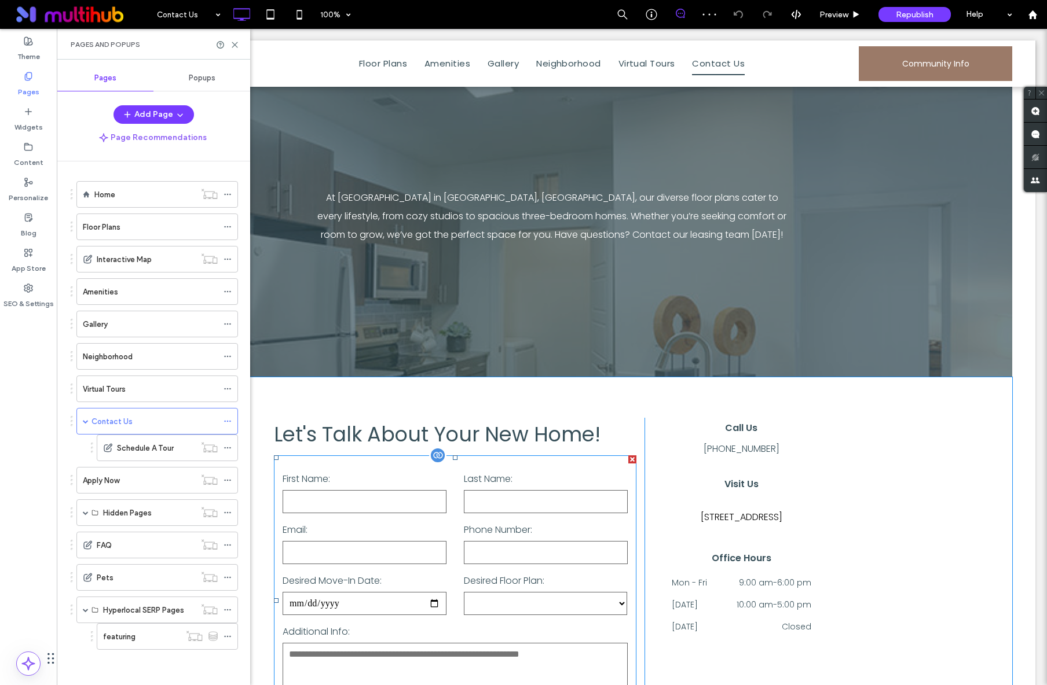
click at [456, 534] on div "Phone Number:" at bounding box center [545, 543] width 181 height 45
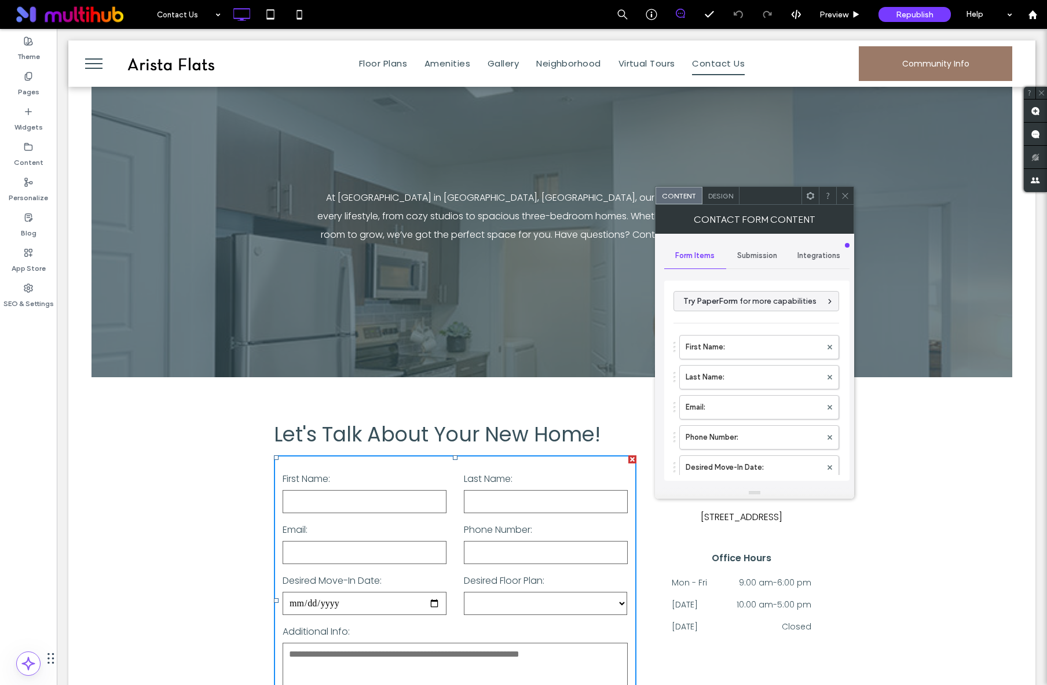
click at [758, 263] on div "Submission" at bounding box center [757, 255] width 62 height 25
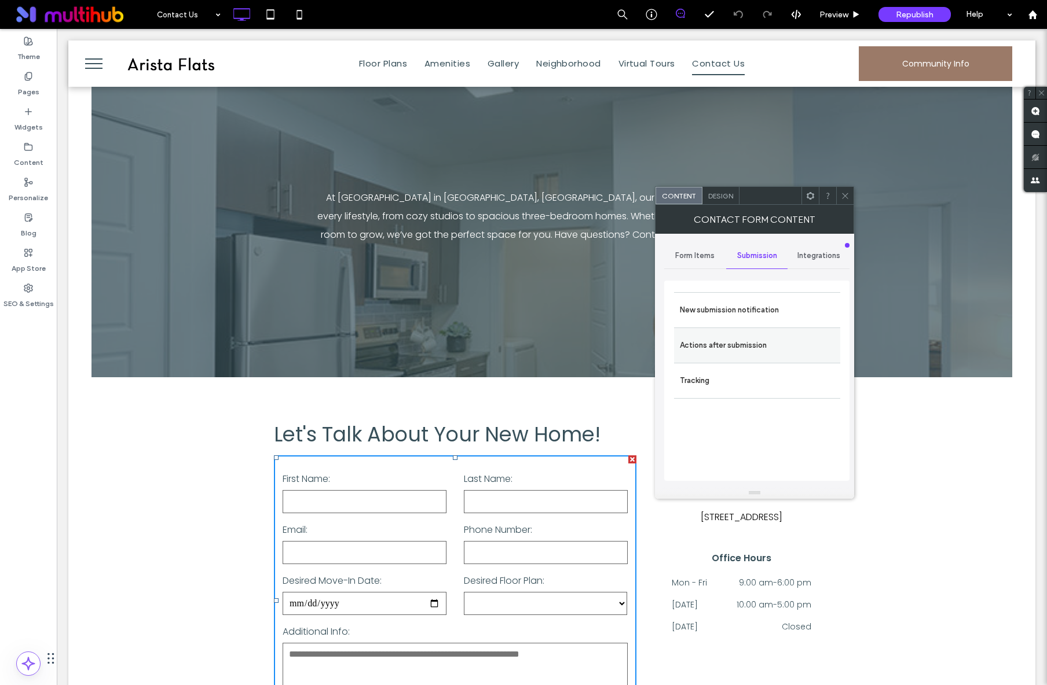
click at [748, 344] on label "Actions after submission" at bounding box center [757, 345] width 155 height 23
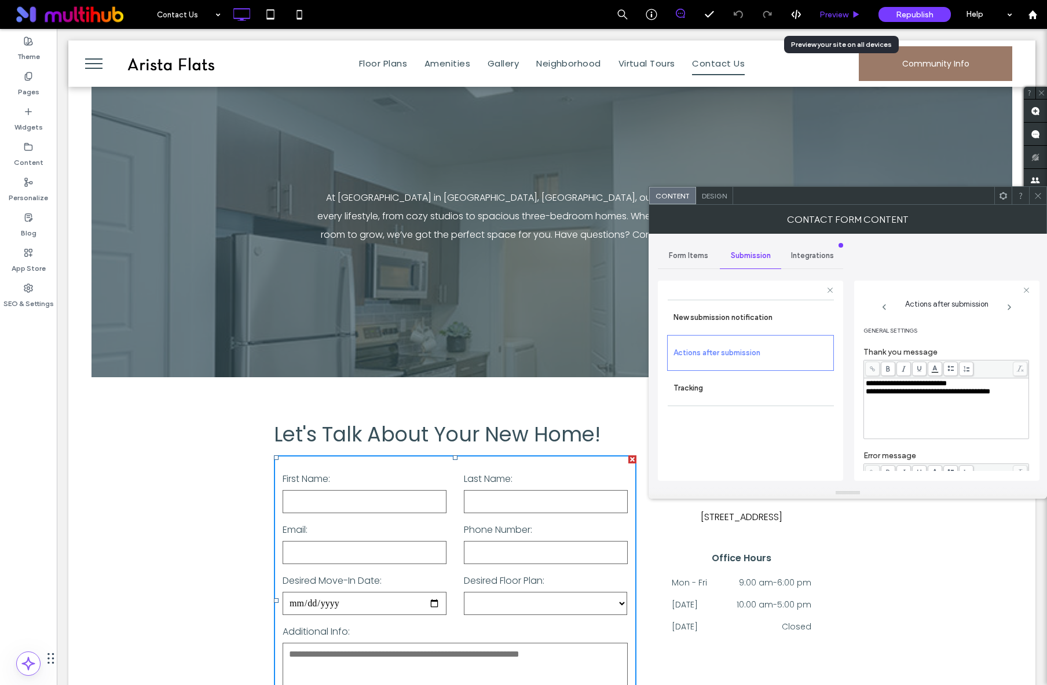
click at [824, 17] on span "Preview" at bounding box center [833, 15] width 29 height 10
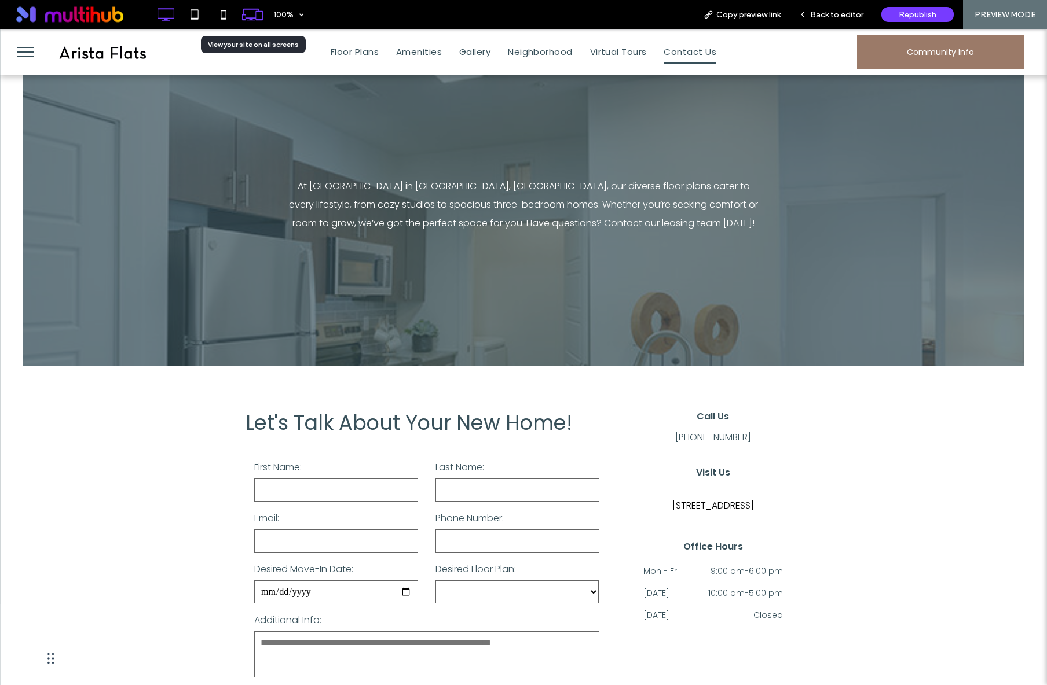
click at [255, 13] on icon at bounding box center [252, 14] width 22 height 22
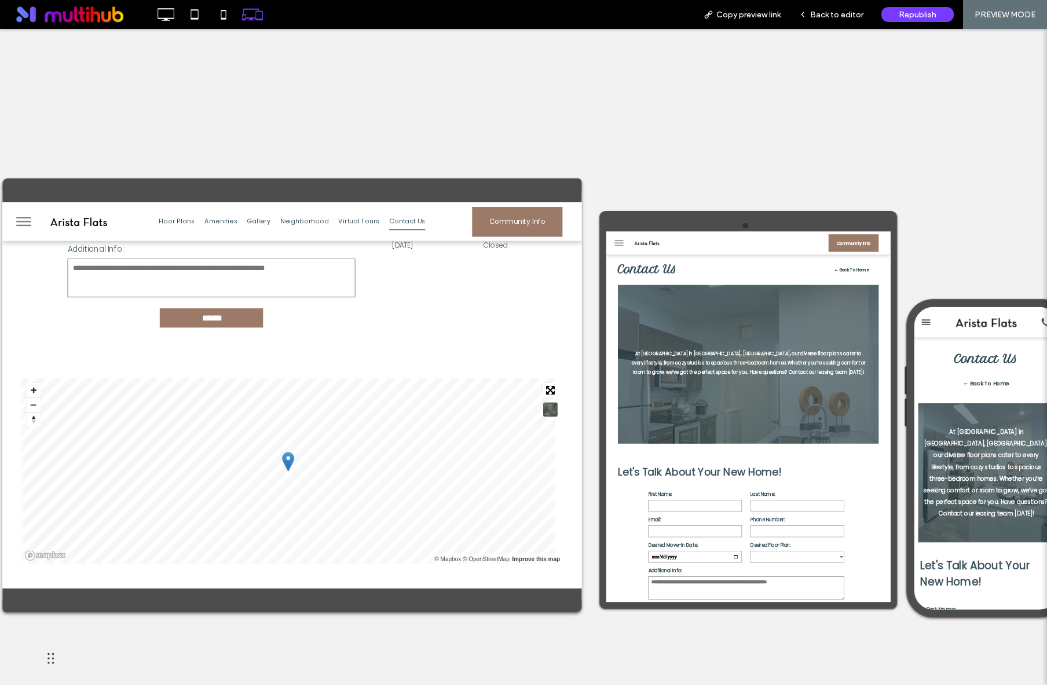
scroll to position [631, 0]
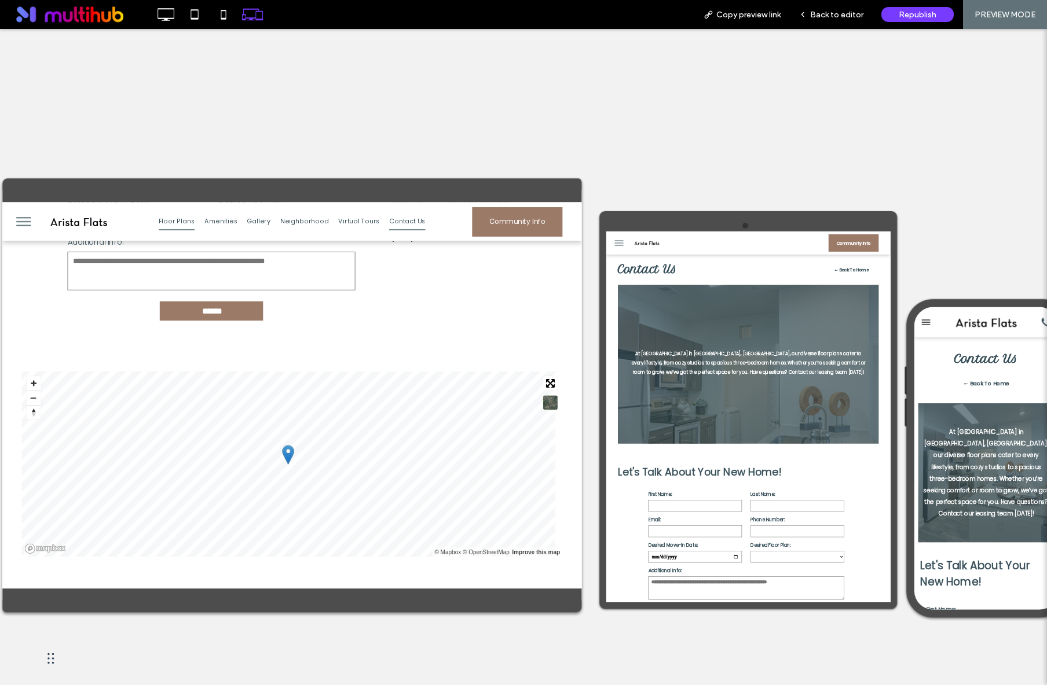
click at [221, 230] on span "Floor Plans" at bounding box center [211, 225] width 43 height 20
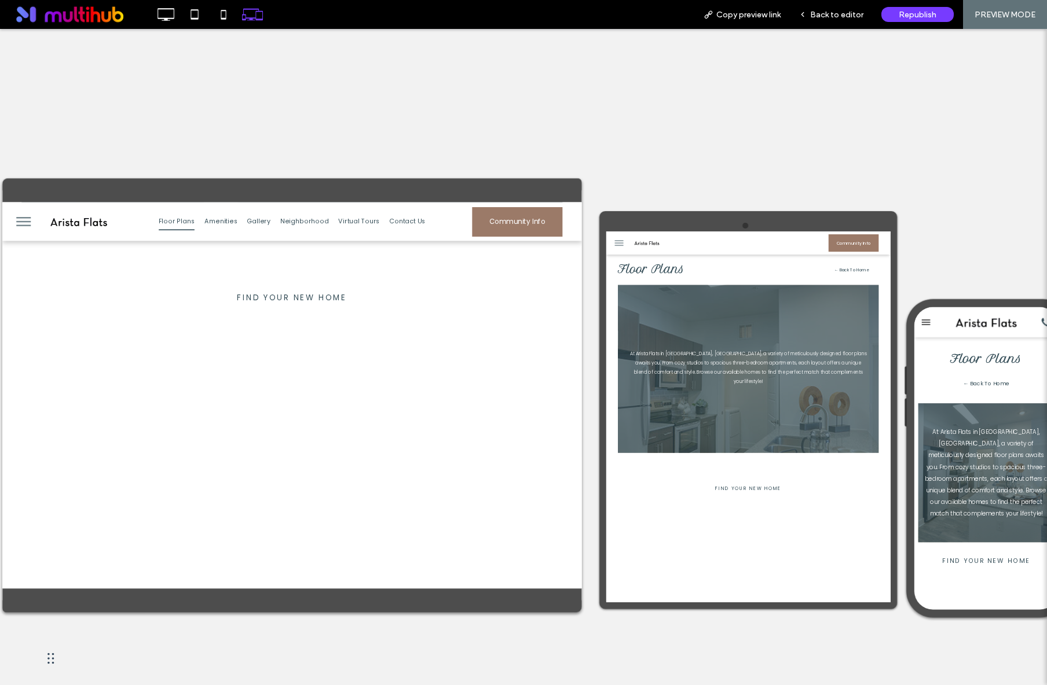
scroll to position [395, 0]
click at [846, 17] on span "Back to editor" at bounding box center [836, 15] width 53 height 10
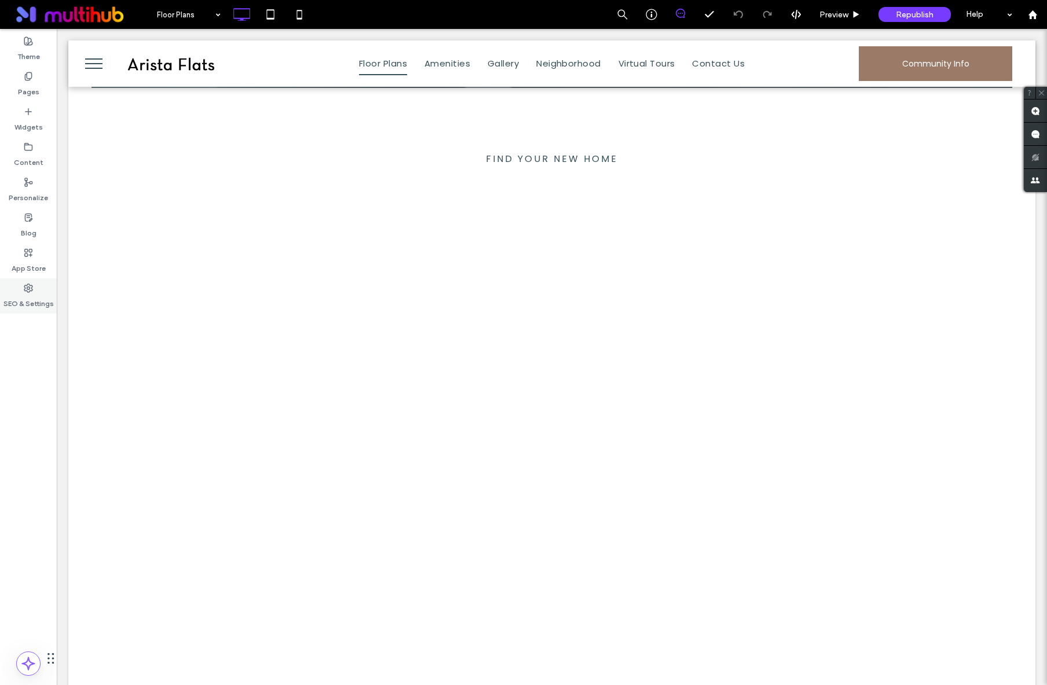
click at [29, 298] on label "SEO & Settings" at bounding box center [28, 301] width 50 height 16
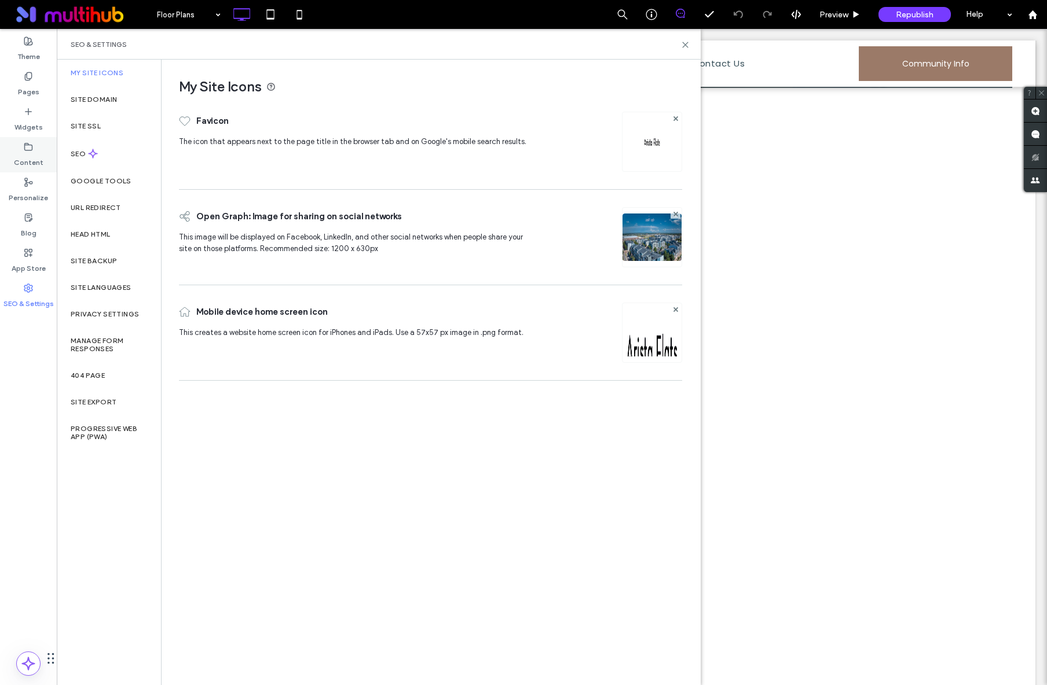
click at [26, 148] on icon at bounding box center [28, 146] width 9 height 9
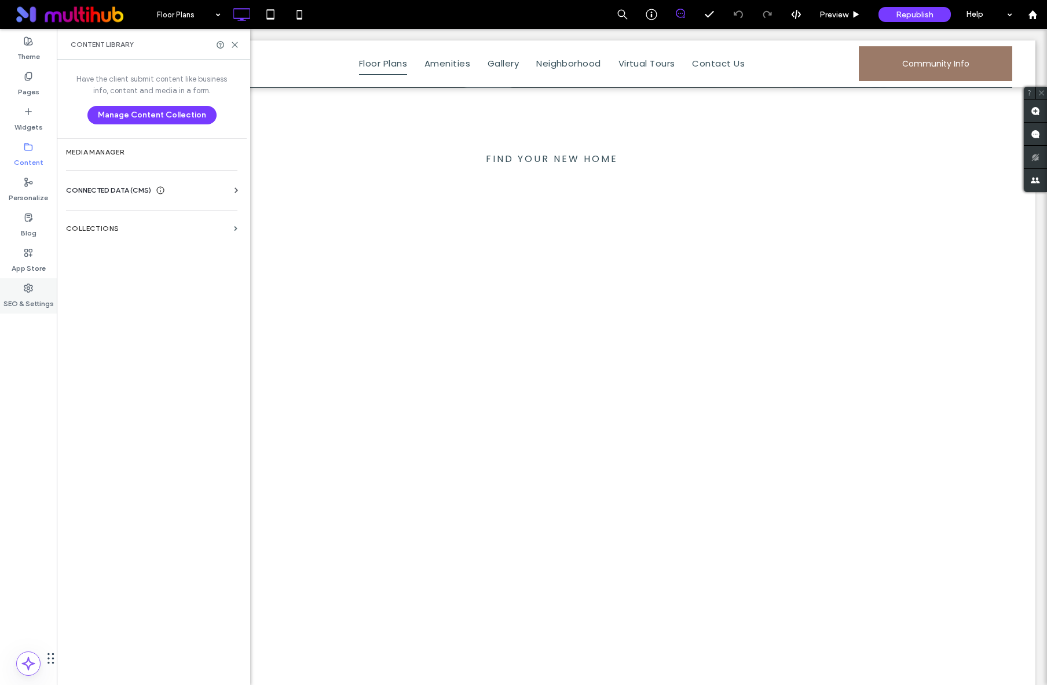
click at [25, 281] on div "SEO & Settings" at bounding box center [28, 295] width 57 height 35
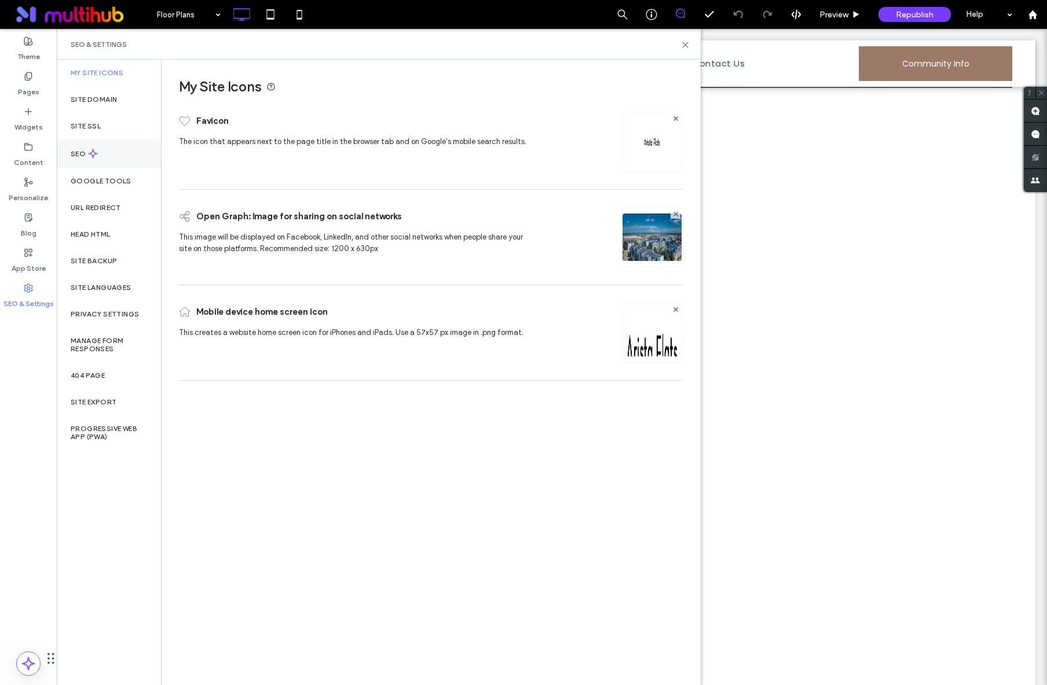
click at [94, 162] on div "SEO" at bounding box center [109, 154] width 104 height 28
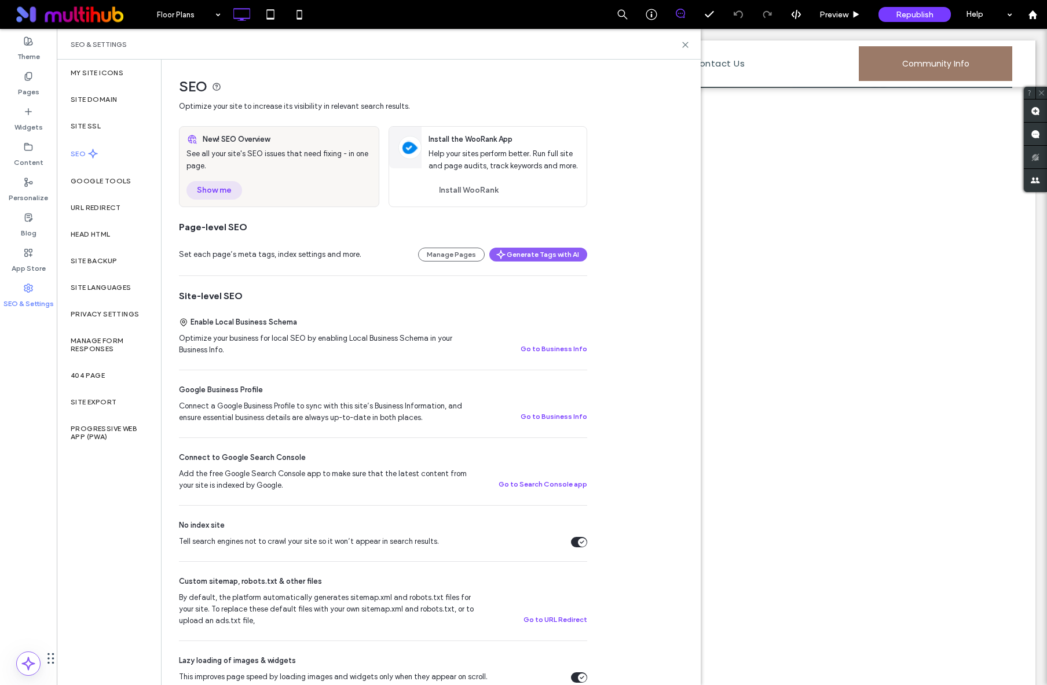
click at [223, 191] on button "Show me" at bounding box center [214, 190] width 56 height 19
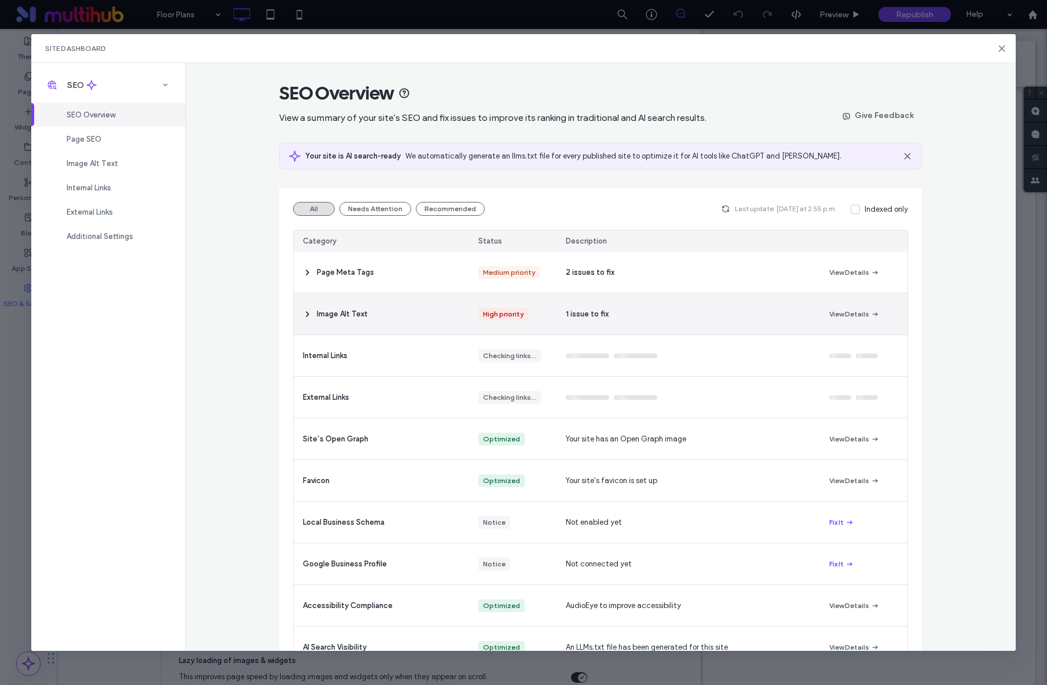
click at [523, 308] on div "High priority" at bounding box center [512, 314] width 87 height 41
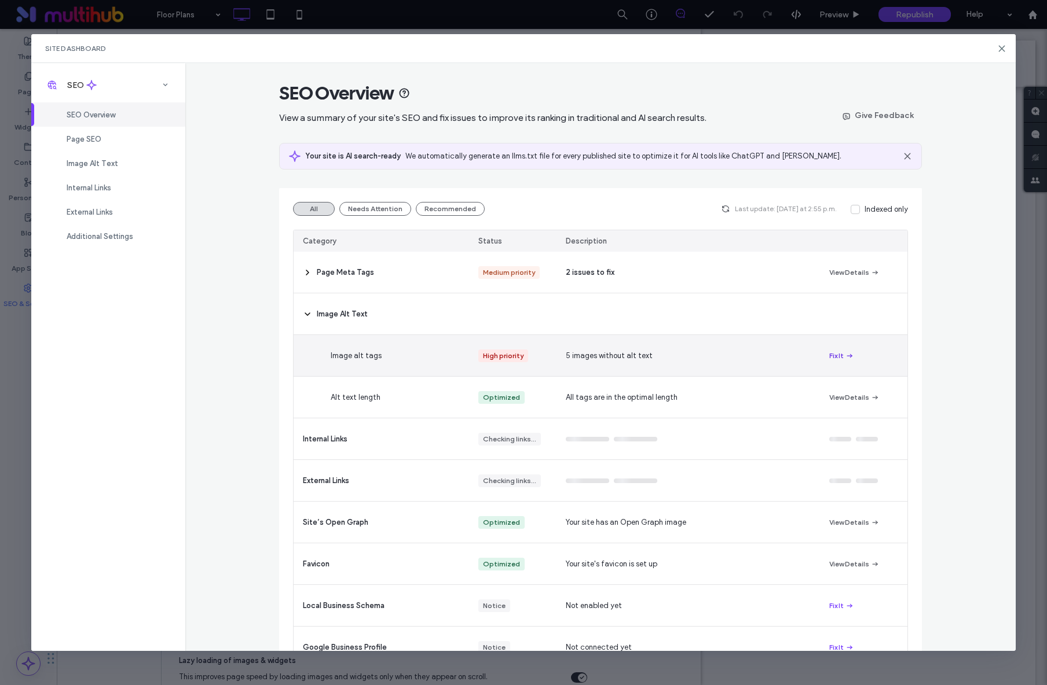
click at [829, 354] on button "Fix It" at bounding box center [841, 356] width 25 height 14
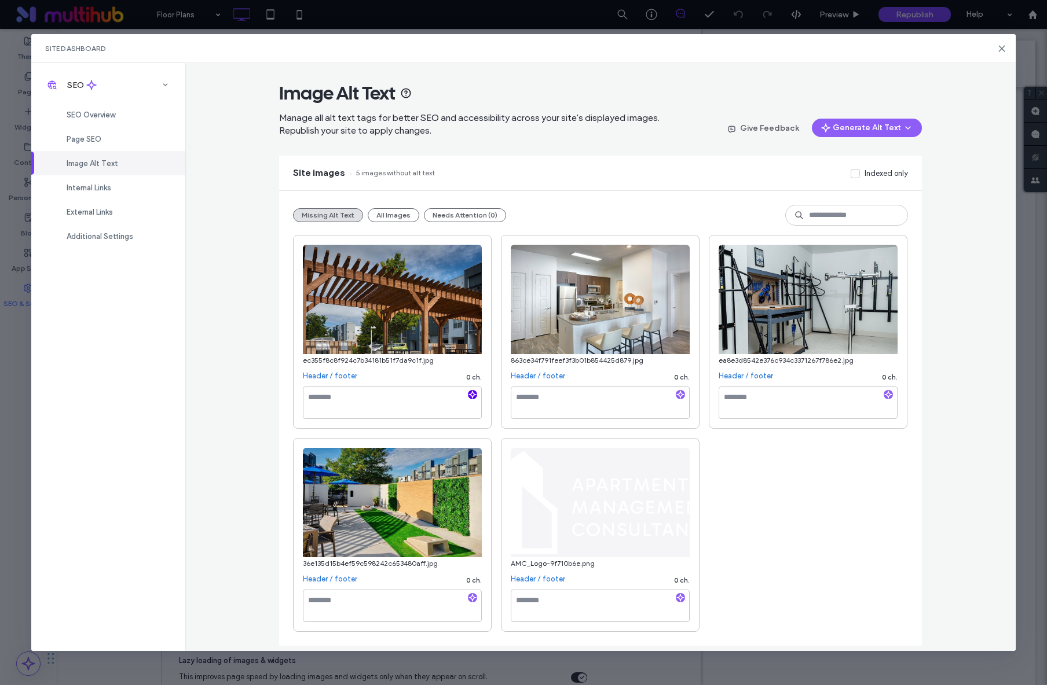
click at [475, 398] on icon "button" at bounding box center [472, 395] width 8 height 8
type textarea "**********"
click at [628, 611] on textarea at bounding box center [600, 606] width 179 height 32
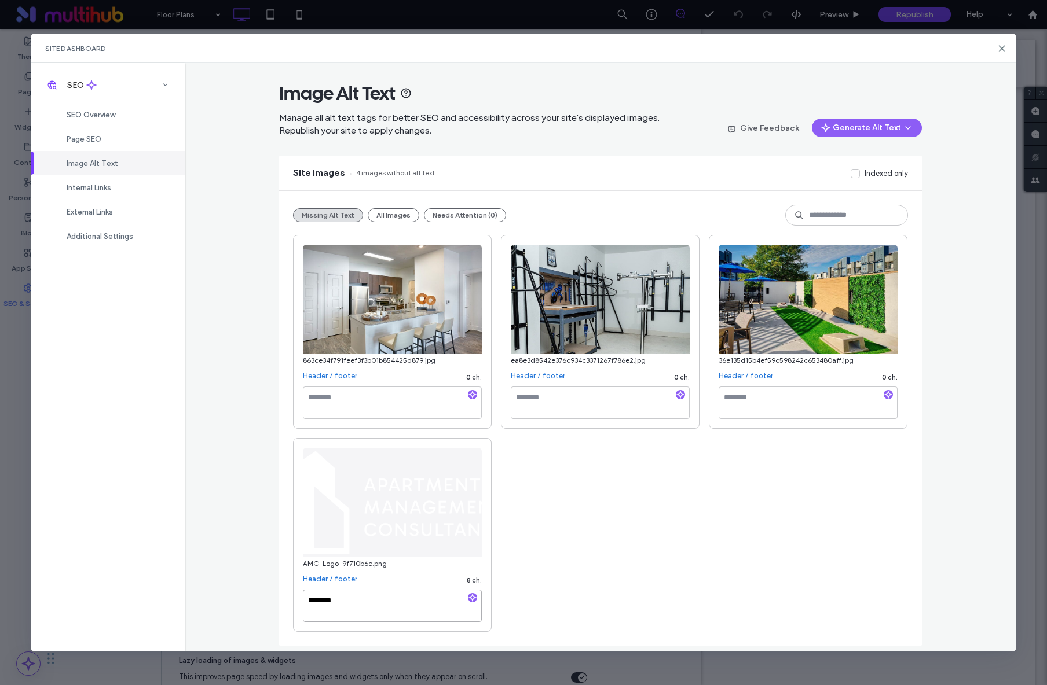
type textarea "********"
click at [401, 401] on textarea at bounding box center [392, 403] width 179 height 32
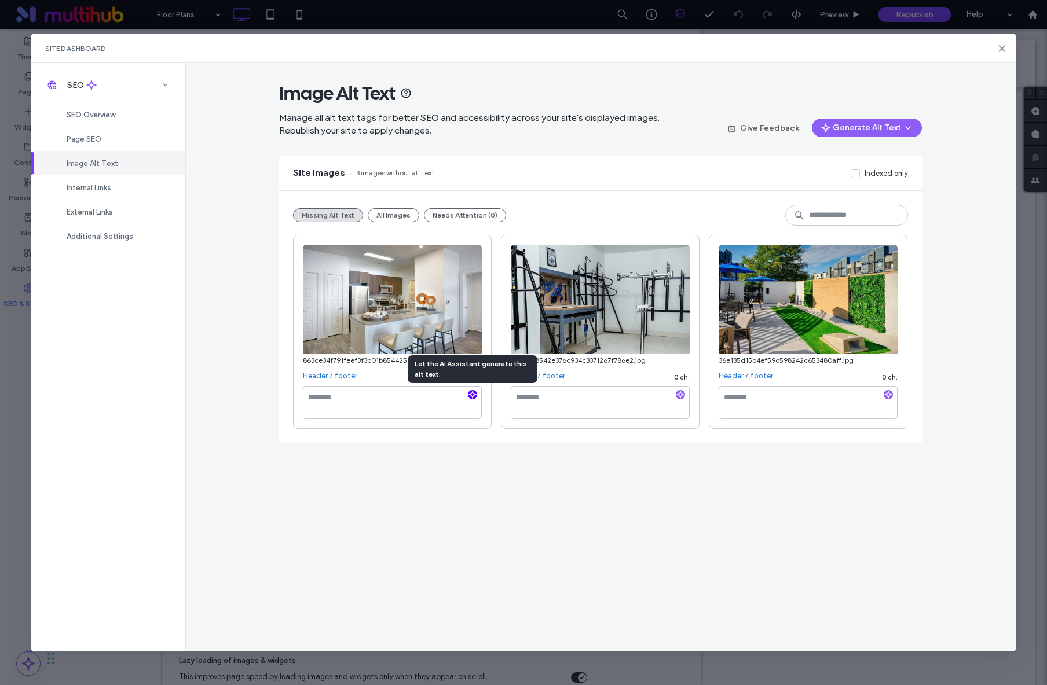
click at [473, 397] on icon "button" at bounding box center [472, 395] width 8 height 8
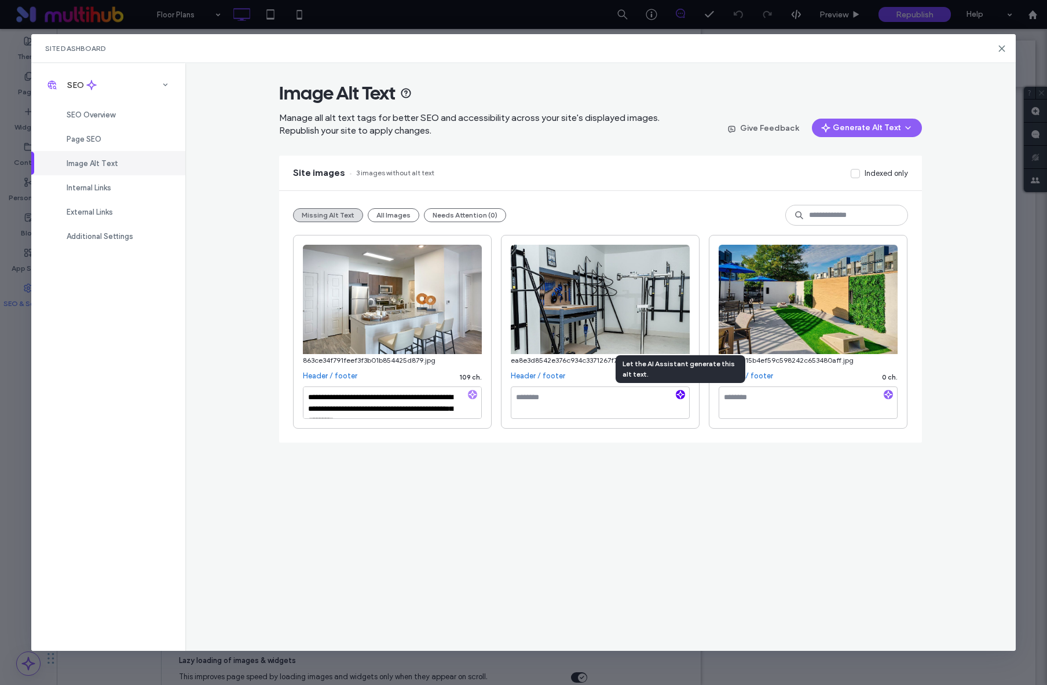
click at [682, 397] on icon "button" at bounding box center [680, 395] width 8 height 8
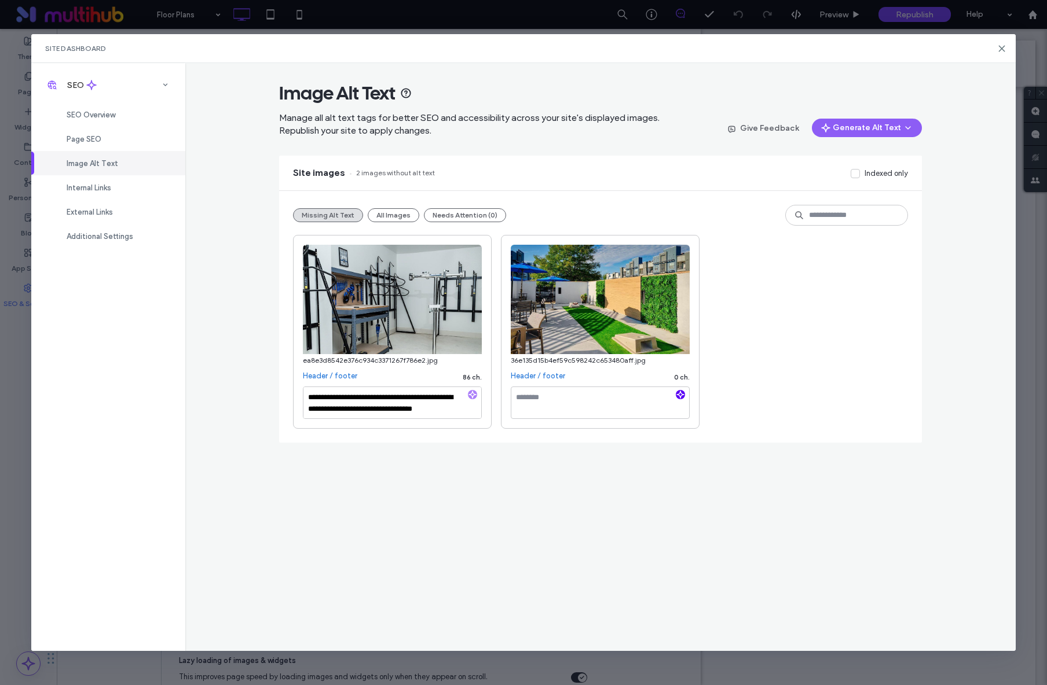
click at [682, 398] on icon "button" at bounding box center [680, 395] width 8 height 8
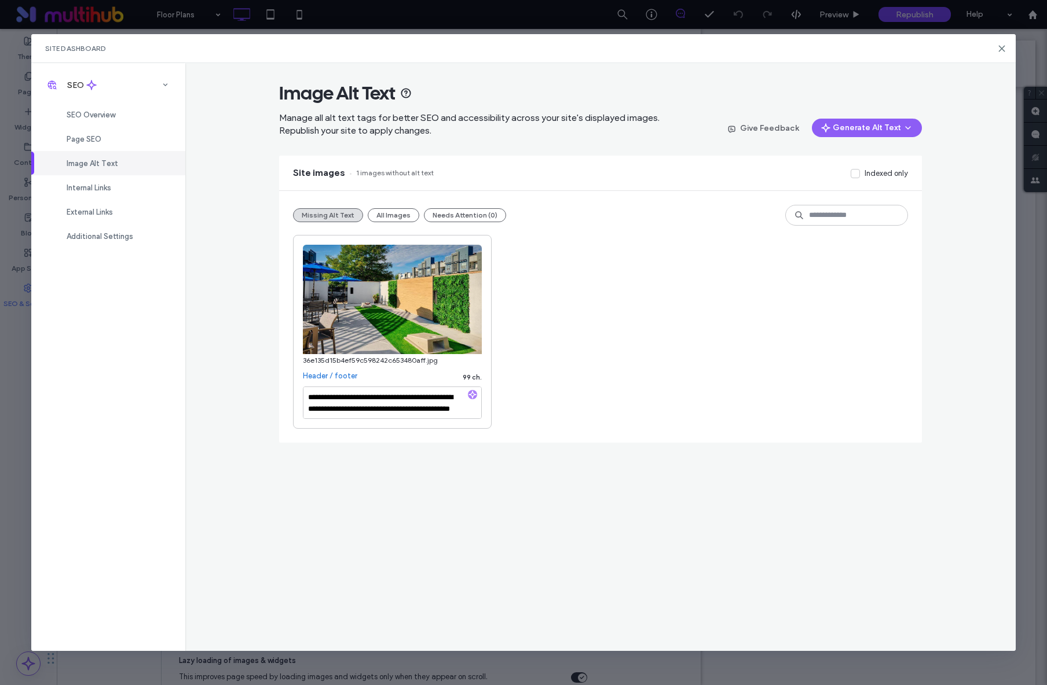
click at [231, 342] on div "**********" at bounding box center [600, 357] width 830 height 588
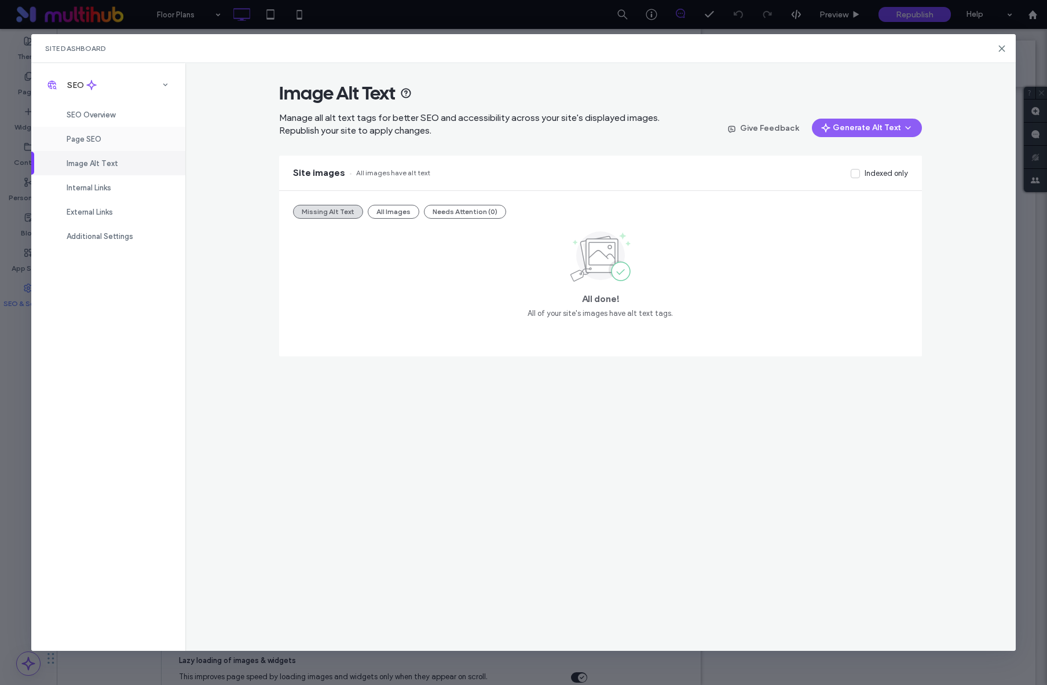
click at [112, 139] on div "Page SEO" at bounding box center [108, 139] width 154 height 24
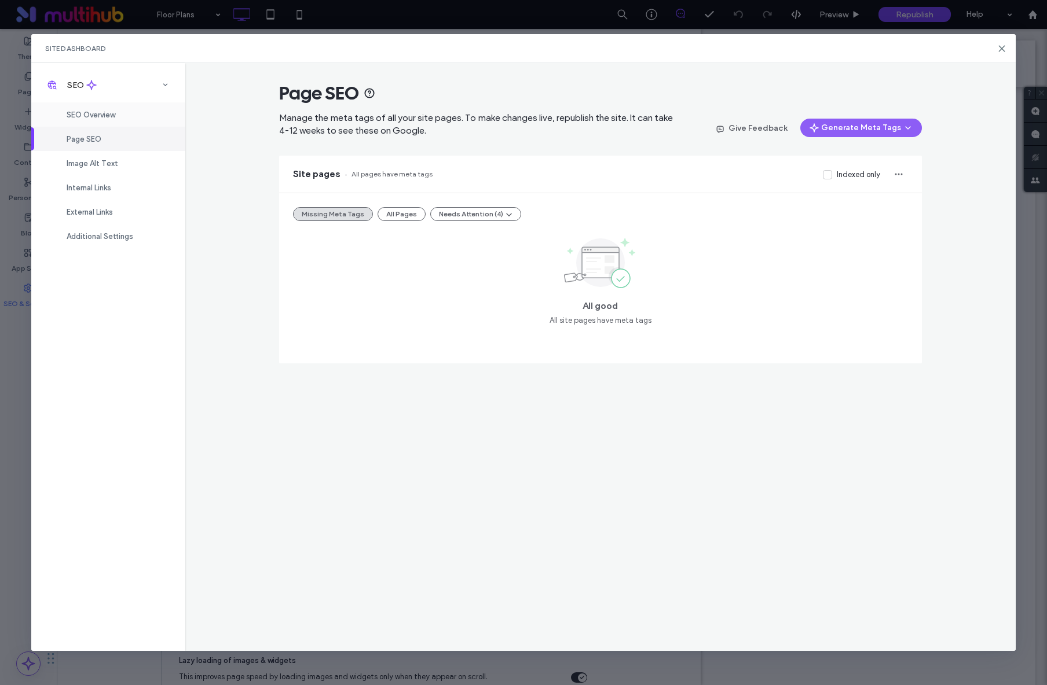
click at [108, 112] on span "SEO Overview" at bounding box center [91, 115] width 49 height 9
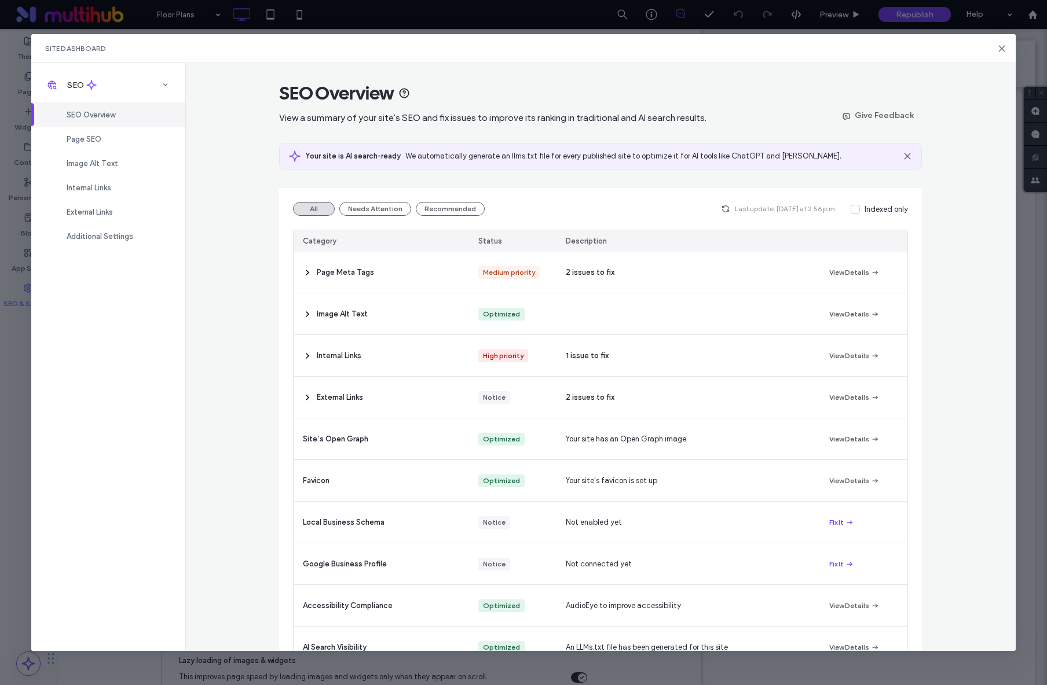
click at [215, 306] on div "SEO Overview View a summary of your site's SEO and fix issues to improve its ra…" at bounding box center [600, 357] width 830 height 588
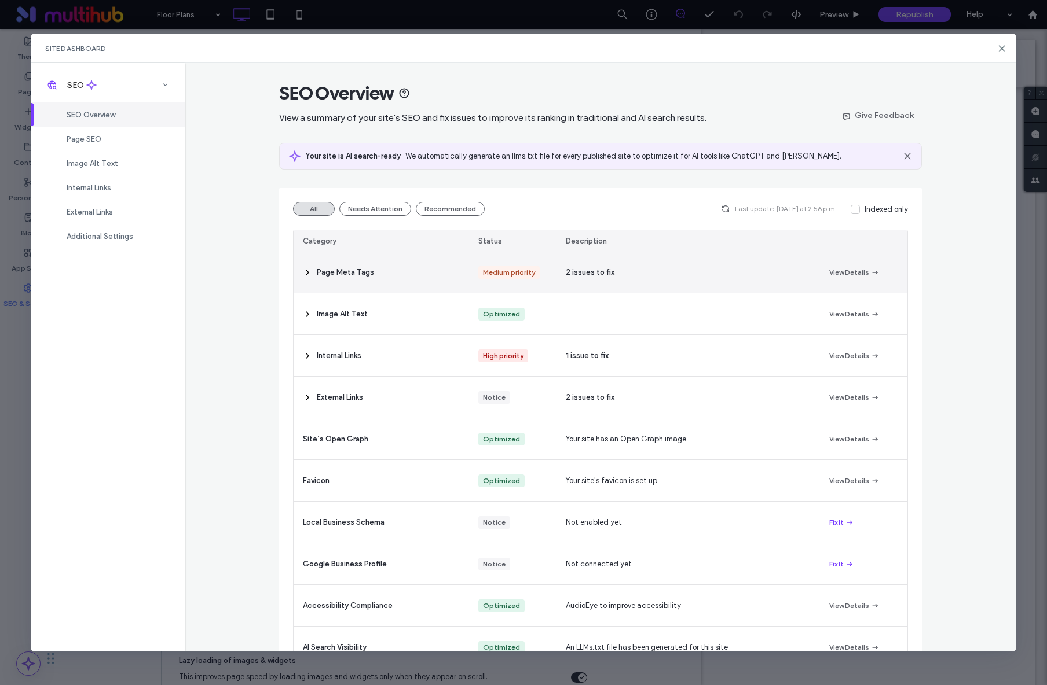
click at [639, 262] on div "2 issues to fix" at bounding box center [687, 272] width 263 height 41
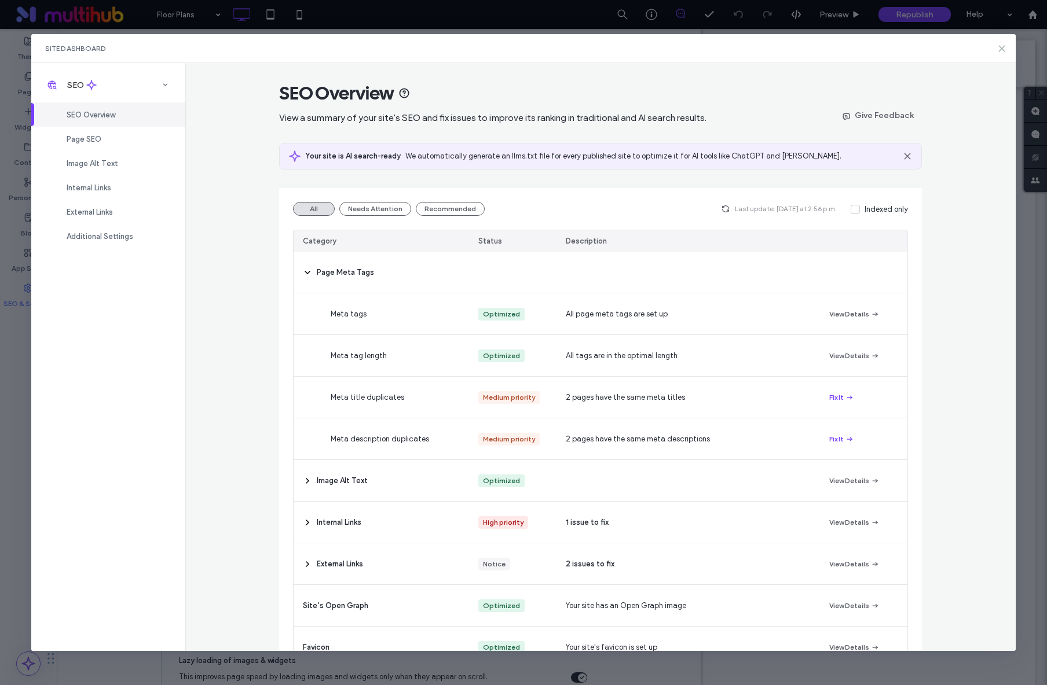
click at [1001, 51] on icon at bounding box center [1001, 48] width 9 height 9
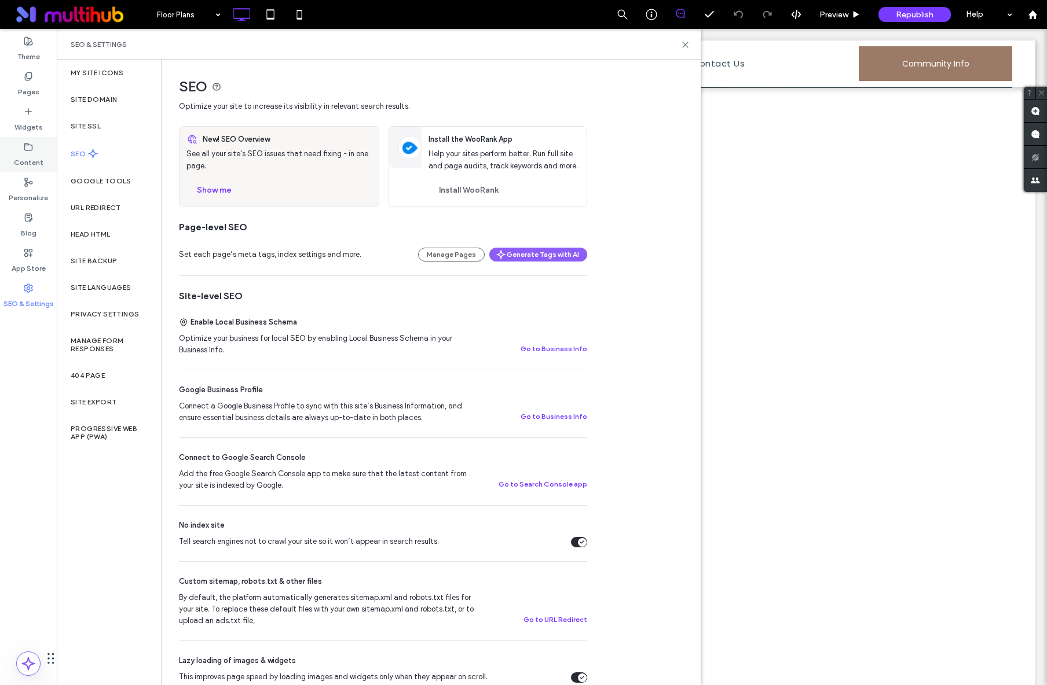
click at [25, 149] on use at bounding box center [29, 146] width 8 height 7
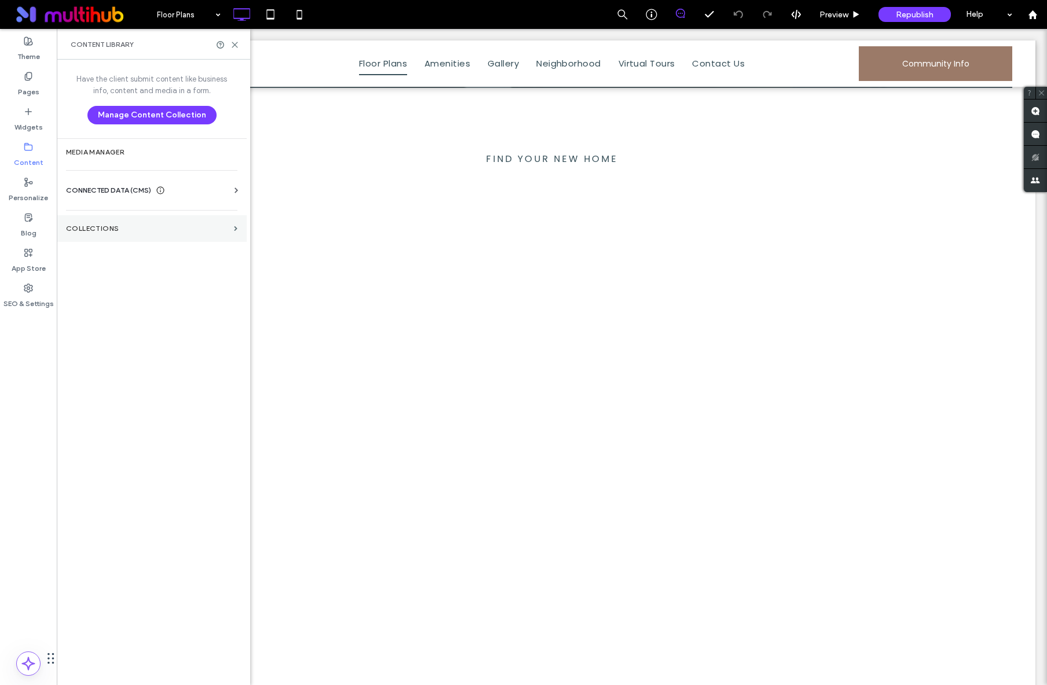
click at [111, 219] on section "Collections" at bounding box center [152, 228] width 190 height 27
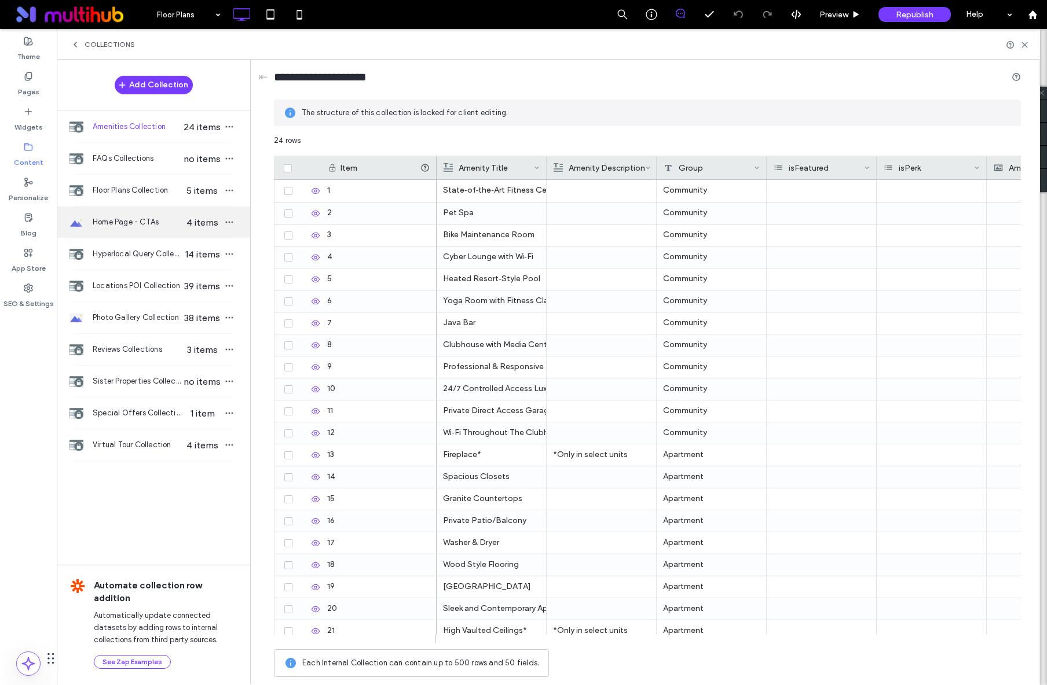
click at [142, 231] on div "Home Page - CTAs 4 items" at bounding box center [153, 222] width 193 height 31
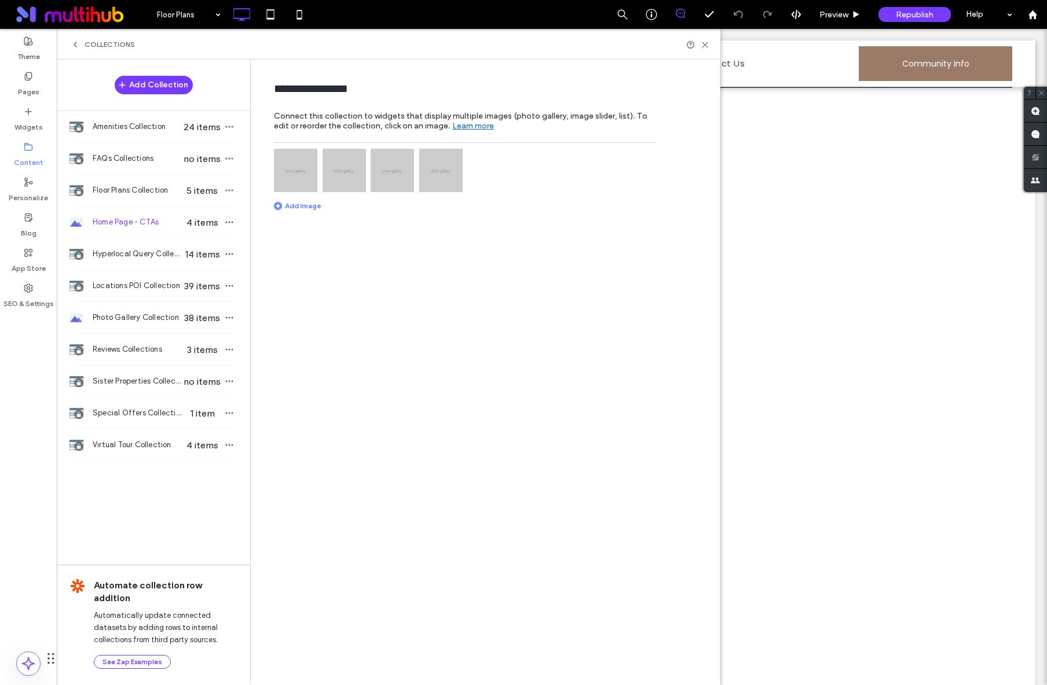
click at [292, 164] on img at bounding box center [295, 170] width 43 height 43
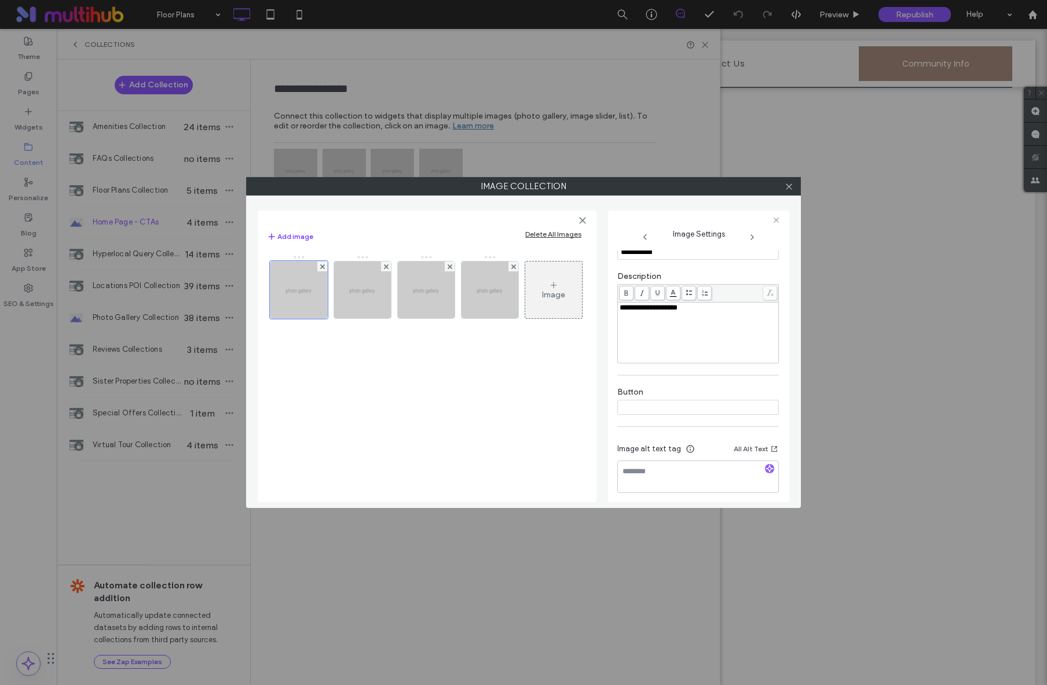
scroll to position [229, 0]
click at [674, 463] on textarea at bounding box center [698, 471] width 162 height 32
click at [658, 468] on textarea "**********" at bounding box center [695, 471] width 157 height 32
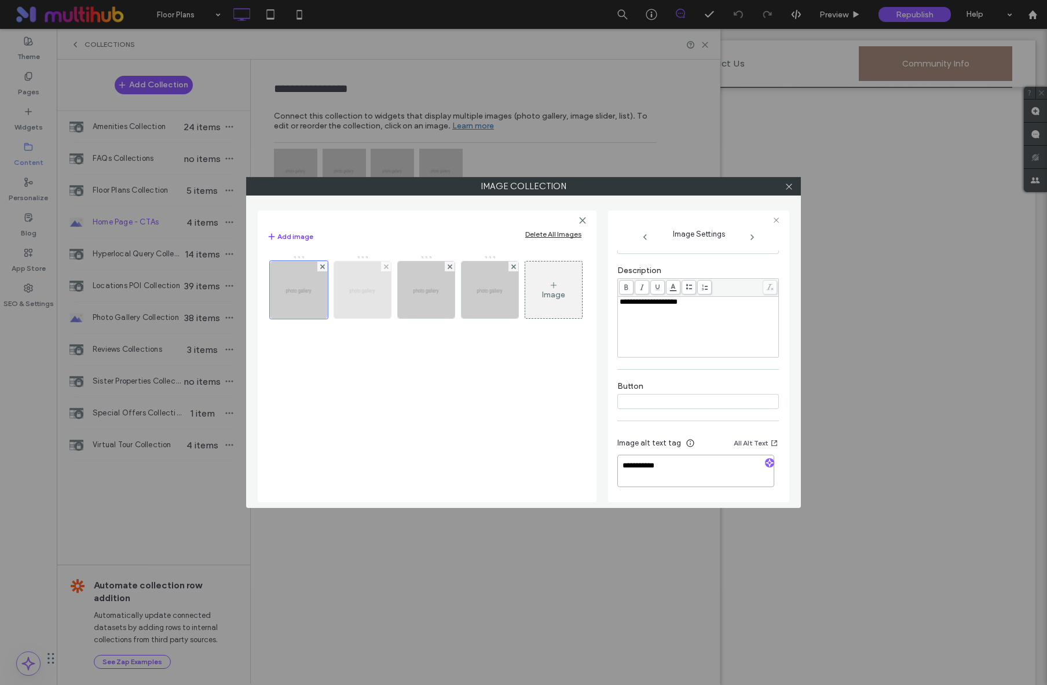
type textarea "**********"
click at [368, 303] on img at bounding box center [362, 290] width 71 height 57
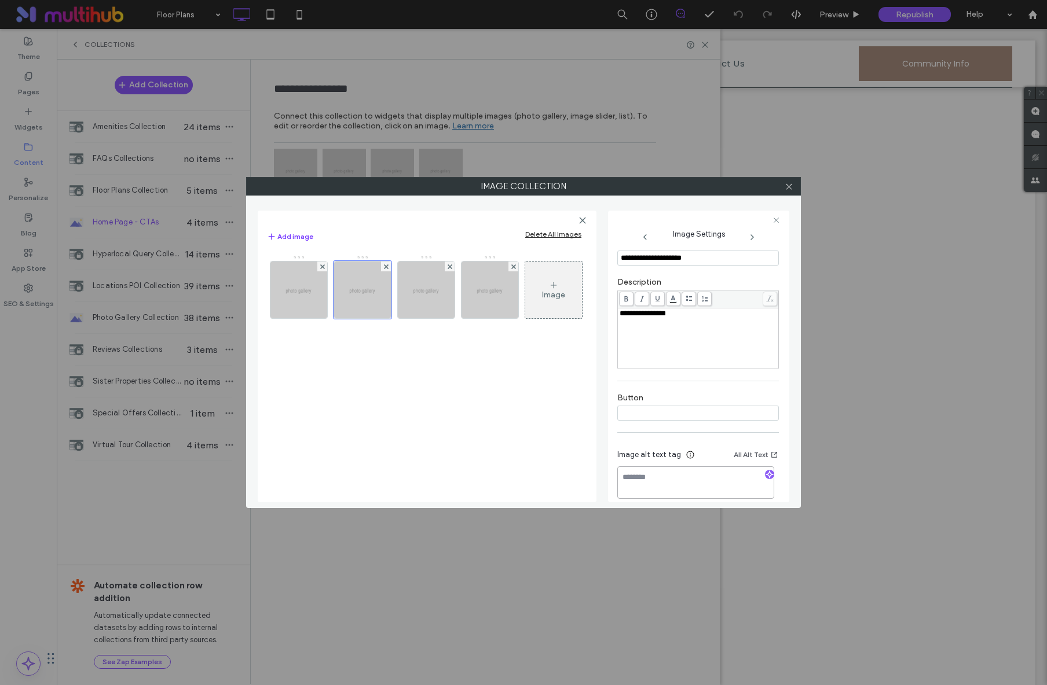
click at [712, 487] on textarea at bounding box center [695, 483] width 157 height 32
paste textarea "**********"
type textarea "**********"
click at [412, 305] on img at bounding box center [426, 290] width 71 height 57
click at [693, 507] on div "**********" at bounding box center [523, 342] width 555 height 331
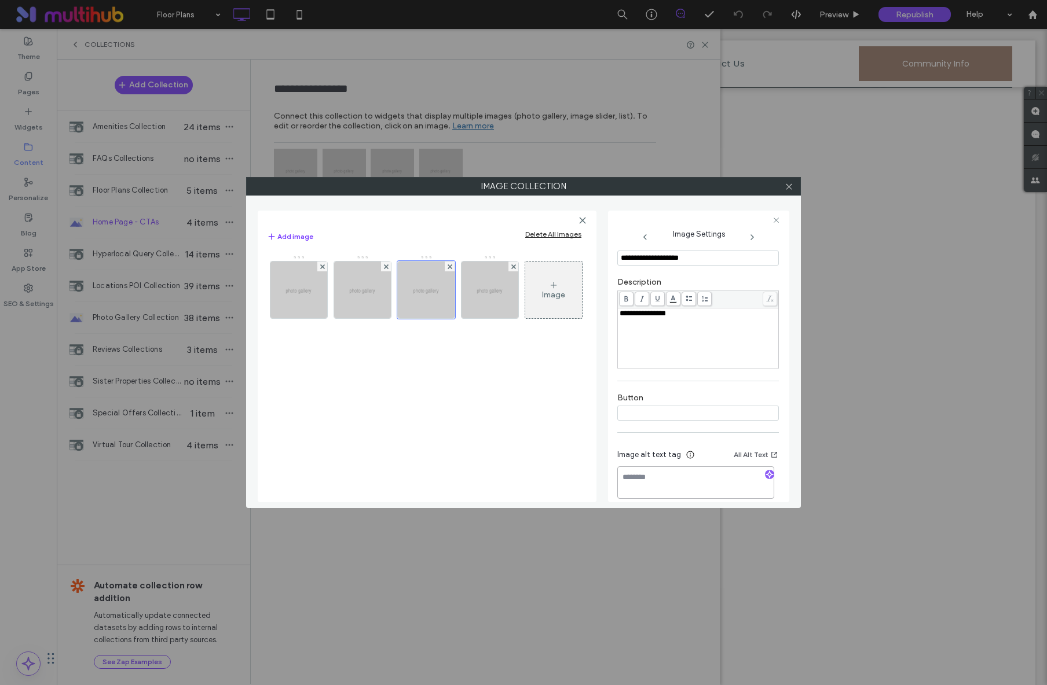
click at [690, 485] on textarea at bounding box center [695, 483] width 157 height 32
paste textarea "**********"
type textarea "**********"
click at [490, 305] on img at bounding box center [489, 290] width 71 height 57
click at [646, 481] on textarea at bounding box center [695, 483] width 157 height 32
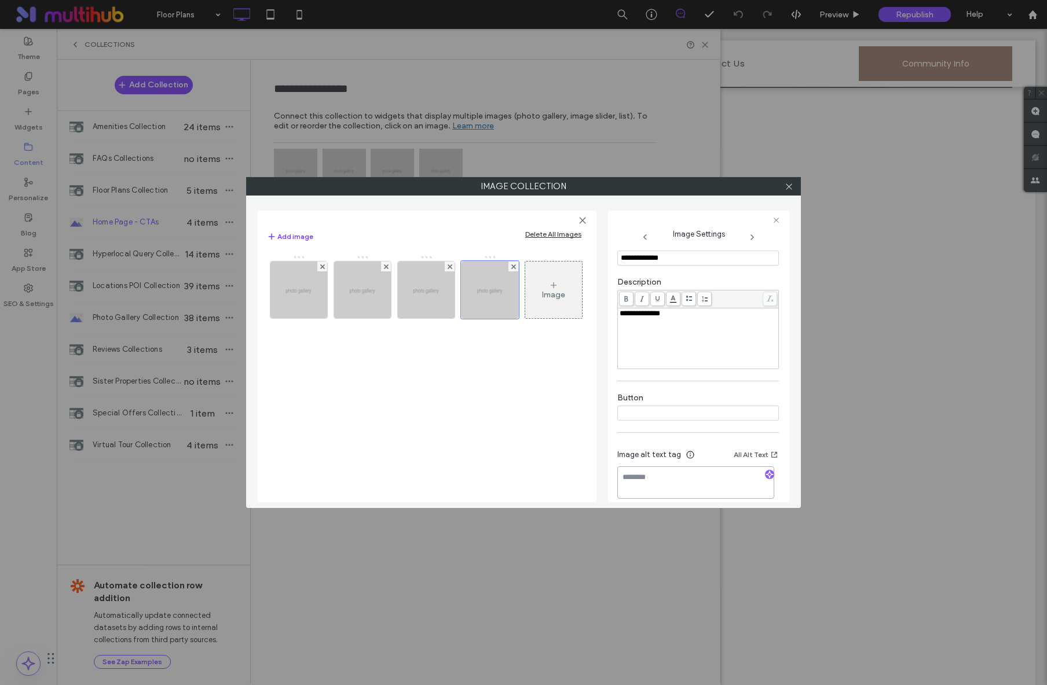
paste textarea "**********"
type textarea "**********"
click at [791, 189] on icon at bounding box center [788, 186] width 9 height 9
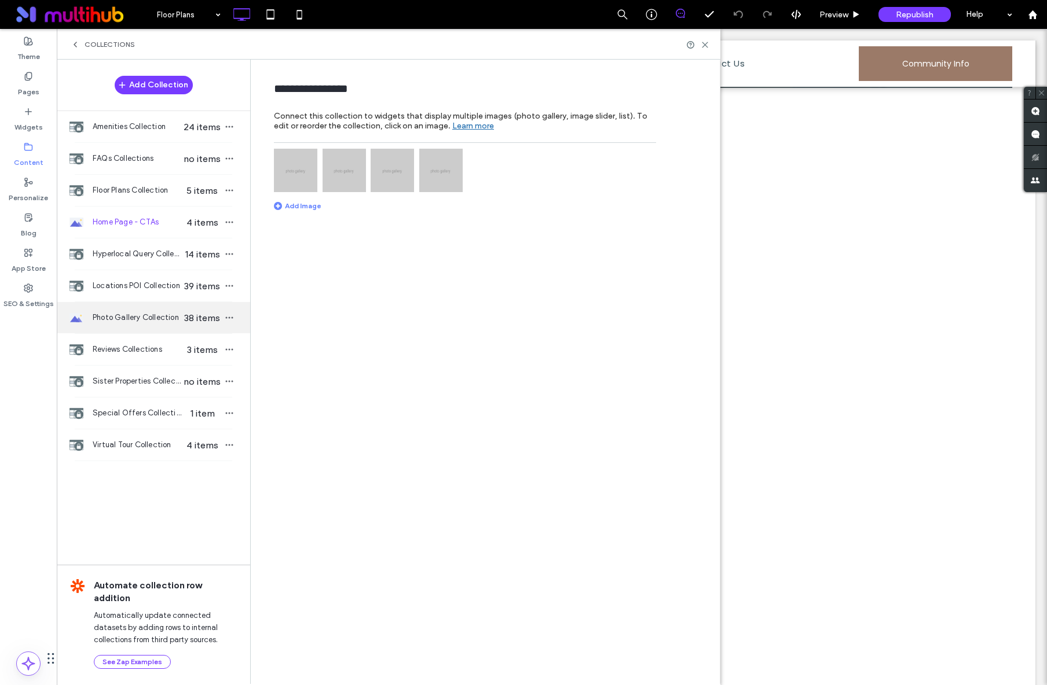
click at [166, 318] on span "Photo Gallery Collection" at bounding box center [137, 318] width 89 height 12
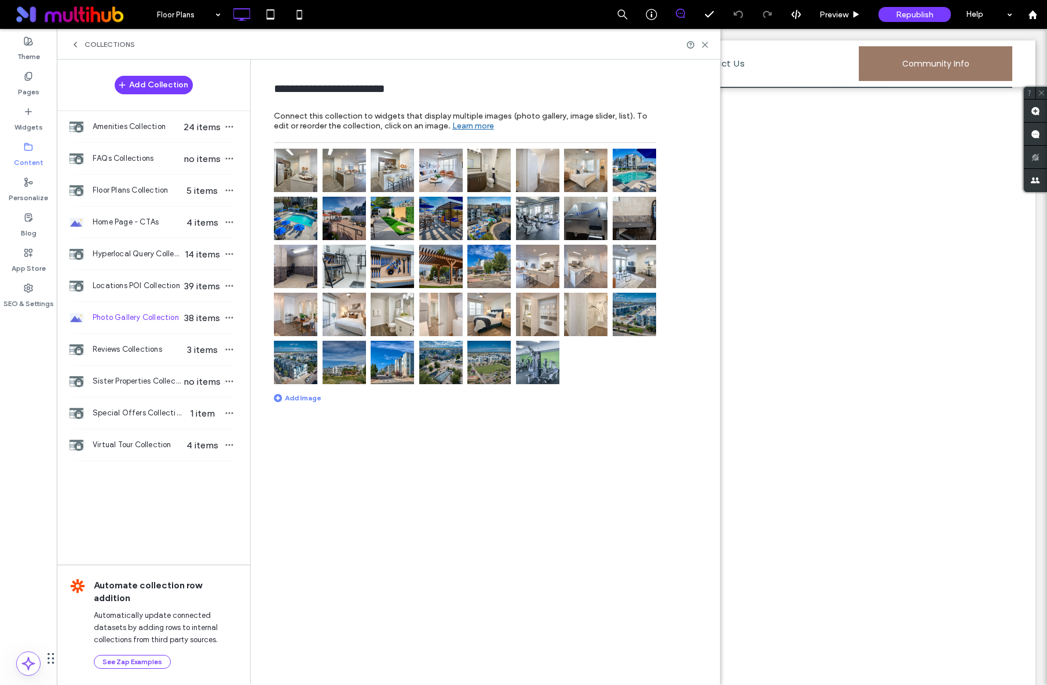
click at [290, 179] on img at bounding box center [295, 170] width 43 height 43
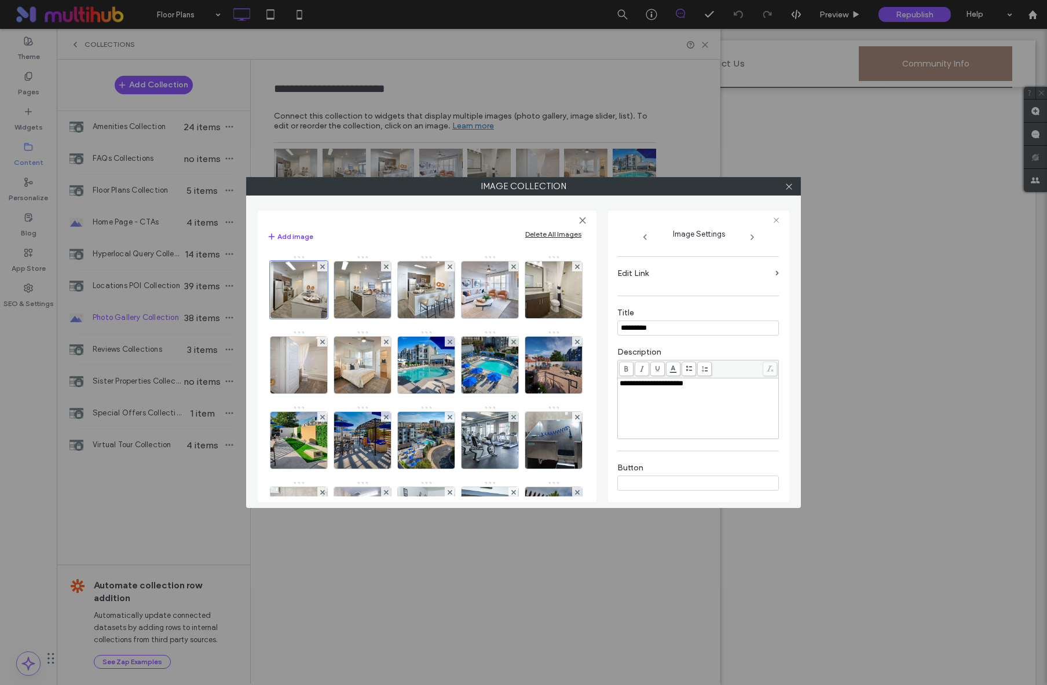
scroll to position [237, 0]
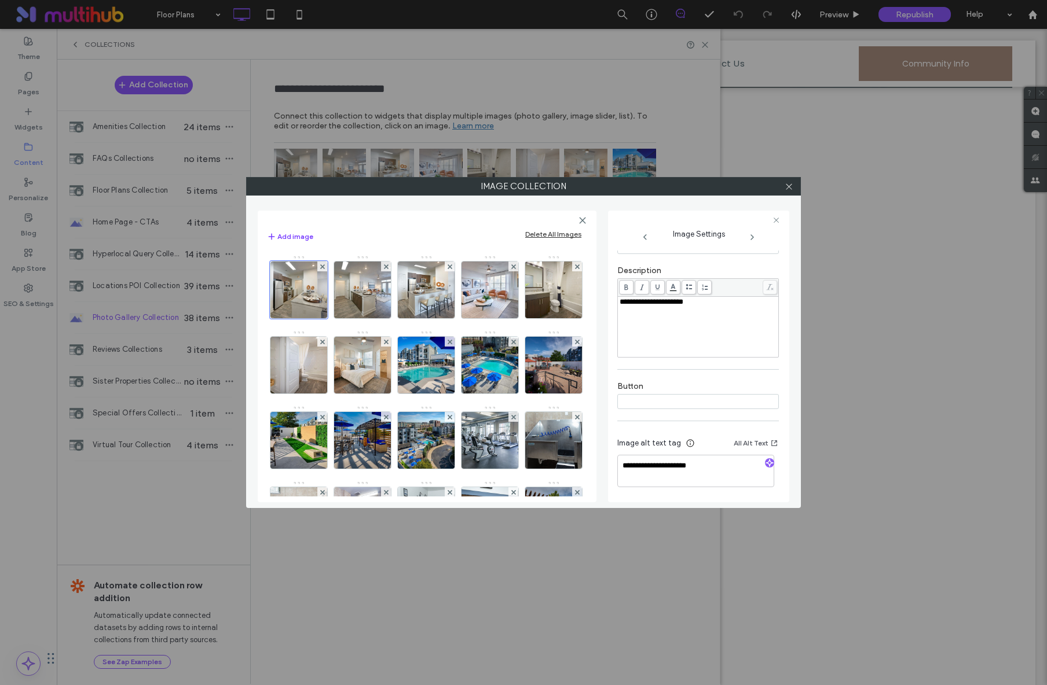
click at [750, 239] on icon at bounding box center [751, 237] width 9 height 9
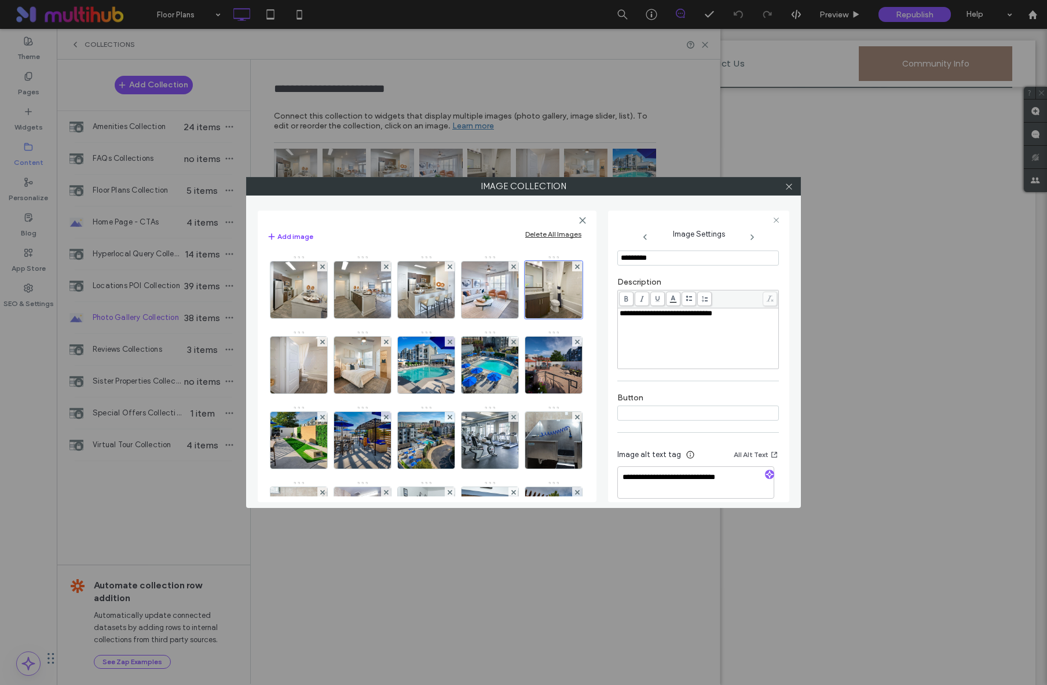
click at [750, 239] on icon at bounding box center [751, 237] width 9 height 9
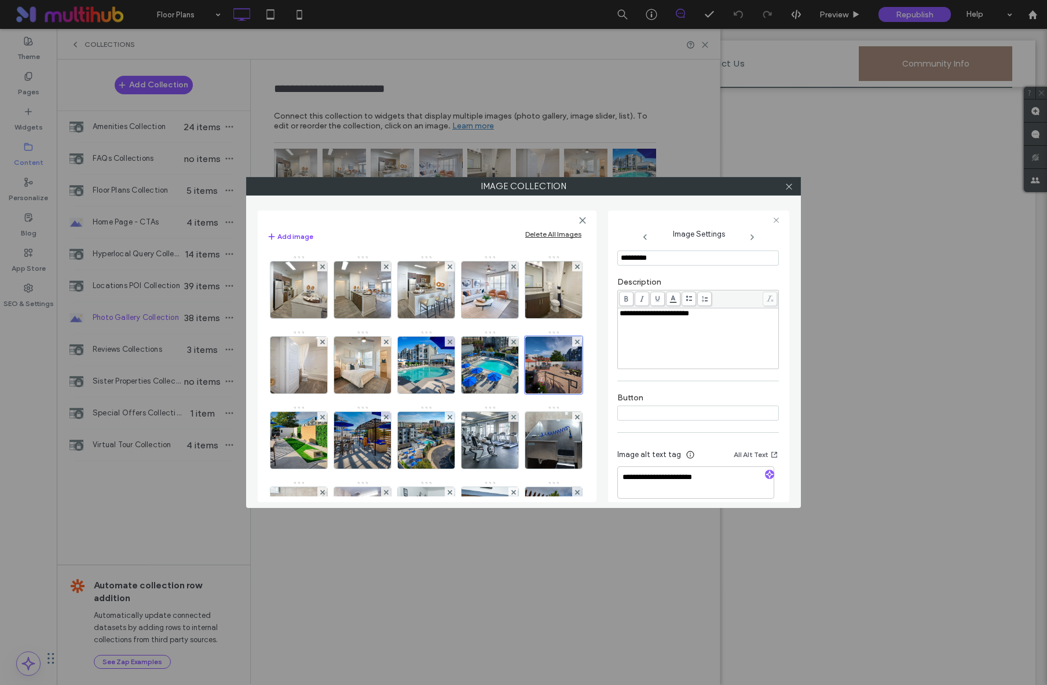
click at [750, 239] on icon at bounding box center [751, 237] width 9 height 9
click at [750, 238] on icon at bounding box center [751, 237] width 9 height 9
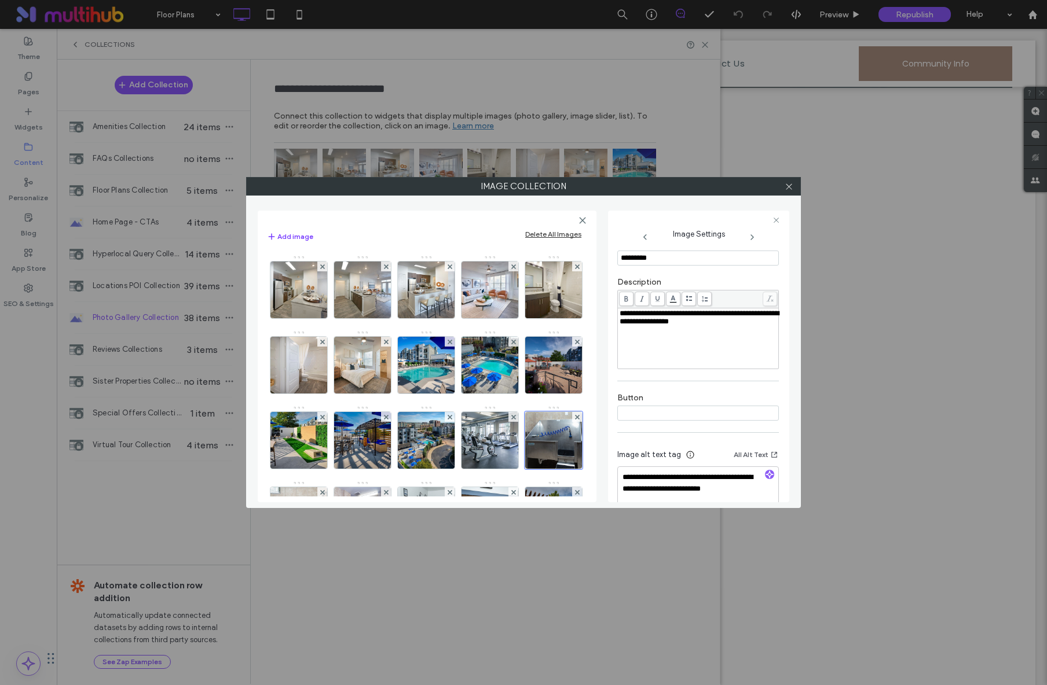
click at [750, 238] on icon at bounding box center [751, 237] width 9 height 9
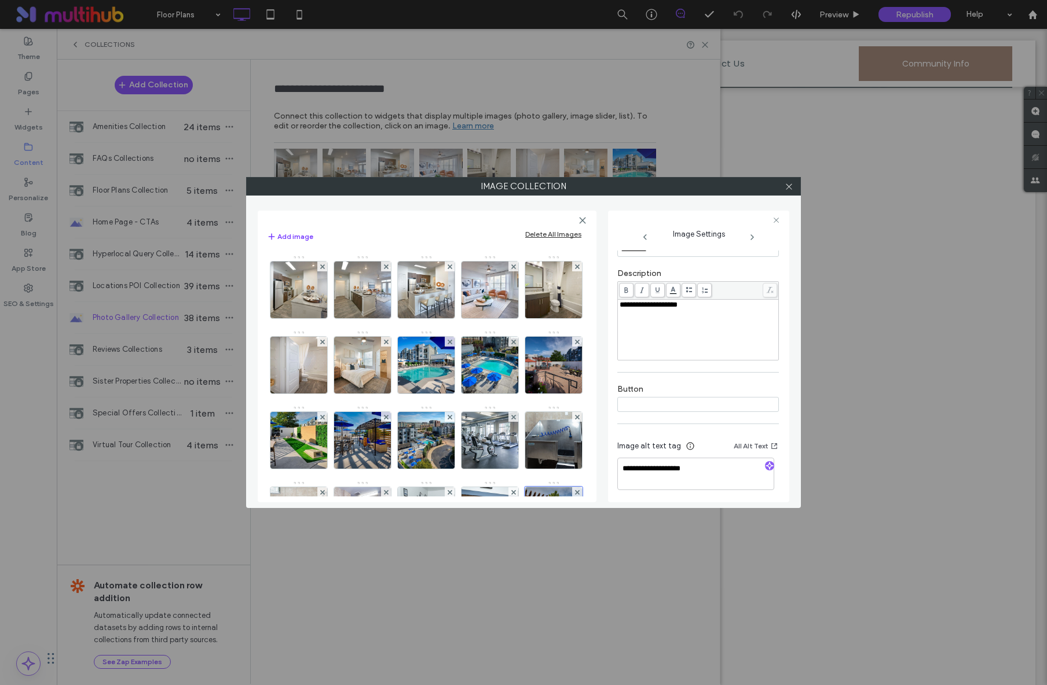
click at [750, 238] on icon at bounding box center [751, 237] width 9 height 9
click at [787, 189] on icon at bounding box center [788, 186] width 9 height 9
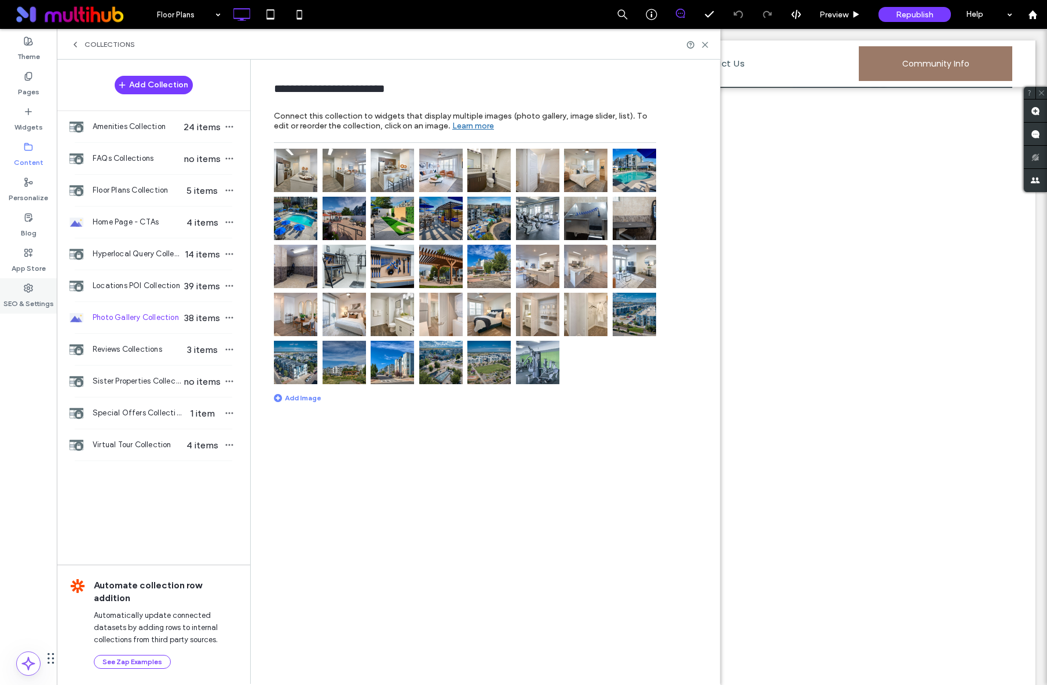
click at [32, 296] on label "SEO & Settings" at bounding box center [28, 301] width 50 height 16
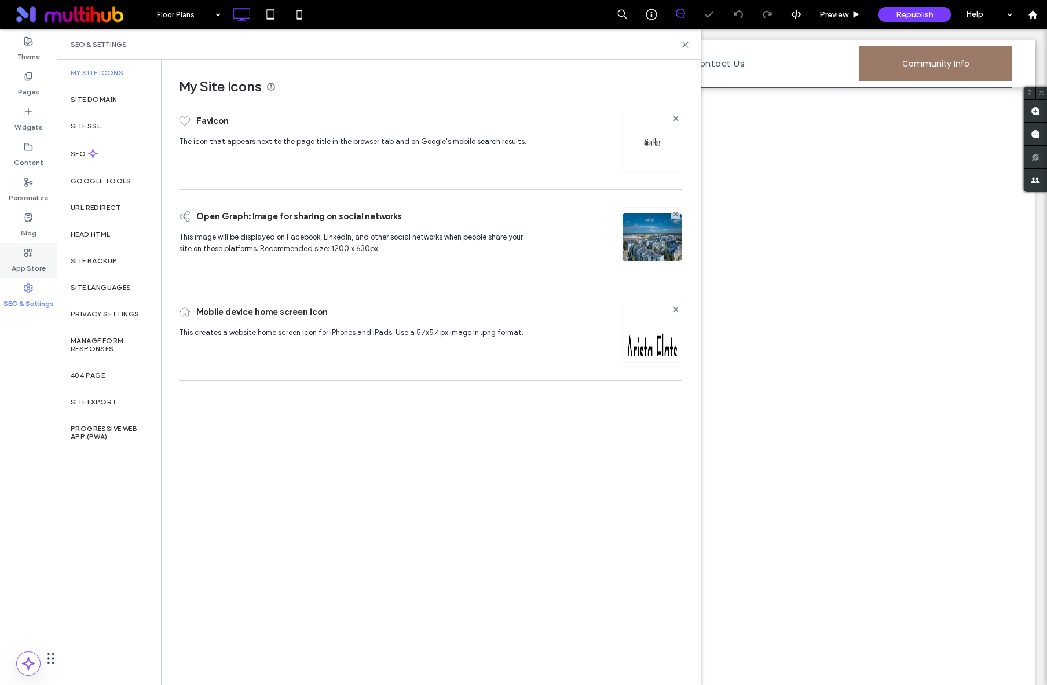
click at [30, 250] on icon at bounding box center [28, 252] width 9 height 9
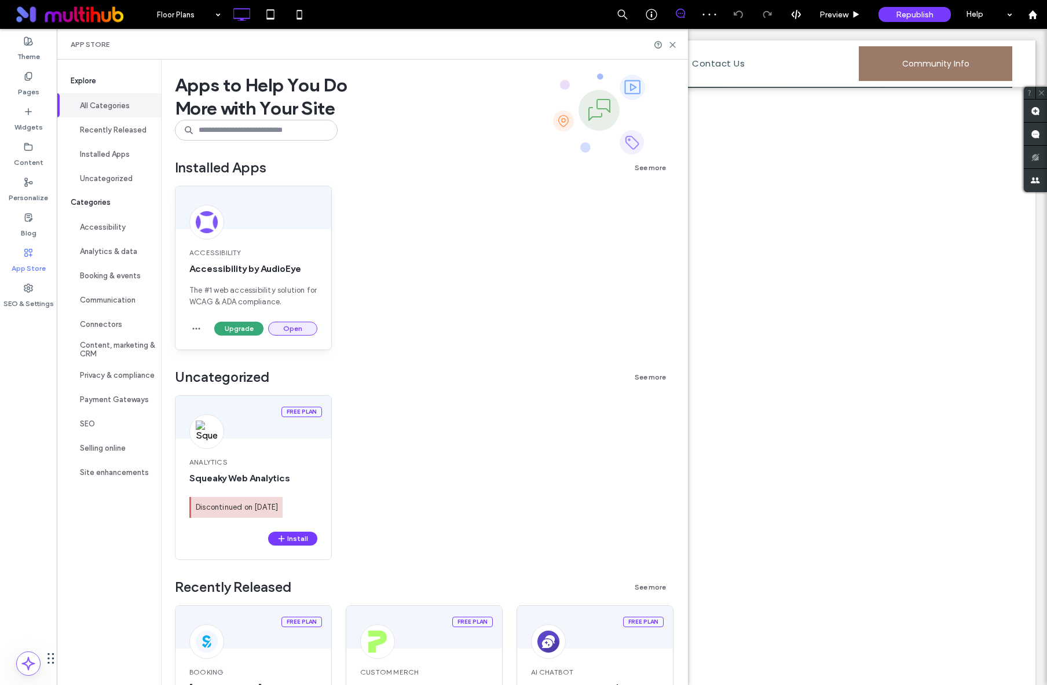
click at [279, 322] on button "Open" at bounding box center [292, 329] width 49 height 14
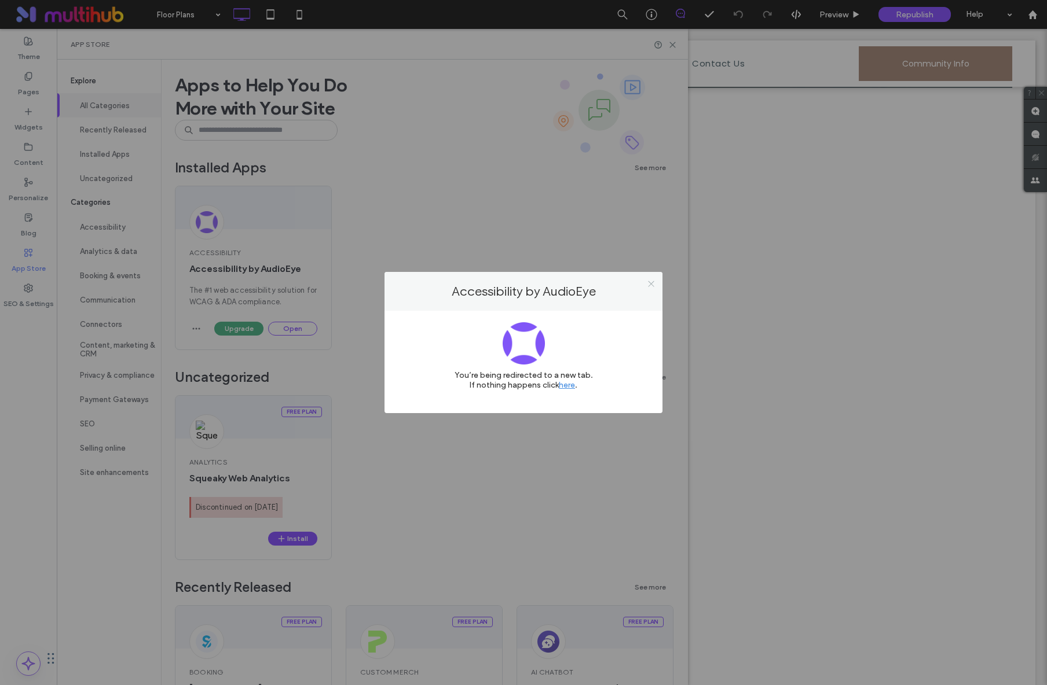
click at [651, 288] on span at bounding box center [651, 283] width 9 height 17
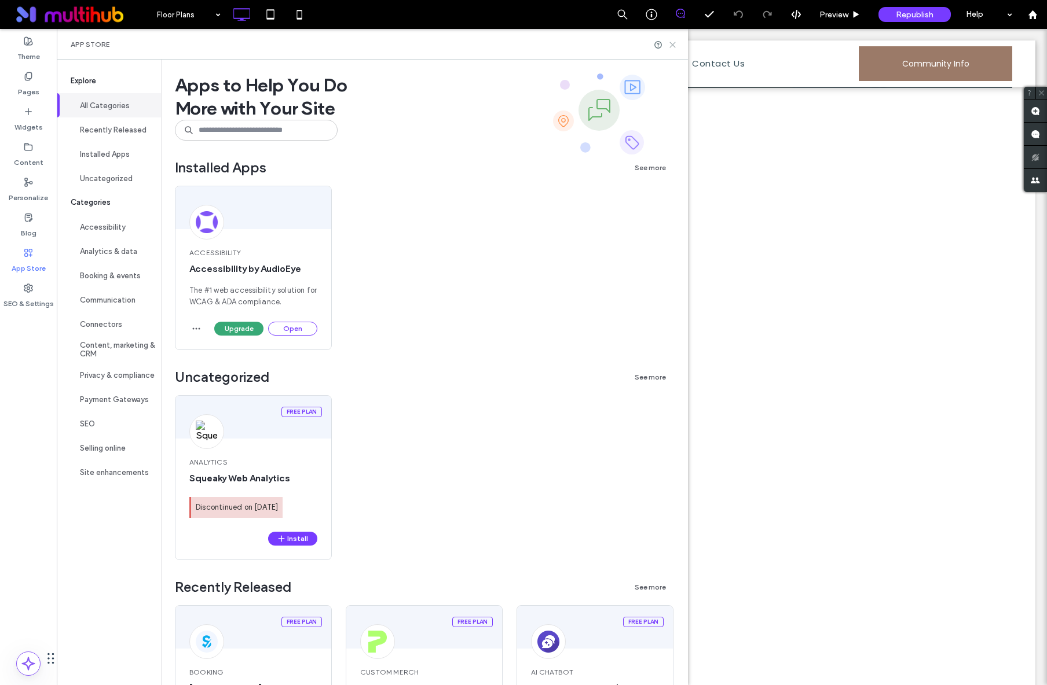
click at [677, 47] on icon at bounding box center [672, 45] width 9 height 9
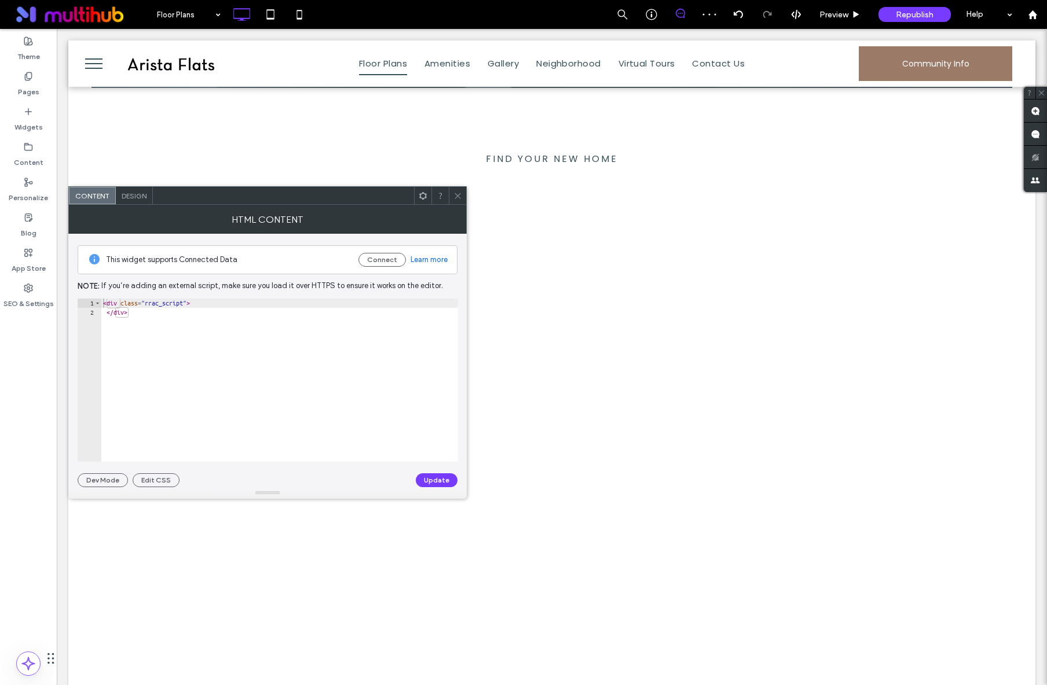
click at [458, 192] on icon at bounding box center [457, 196] width 9 height 9
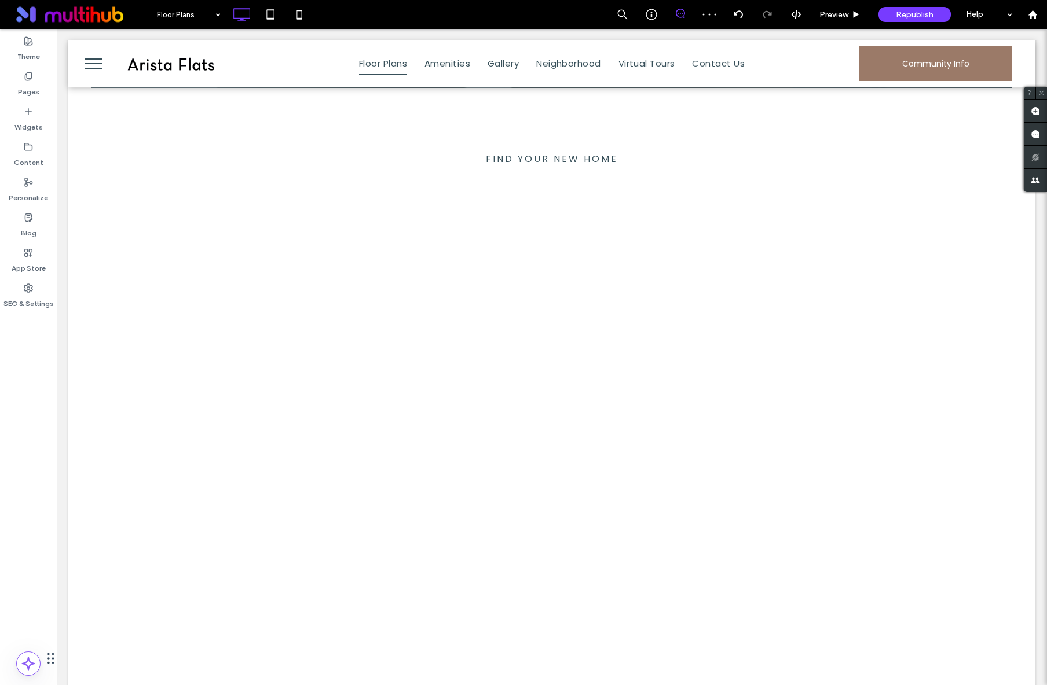
type input "**********"
type input "**"
click at [27, 162] on label "Content" at bounding box center [29, 160] width 30 height 16
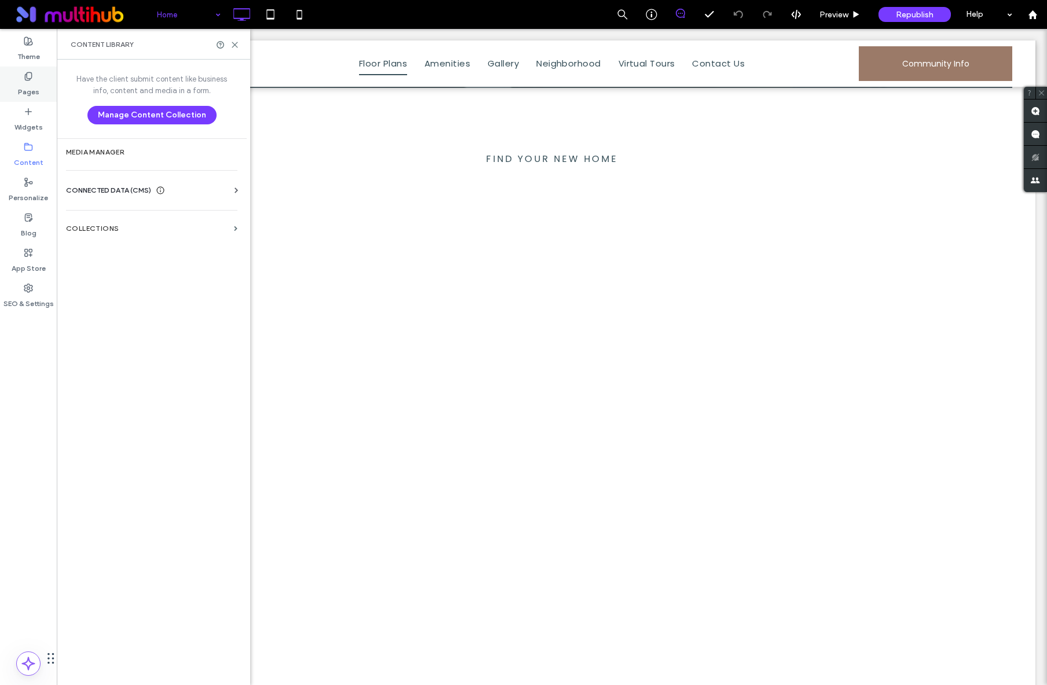
click at [31, 76] on use at bounding box center [28, 76] width 6 height 8
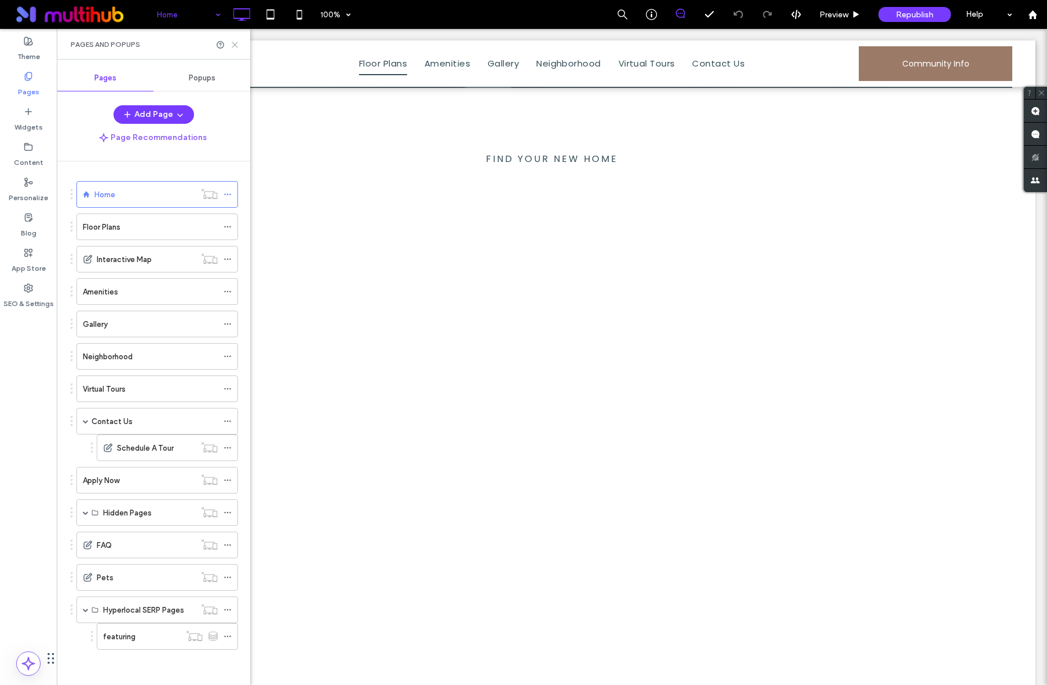
click at [236, 48] on icon at bounding box center [234, 45] width 9 height 9
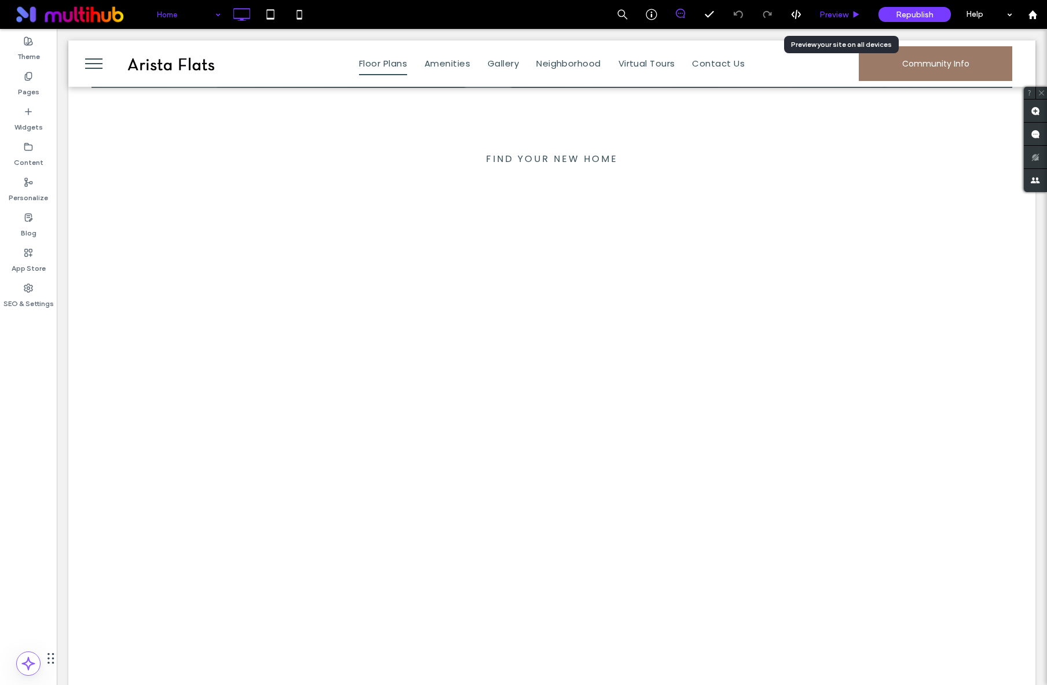
click at [836, 8] on div "Preview" at bounding box center [840, 14] width 59 height 29
click at [845, 16] on span "Preview" at bounding box center [833, 15] width 29 height 10
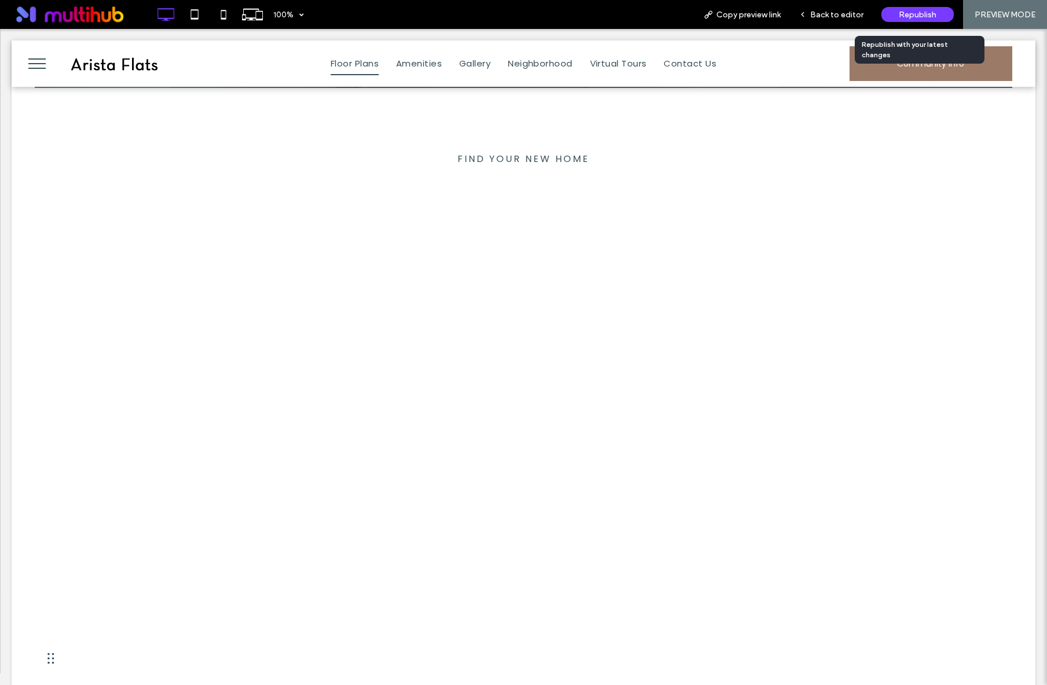
click at [916, 14] on span "Republish" at bounding box center [918, 15] width 38 height 10
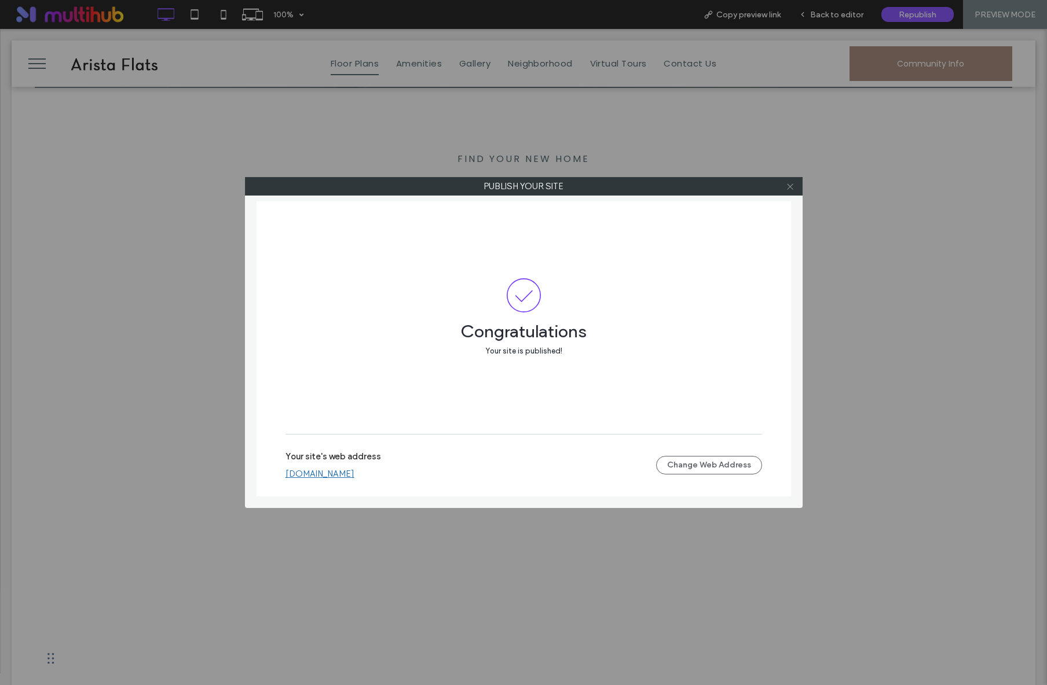
click at [792, 189] on icon at bounding box center [790, 186] width 9 height 9
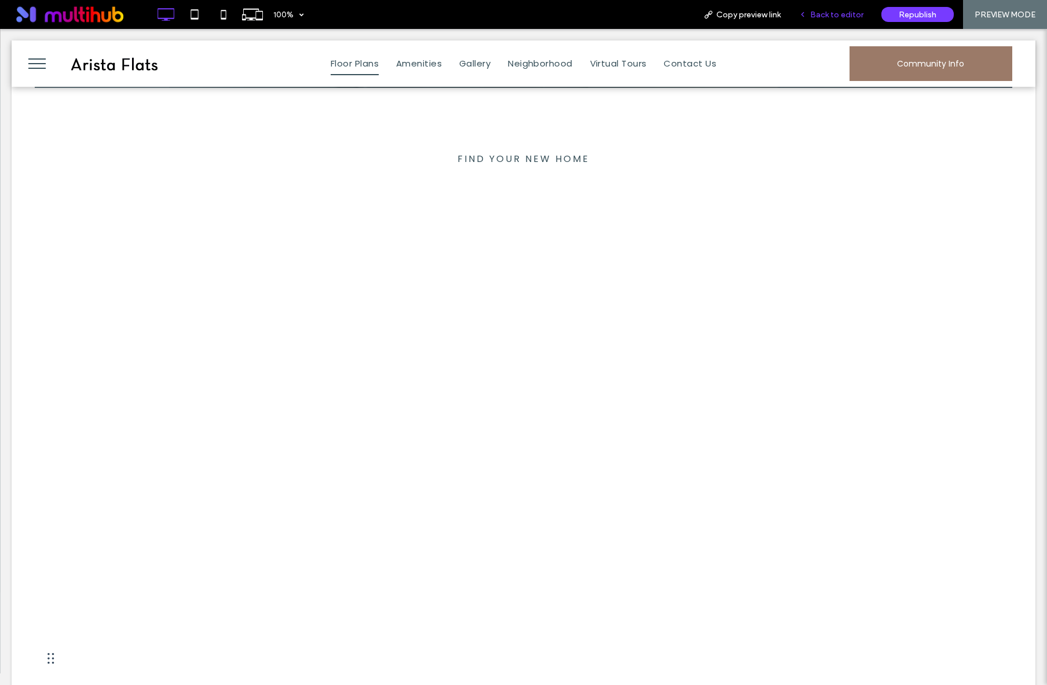
click at [836, 13] on span "Back to editor" at bounding box center [836, 15] width 53 height 10
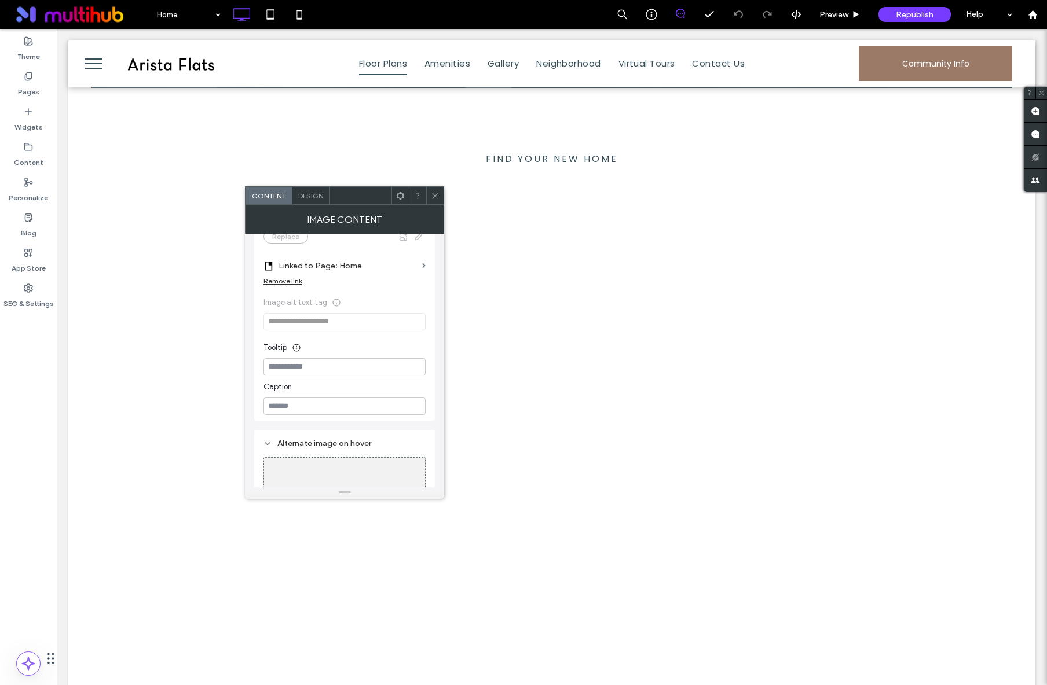
scroll to position [240, 0]
click at [341, 308] on span "**********" at bounding box center [344, 310] width 162 height 45
click at [405, 274] on label "Linked to Page: Home" at bounding box center [347, 262] width 139 height 21
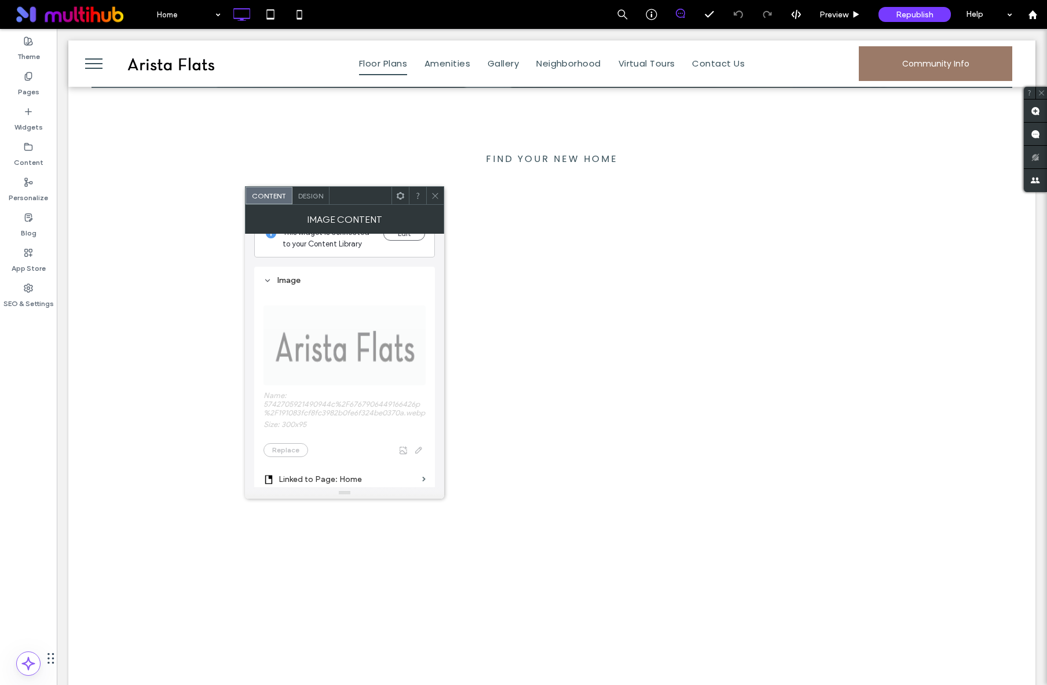
scroll to position [0, 0]
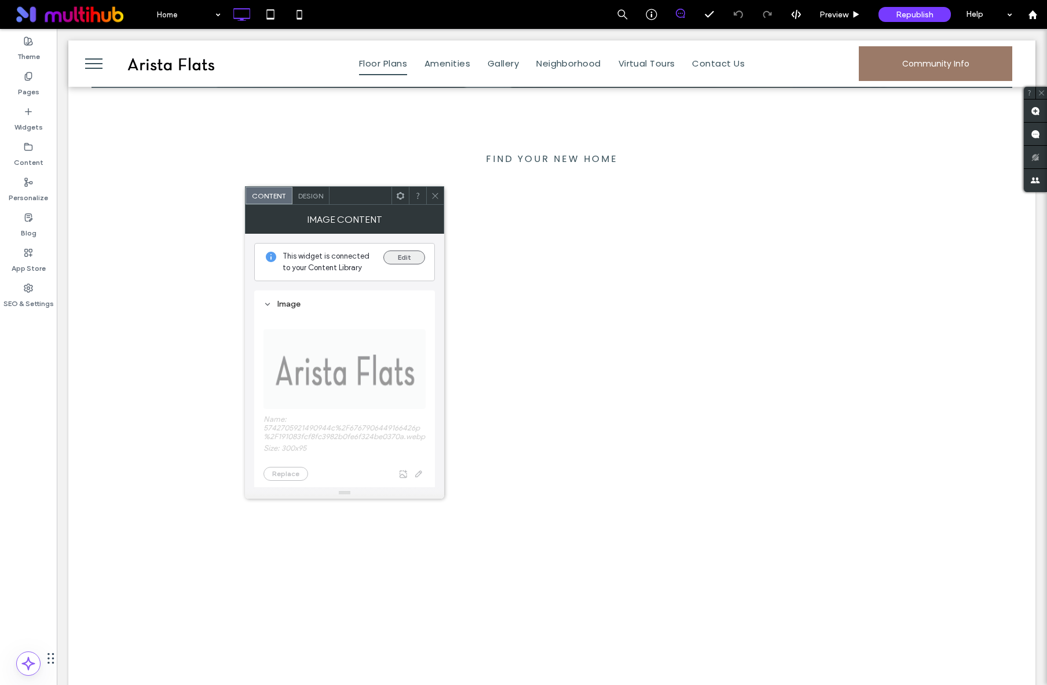
click at [404, 261] on button "Edit" at bounding box center [404, 258] width 42 height 14
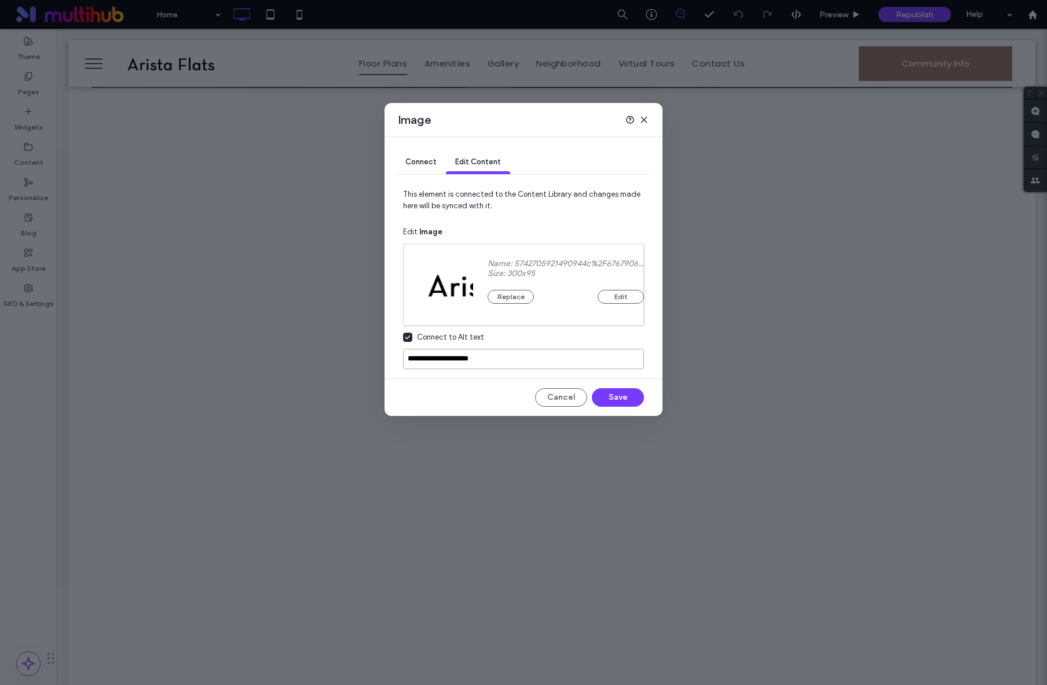
click at [447, 363] on input "**********" at bounding box center [523, 359] width 241 height 20
click at [447, 362] on input "**********" at bounding box center [523, 359] width 241 height 20
click at [447, 361] on input "**********" at bounding box center [523, 359] width 241 height 20
click at [432, 355] on input "**********" at bounding box center [523, 359] width 241 height 20
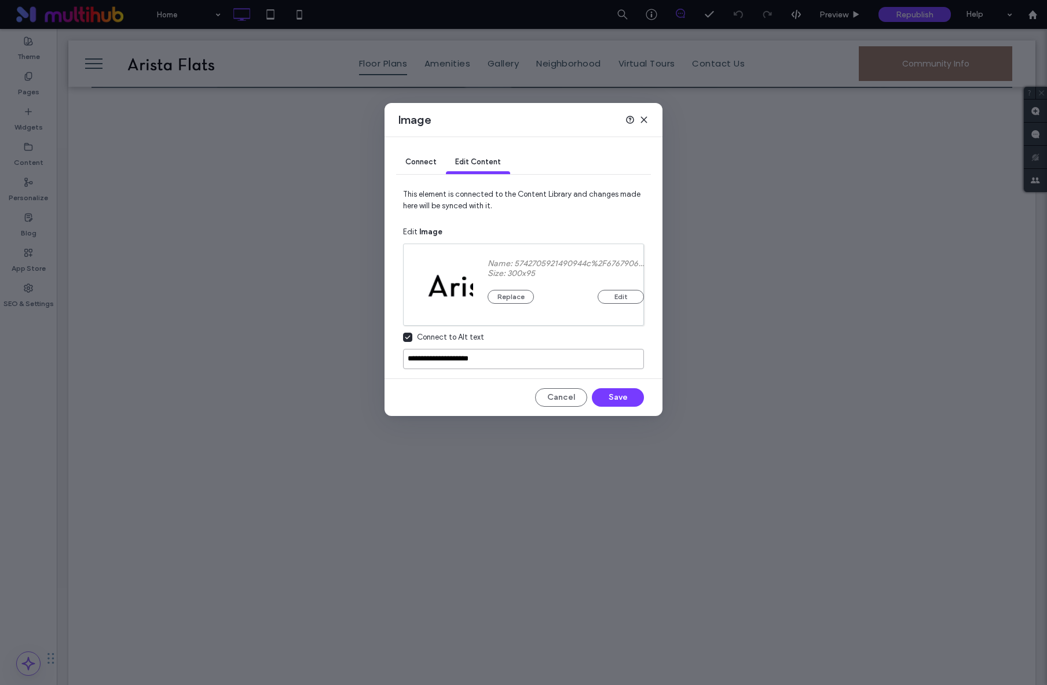
click at [432, 355] on input "**********" at bounding box center [523, 359] width 241 height 20
type input "**********"
click at [613, 393] on button "Save" at bounding box center [618, 397] width 52 height 19
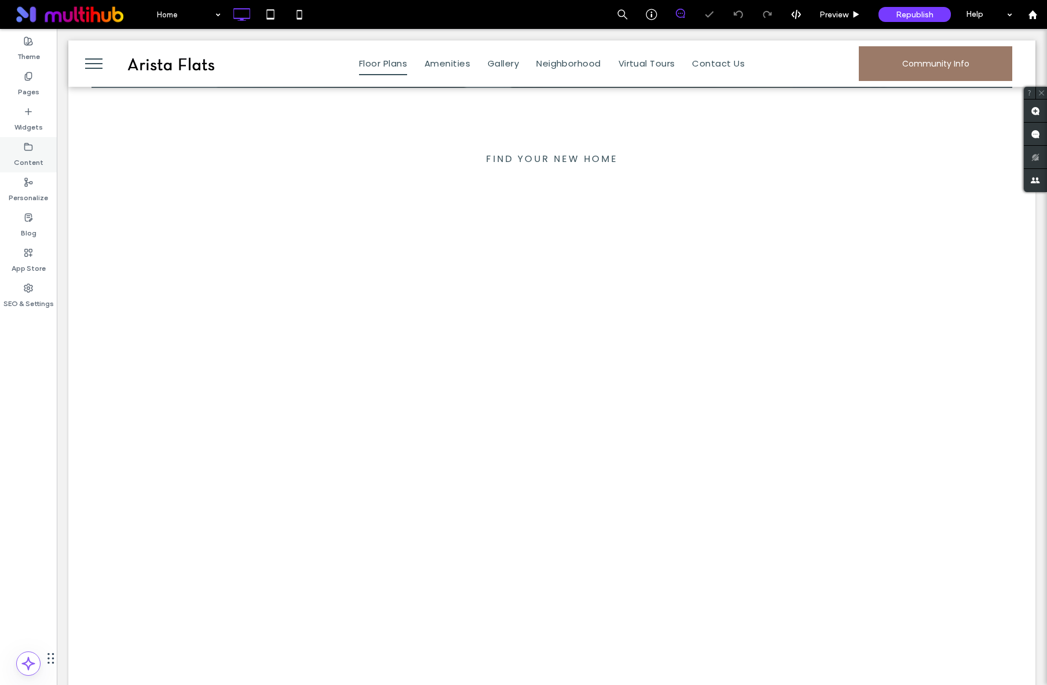
click at [20, 169] on div "Content" at bounding box center [28, 154] width 57 height 35
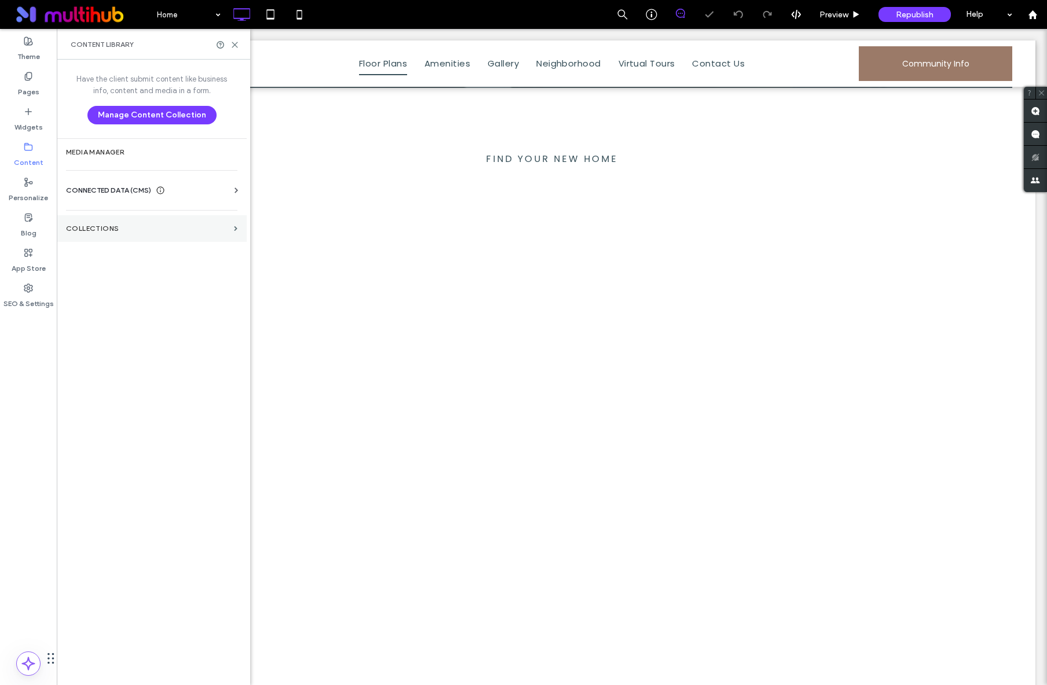
click at [104, 223] on section "Collections" at bounding box center [152, 228] width 190 height 27
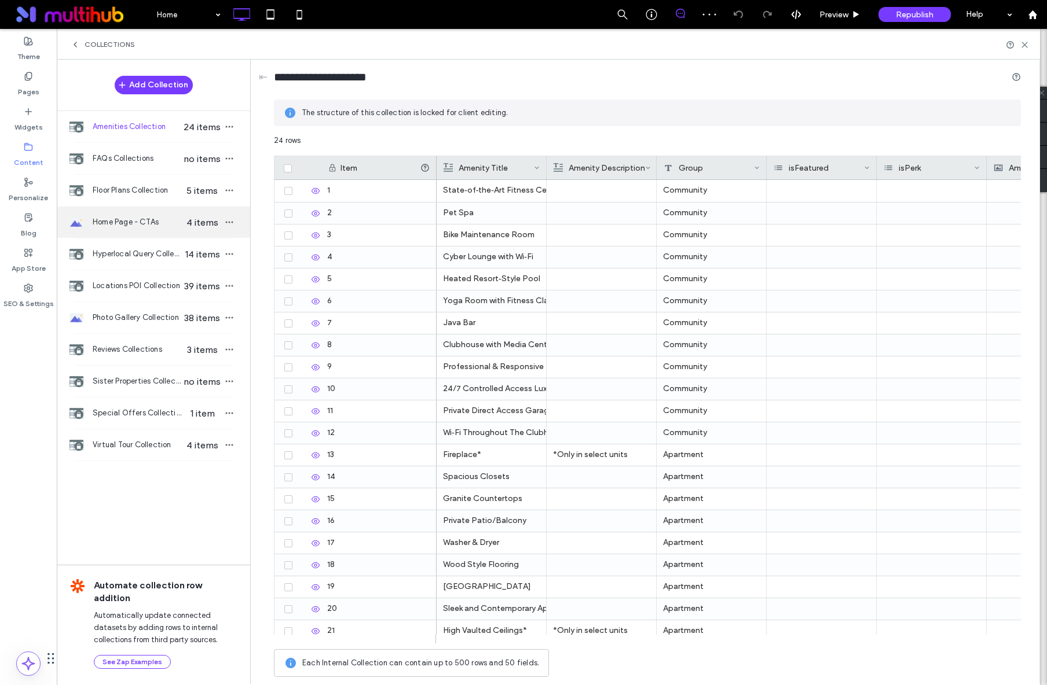
click at [116, 234] on div "Home Page - CTAs 4 items" at bounding box center [153, 222] width 193 height 31
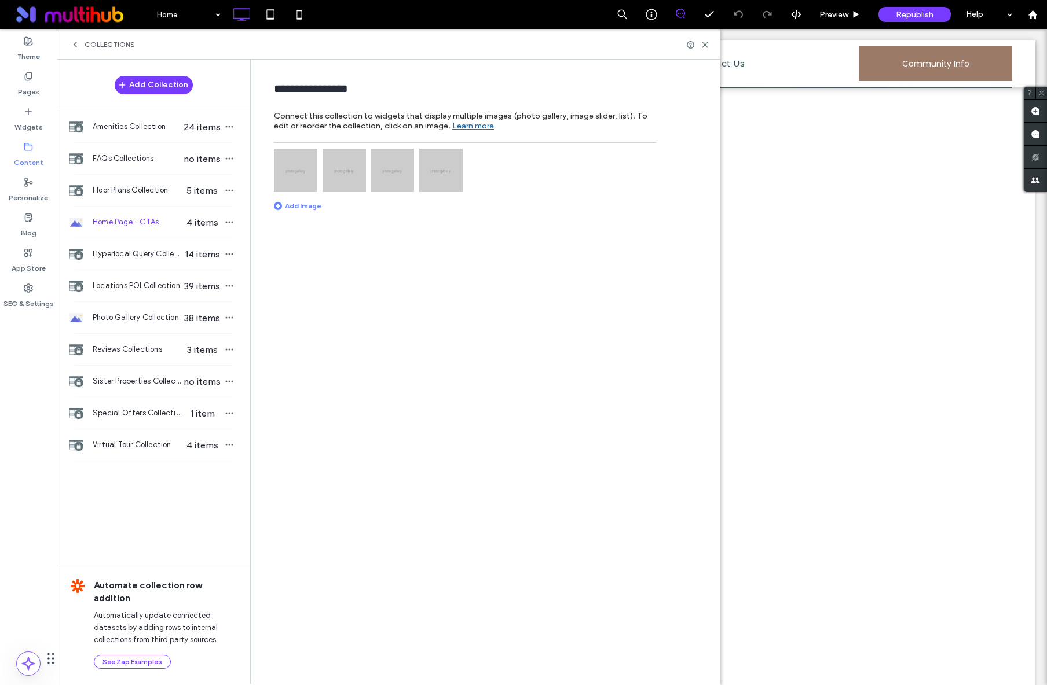
click at [292, 181] on img at bounding box center [295, 170] width 43 height 43
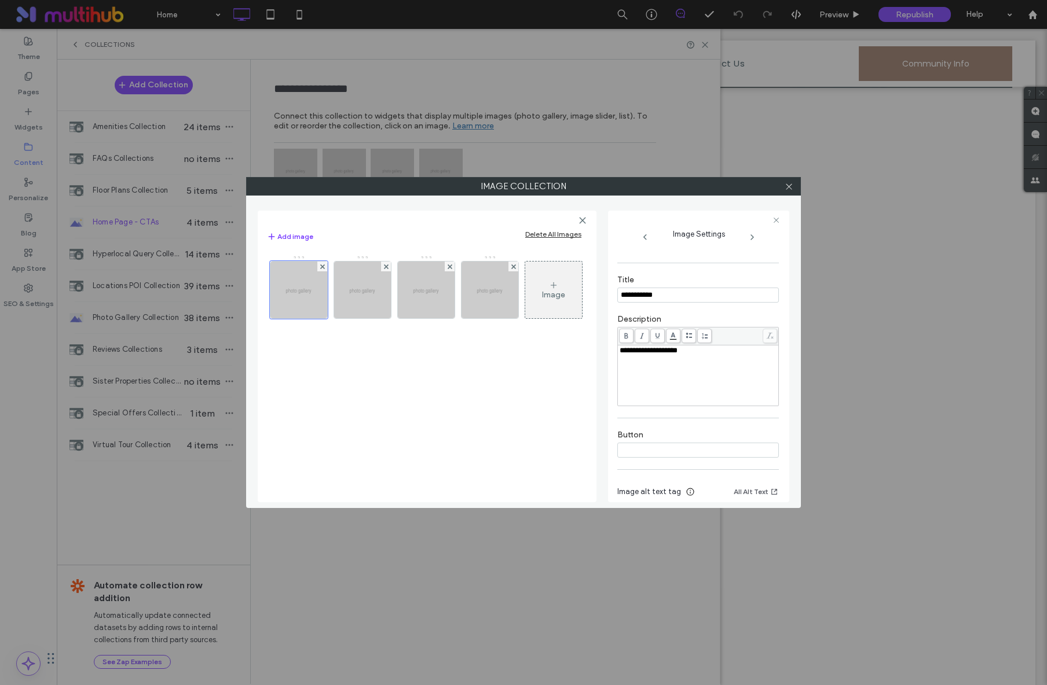
scroll to position [229, 0]
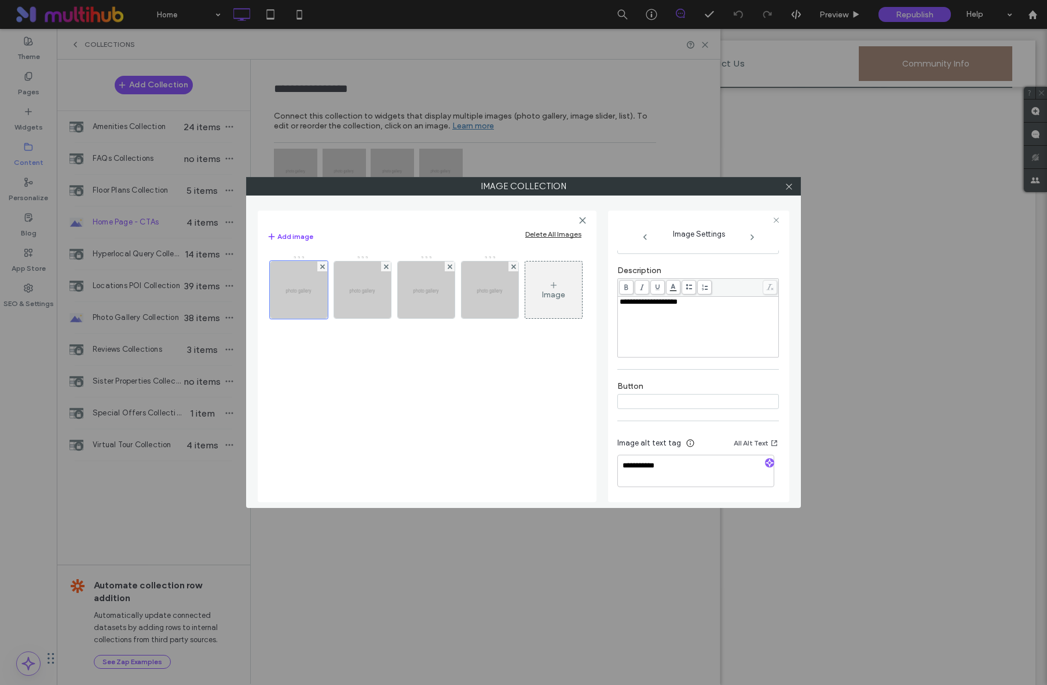
click at [100, 323] on div "**********" at bounding box center [523, 342] width 1047 height 685
click at [790, 191] on span at bounding box center [788, 186] width 9 height 17
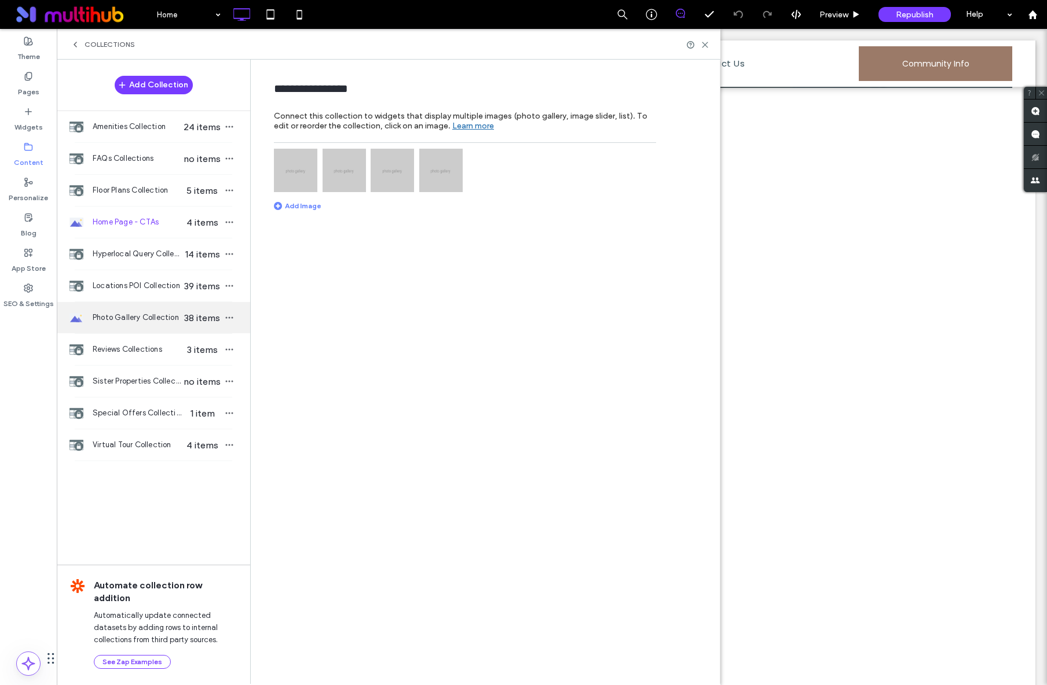
click at [141, 309] on div "Photo Gallery Collection 38 items" at bounding box center [153, 317] width 193 height 31
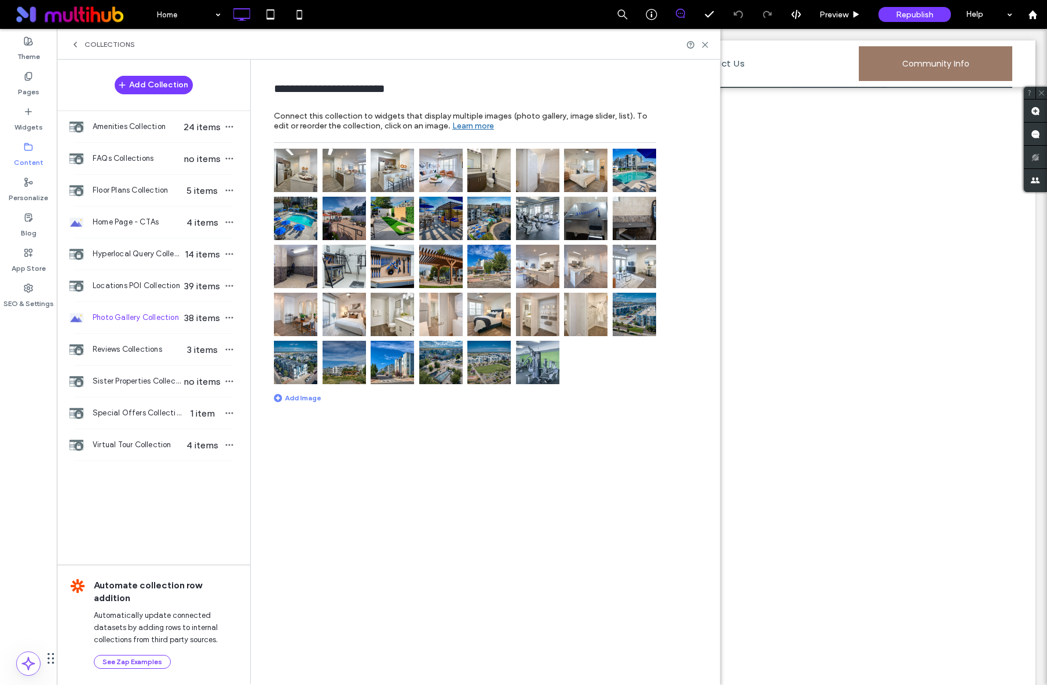
click at [297, 189] on img at bounding box center [295, 170] width 43 height 43
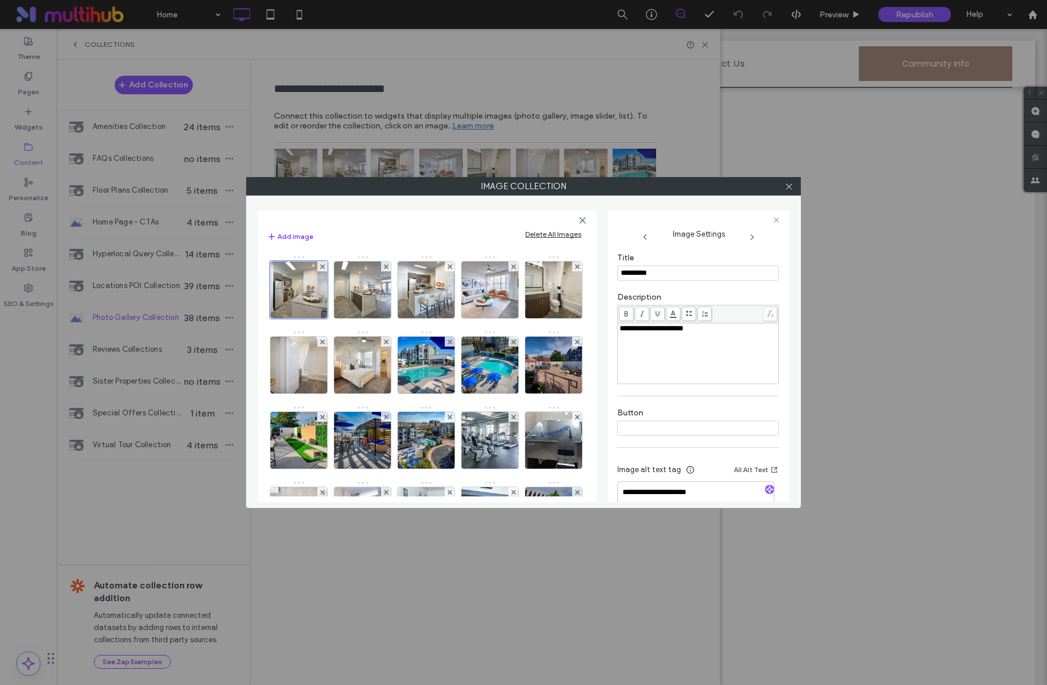
scroll to position [237, 0]
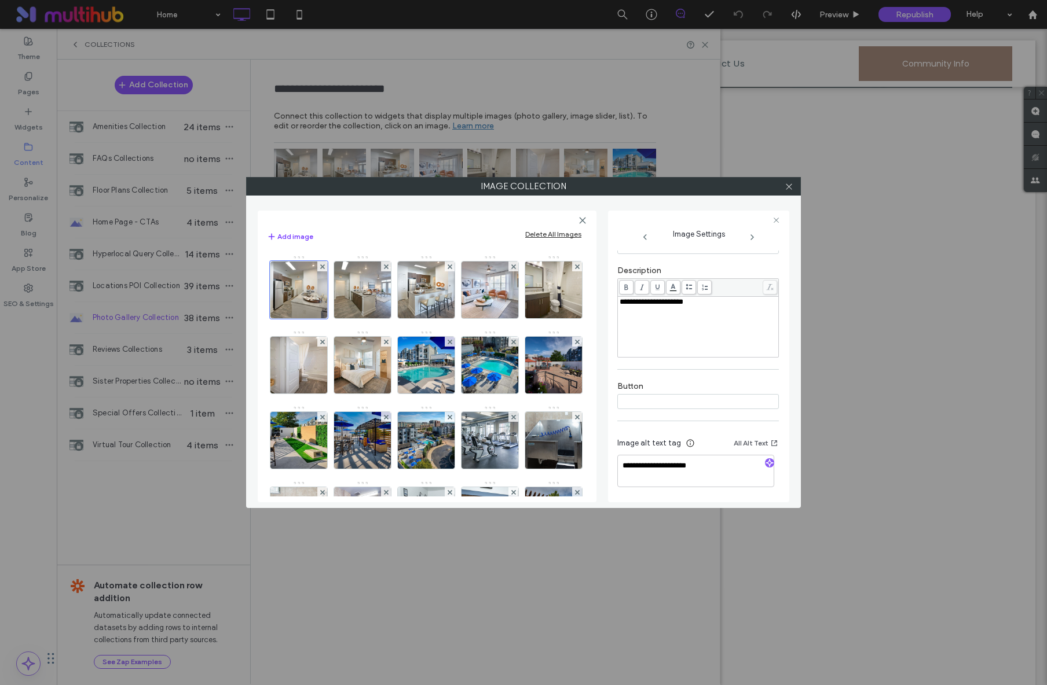
click at [754, 238] on icon at bounding box center [751, 237] width 9 height 9
click at [754, 239] on icon at bounding box center [751, 237] width 9 height 9
click at [755, 239] on icon at bounding box center [751, 237] width 9 height 9
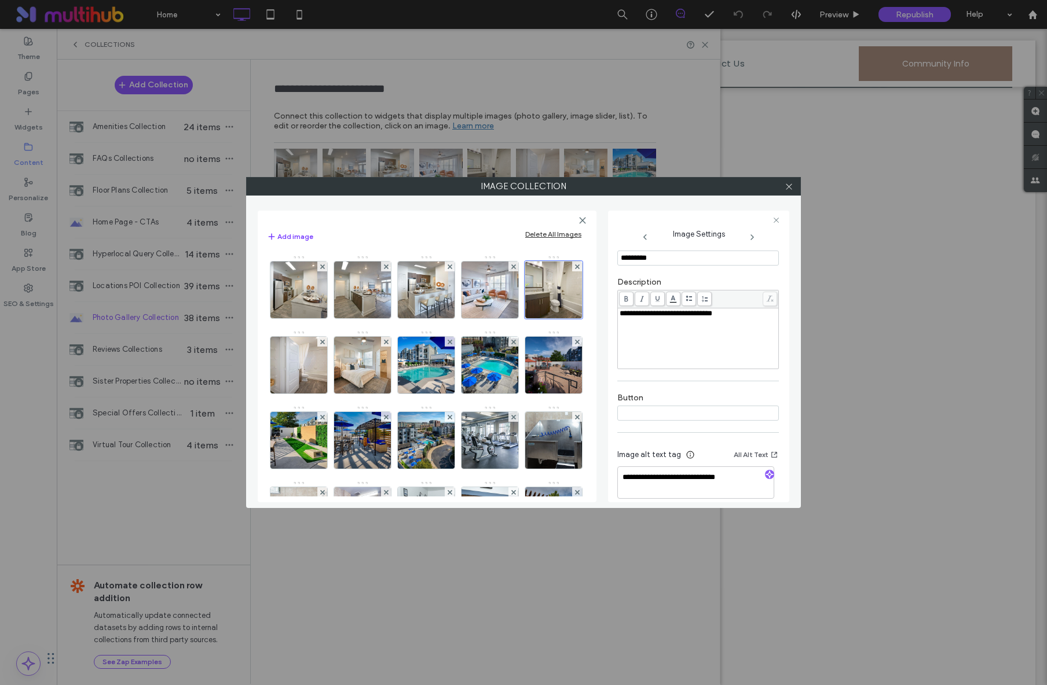
click at [755, 239] on icon at bounding box center [751, 237] width 9 height 9
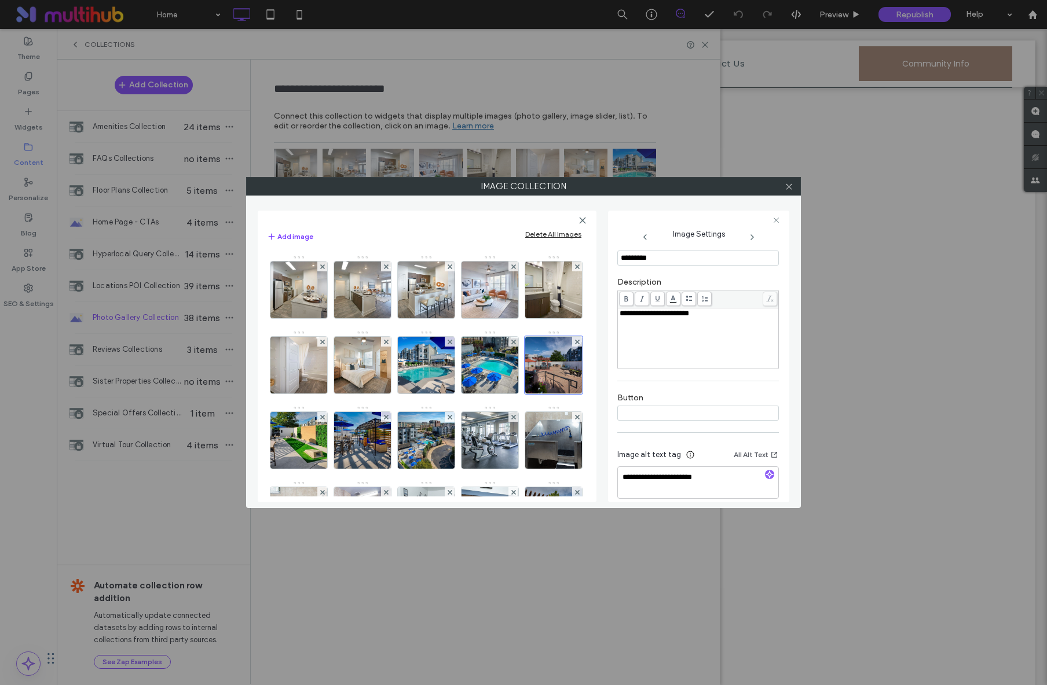
click at [755, 239] on icon at bounding box center [751, 237] width 9 height 9
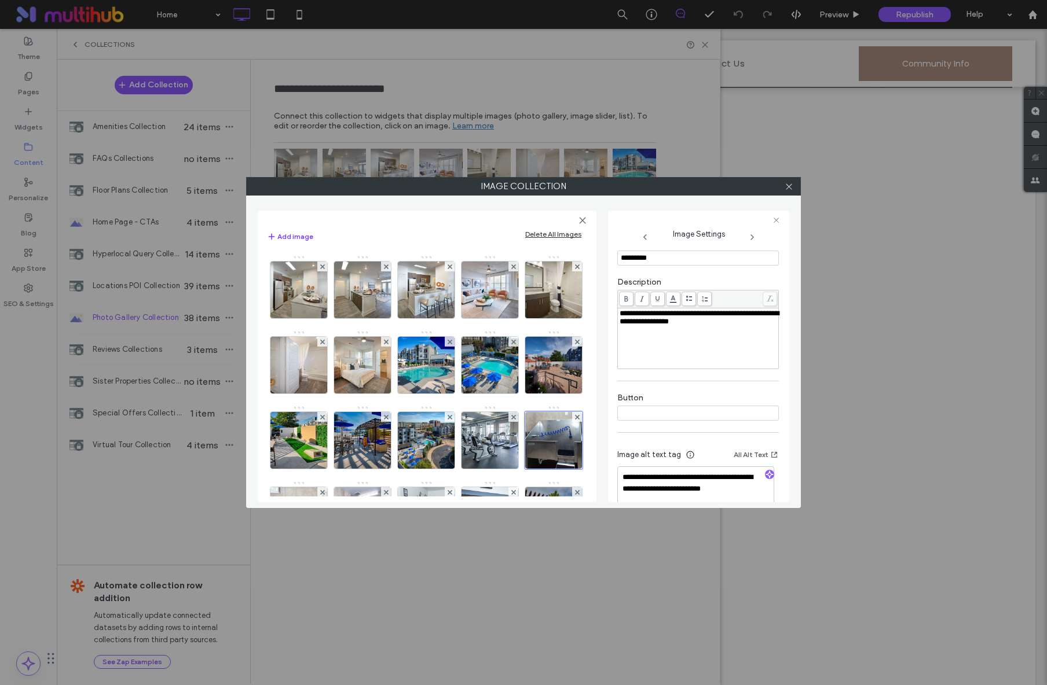
click at [755, 239] on icon at bounding box center [751, 237] width 9 height 9
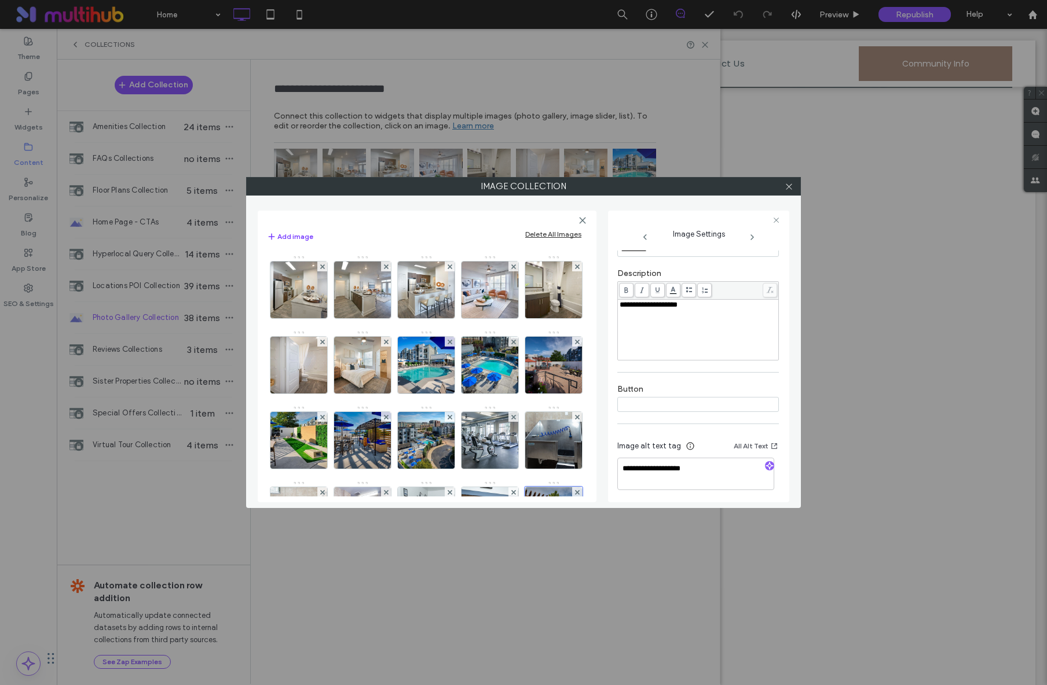
click at [755, 239] on icon at bounding box center [751, 237] width 9 height 9
click at [755, 238] on icon at bounding box center [751, 237] width 9 height 9
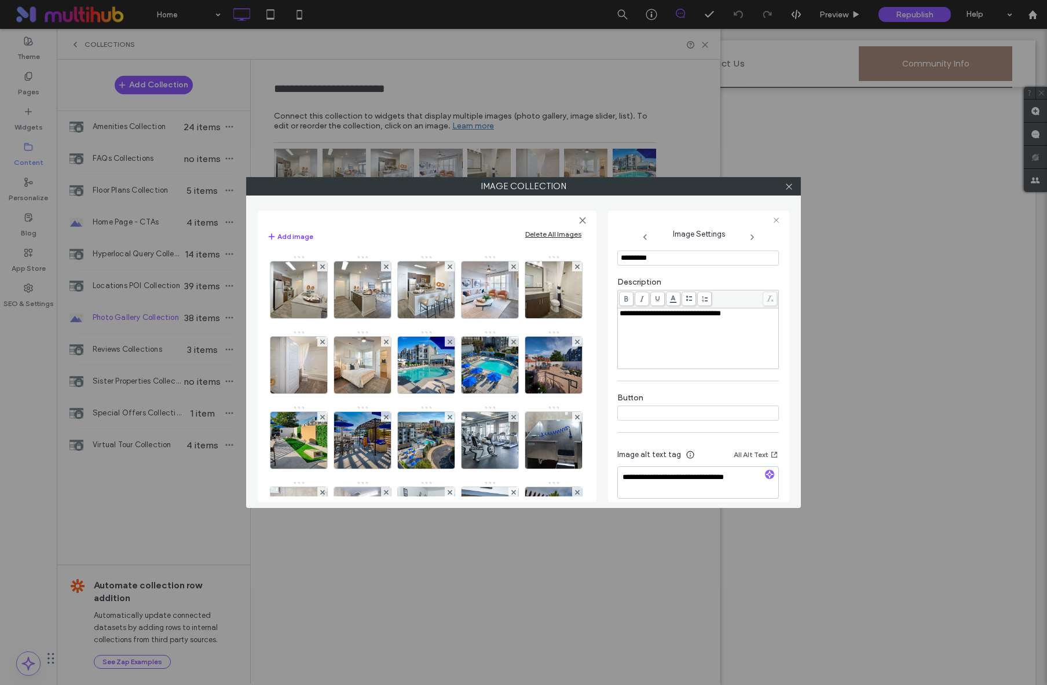
click at [755, 238] on icon at bounding box center [751, 237] width 9 height 9
click at [789, 191] on span at bounding box center [788, 186] width 9 height 17
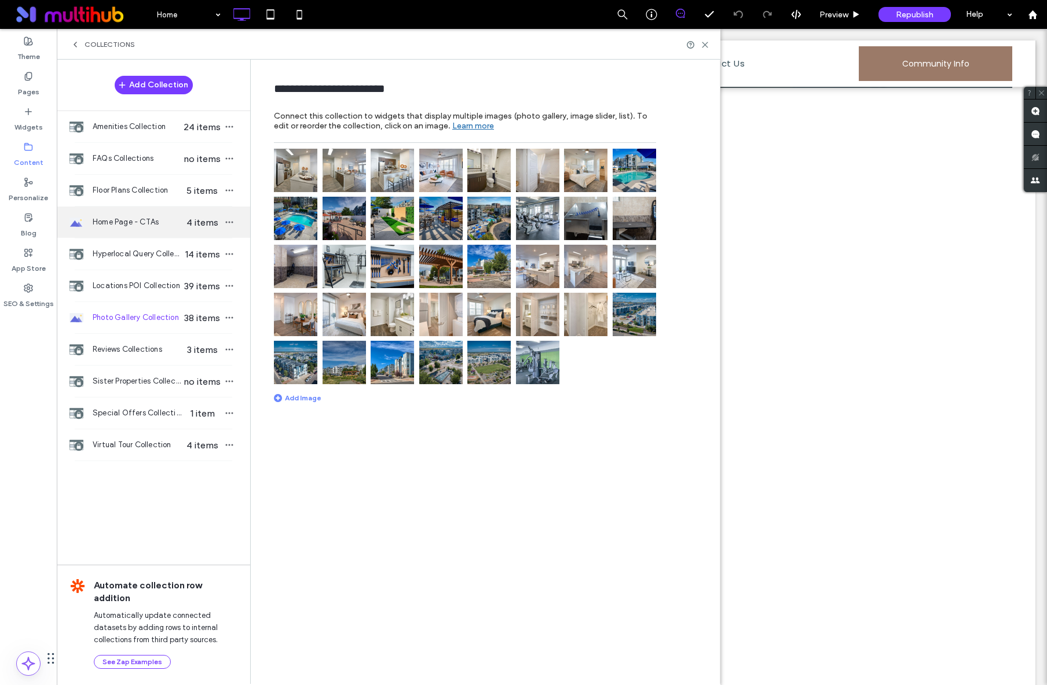
click at [140, 220] on span "Home Page - CTAs" at bounding box center [137, 223] width 89 height 12
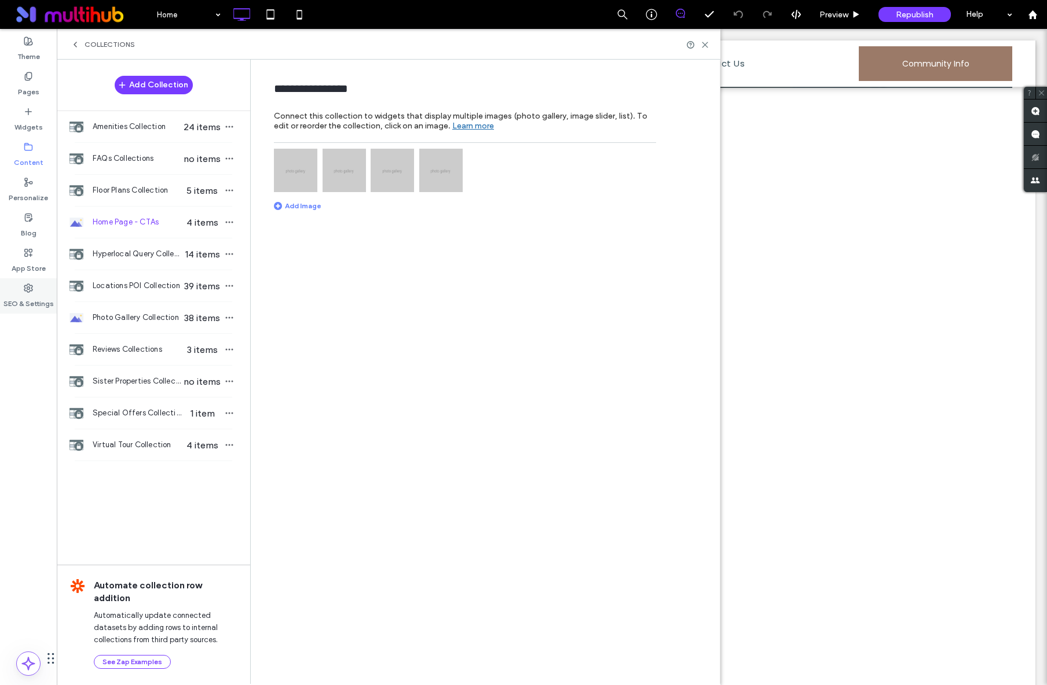
click at [23, 295] on label "SEO & Settings" at bounding box center [28, 301] width 50 height 16
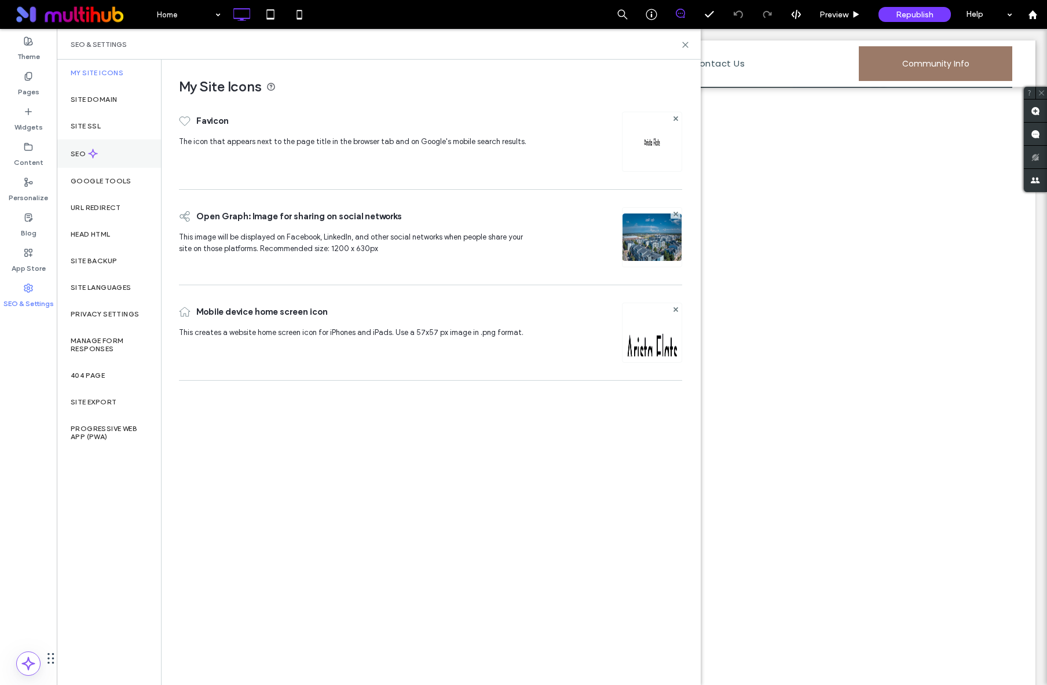
click at [83, 159] on div "SEO" at bounding box center [109, 154] width 104 height 28
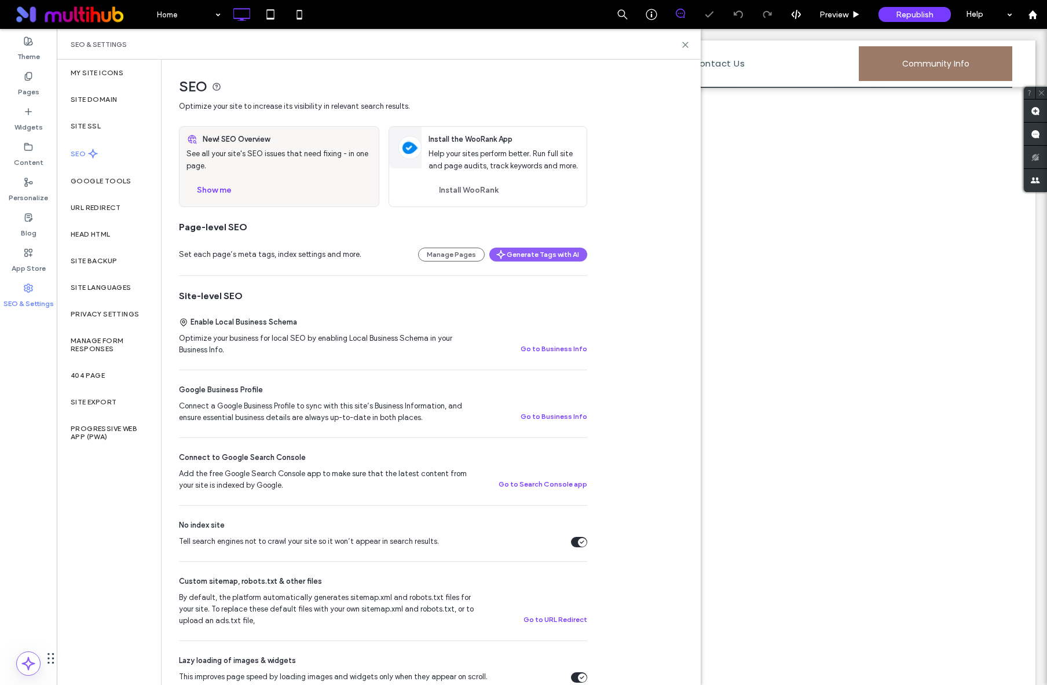
scroll to position [10, 0]
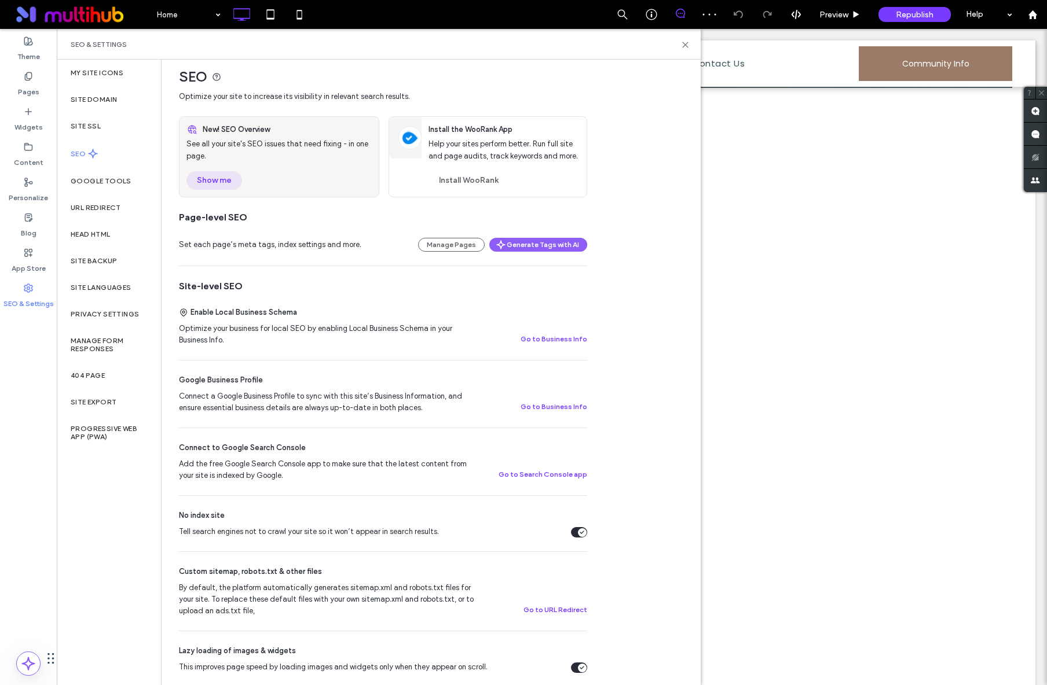
click at [204, 186] on button "Show me" at bounding box center [214, 180] width 56 height 19
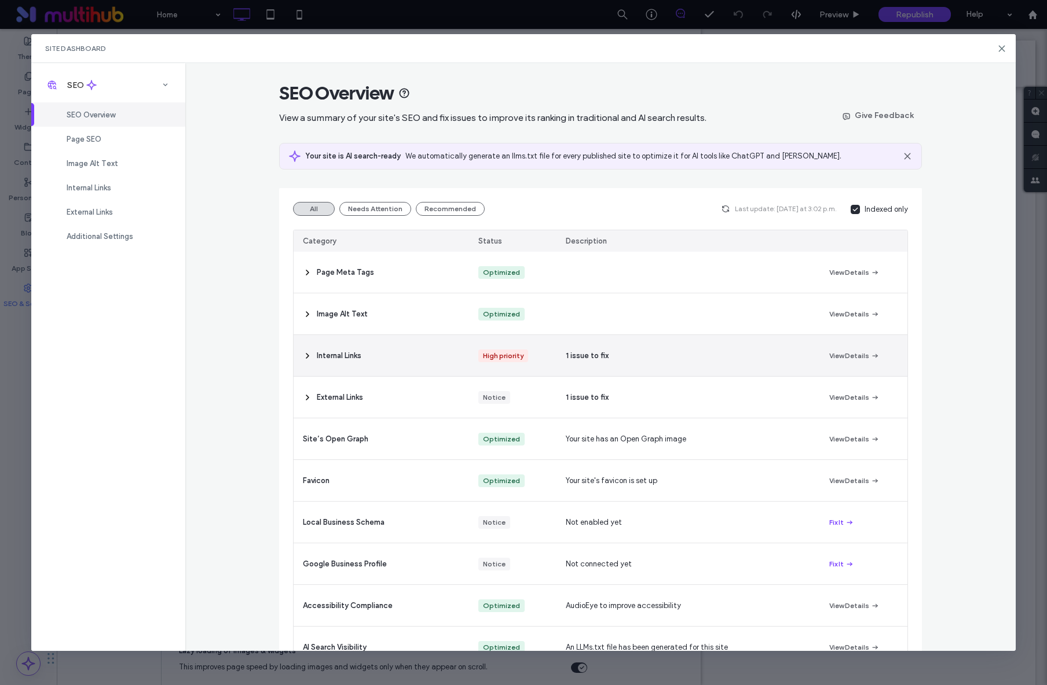
click at [628, 362] on div "1 issue to fix" at bounding box center [687, 355] width 263 height 41
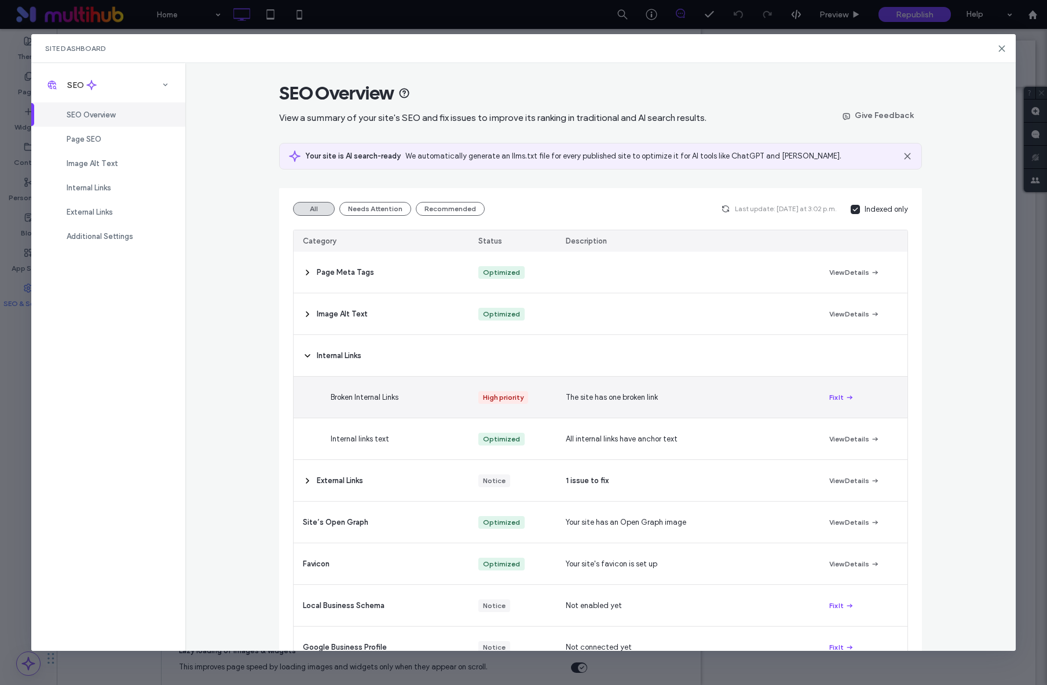
click at [823, 396] on div "Fix It" at bounding box center [863, 397] width 87 height 41
click at [829, 396] on button "Fix It" at bounding box center [841, 398] width 25 height 14
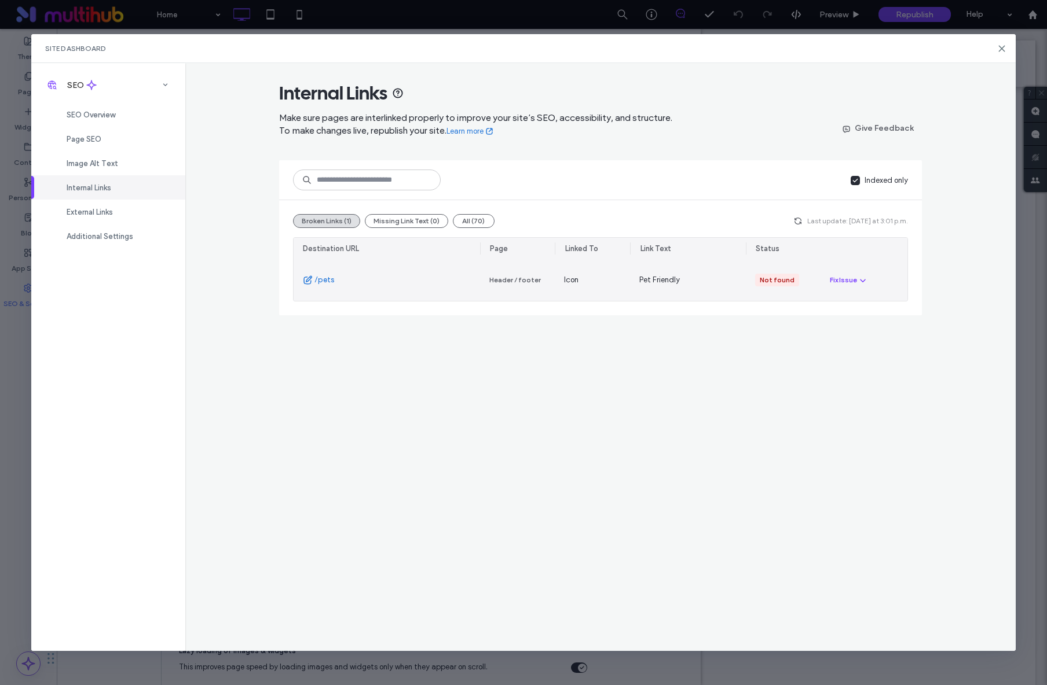
click at [320, 282] on link "/pets" at bounding box center [324, 280] width 20 height 12
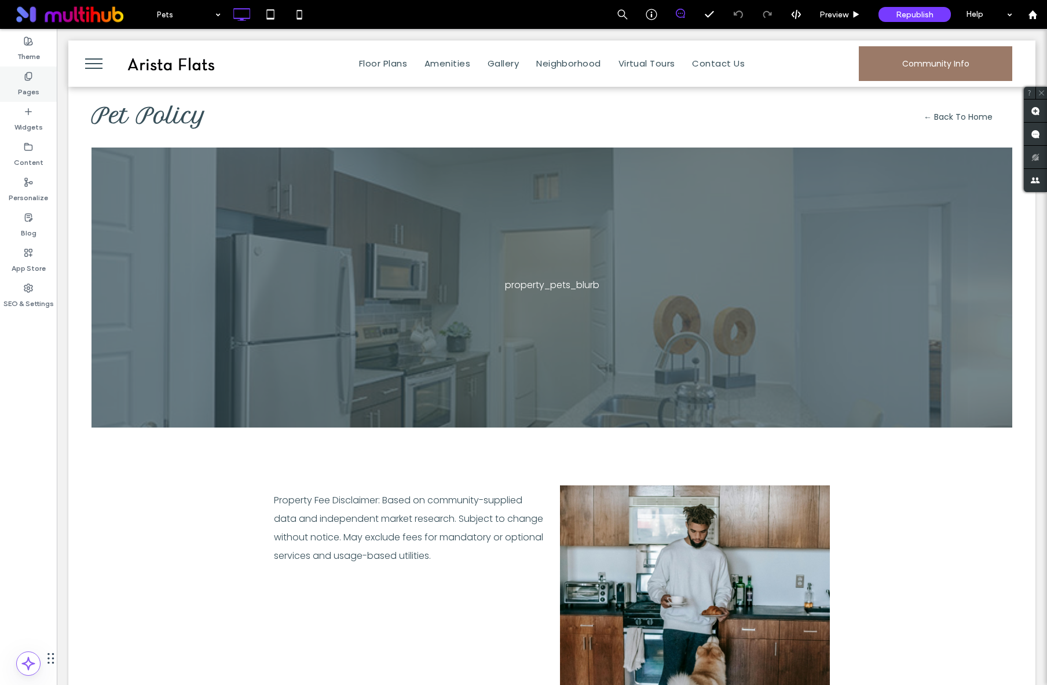
click at [42, 90] on div "Pages" at bounding box center [28, 84] width 57 height 35
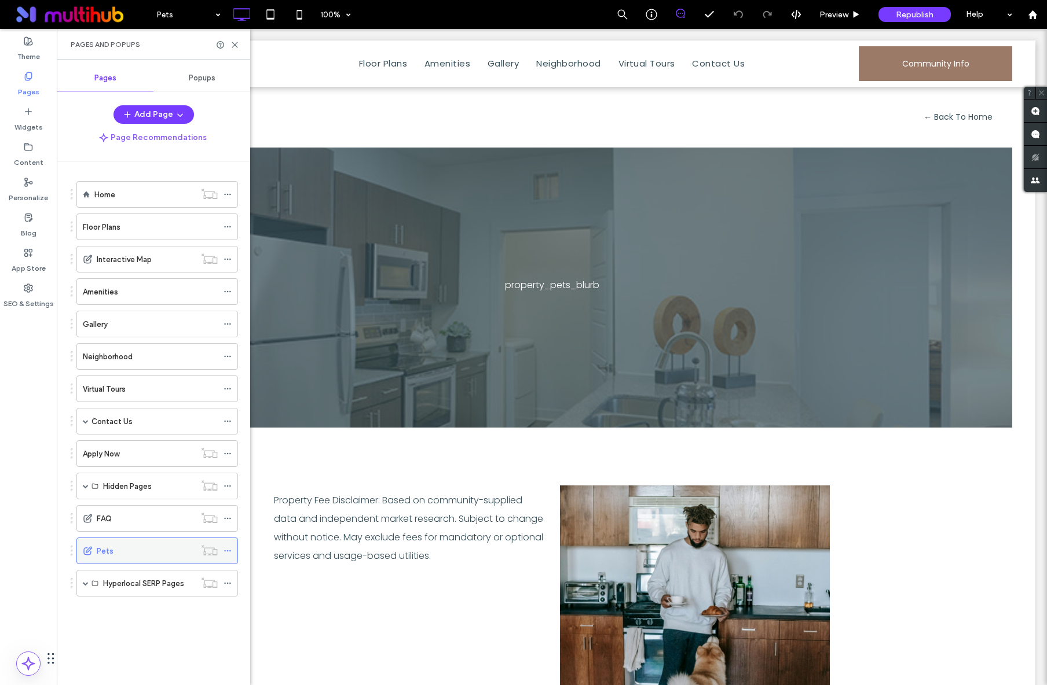
click at [162, 556] on div "Pets" at bounding box center [146, 551] width 98 height 12
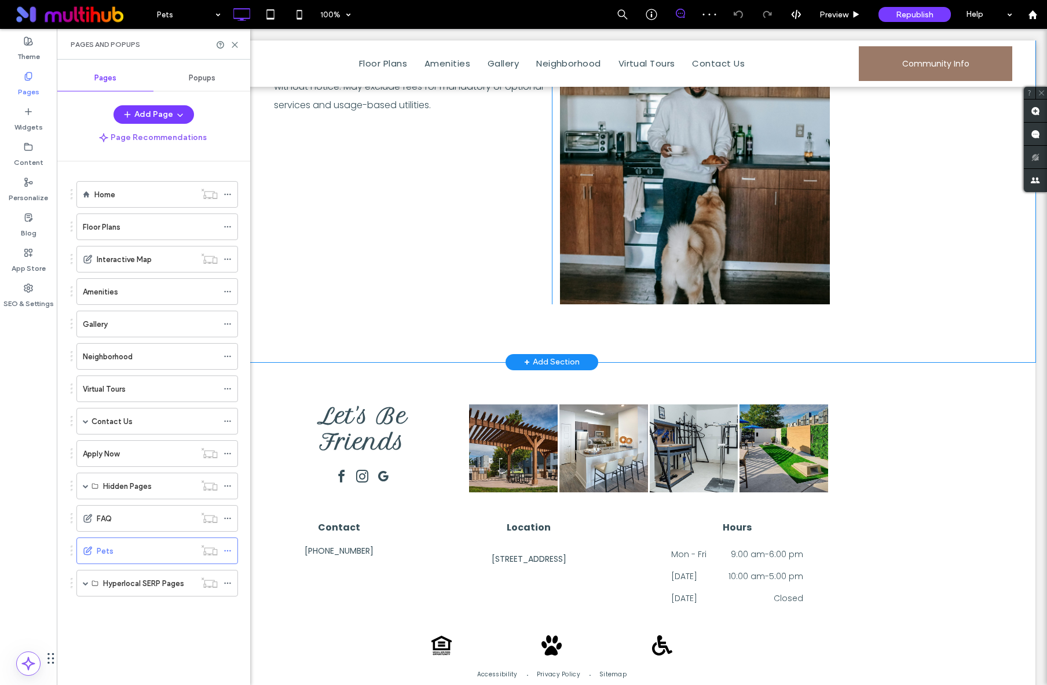
scroll to position [570, 0]
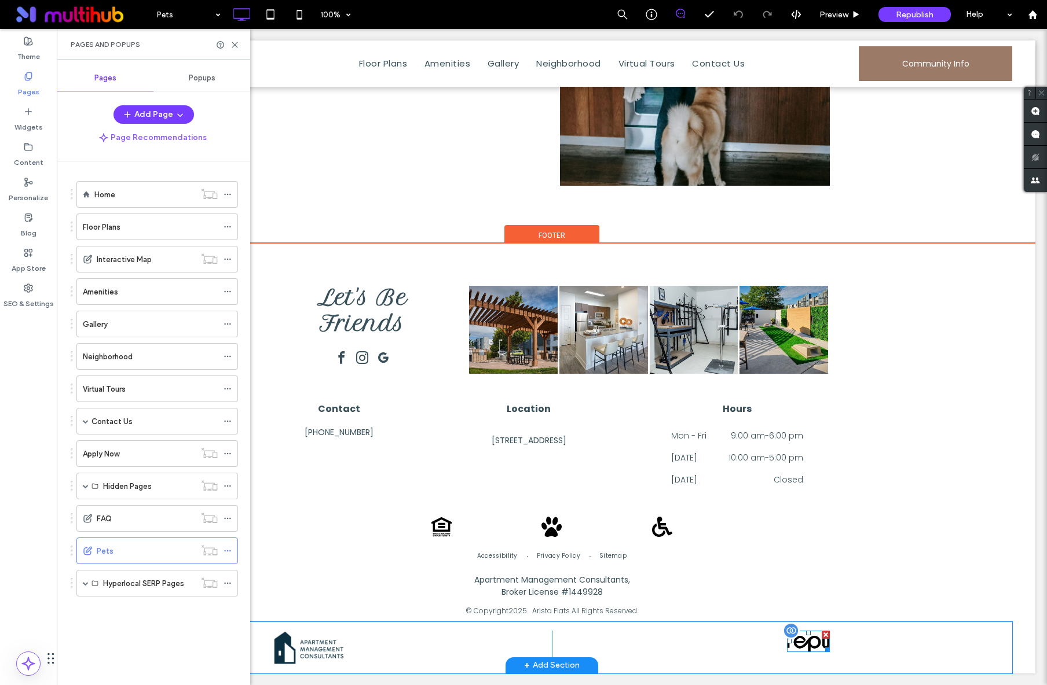
click at [804, 636] on img at bounding box center [808, 641] width 43 height 21
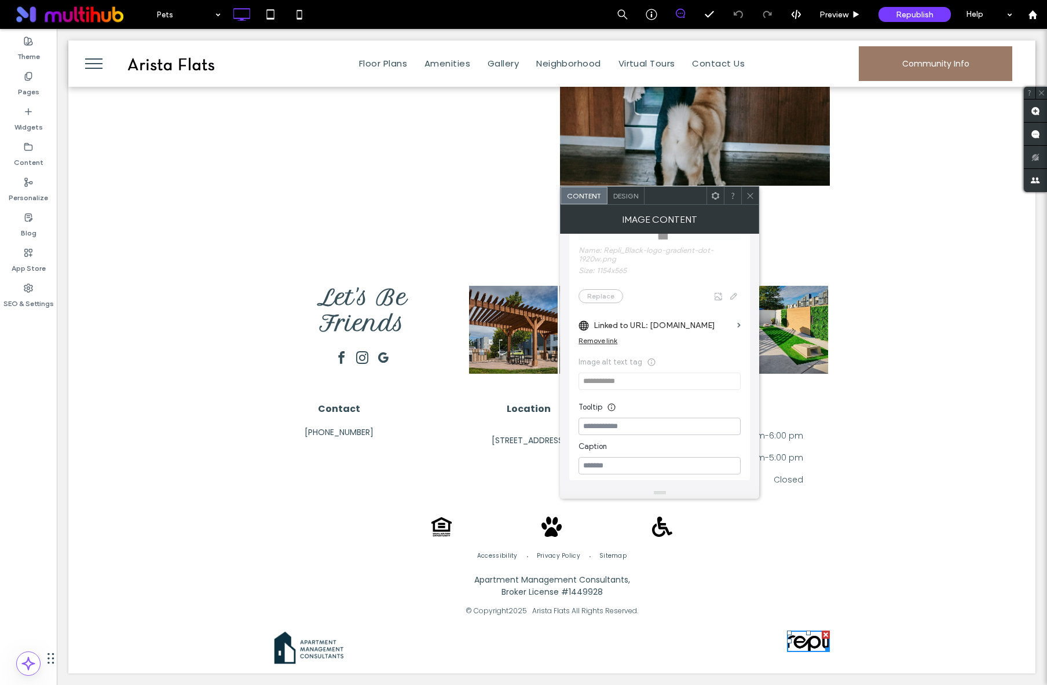
scroll to position [171, 0]
click at [910, 18] on span "Republish" at bounding box center [915, 15] width 38 height 10
